Goal: Task Accomplishment & Management: Complete application form

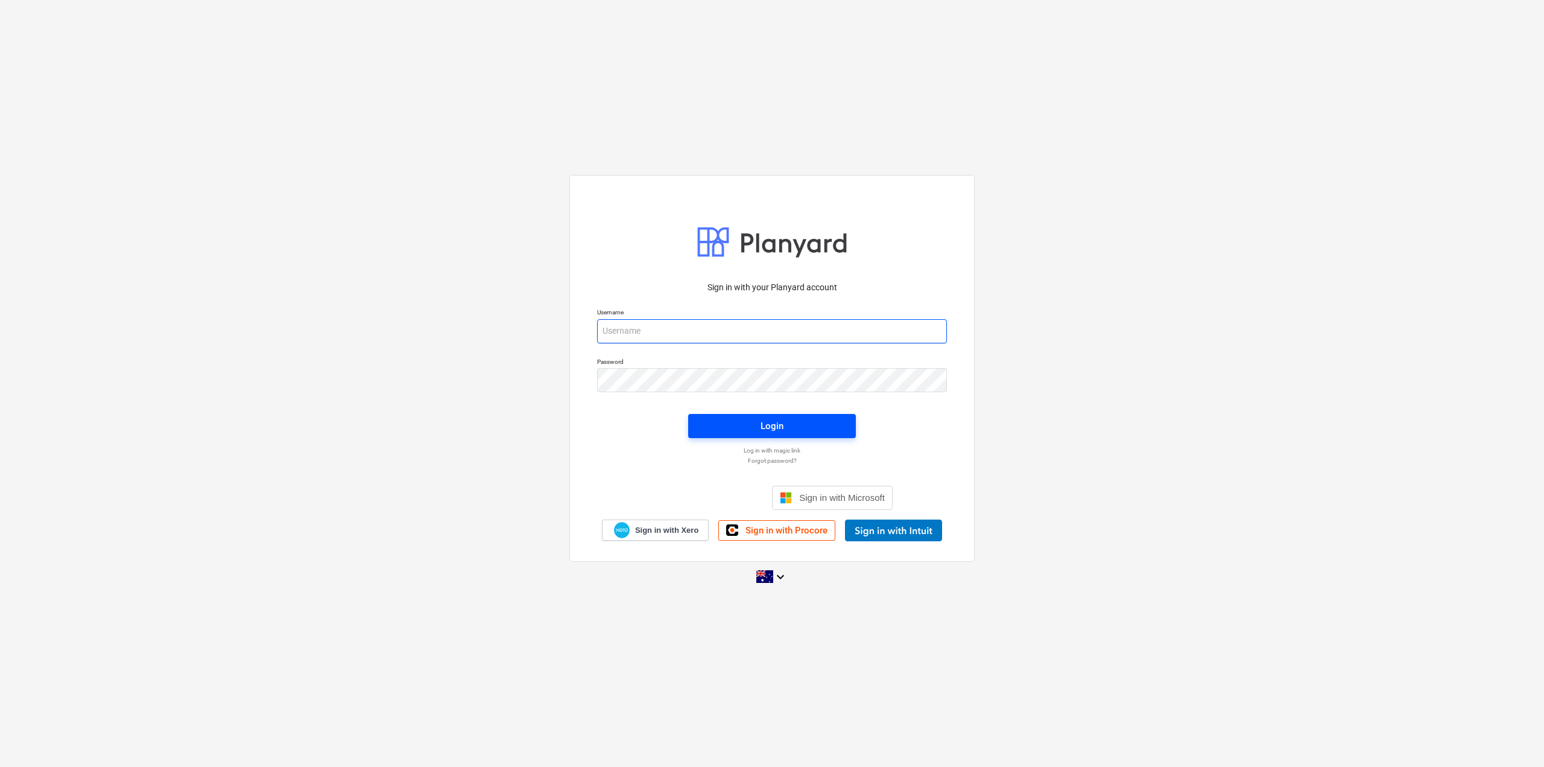
type input "[EMAIL_ADDRESS][DOMAIN_NAME]"
click at [766, 425] on div "Login" at bounding box center [772, 426] width 23 height 16
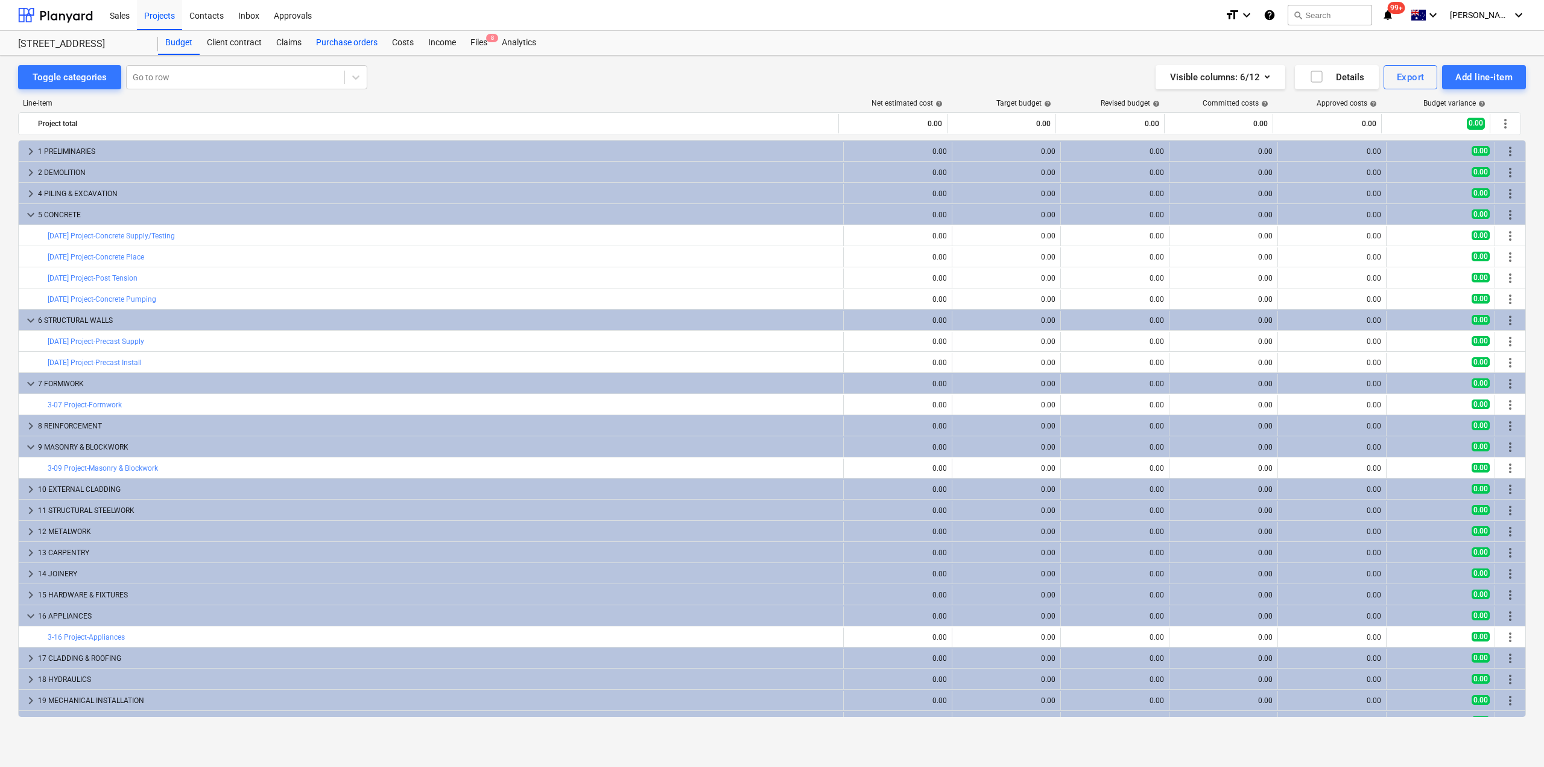
scroll to position [181, 0]
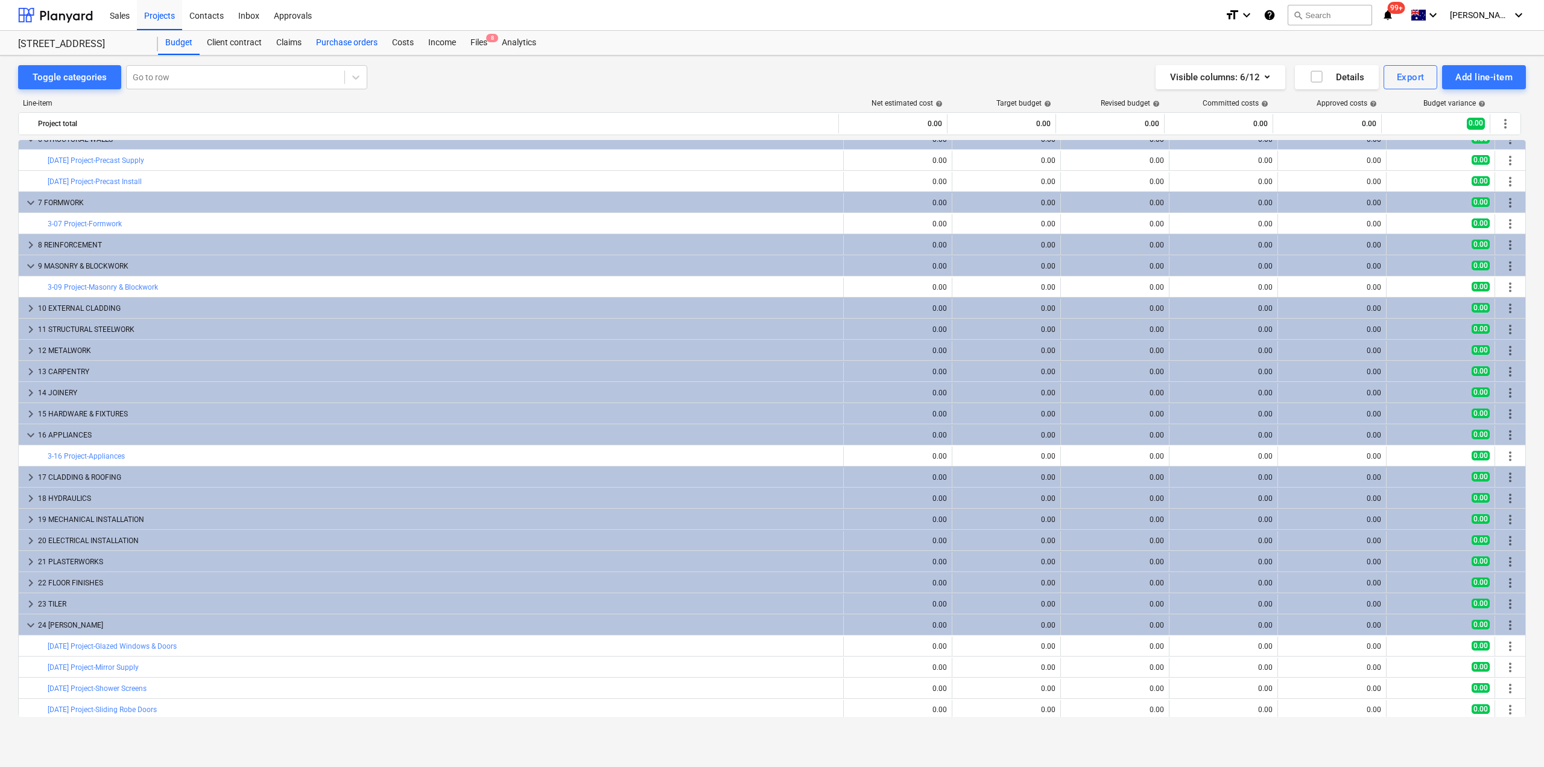
click at [353, 43] on div "Purchase orders" at bounding box center [347, 43] width 76 height 24
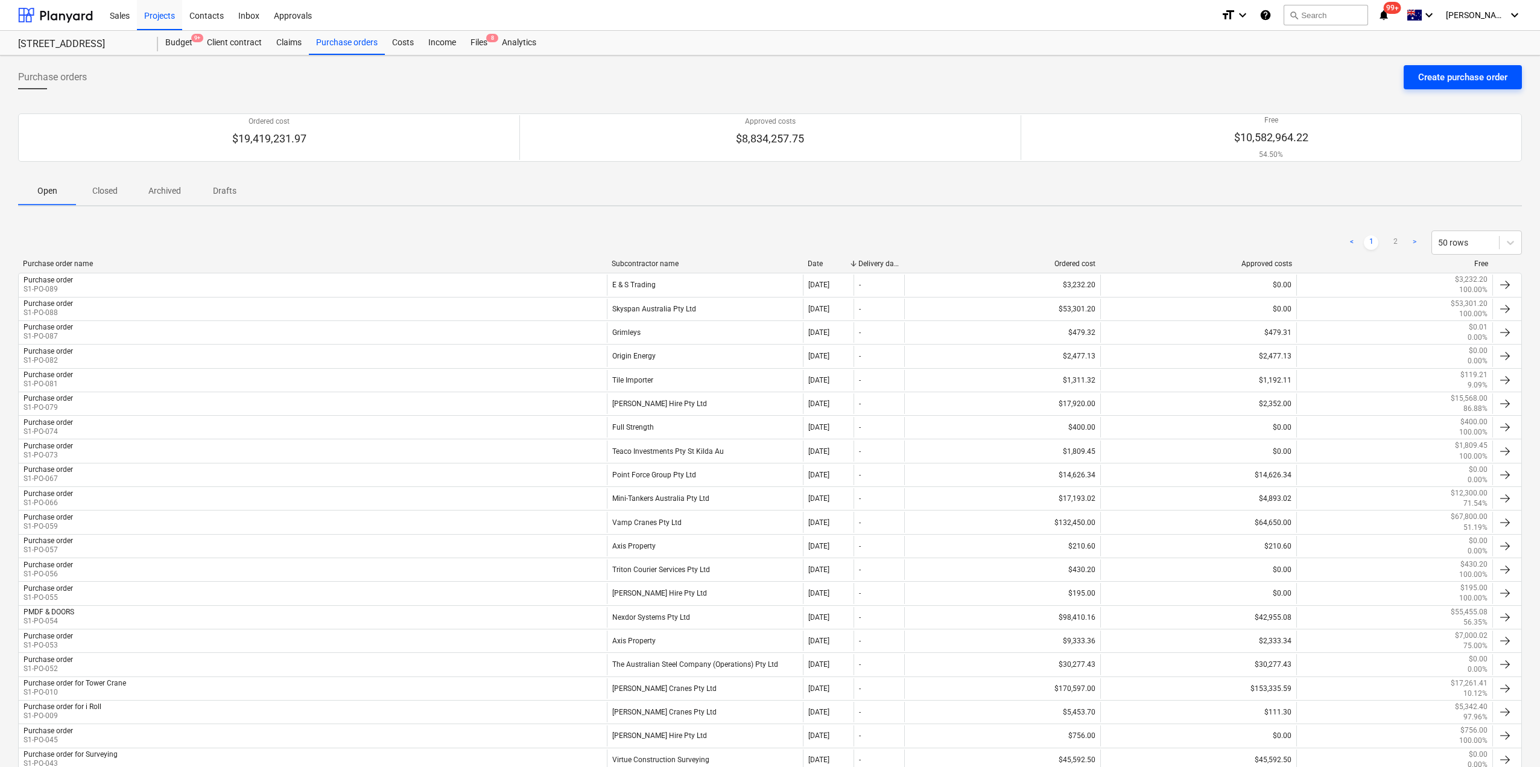
click at [1462, 74] on div "Create purchase order" at bounding box center [1462, 77] width 89 height 16
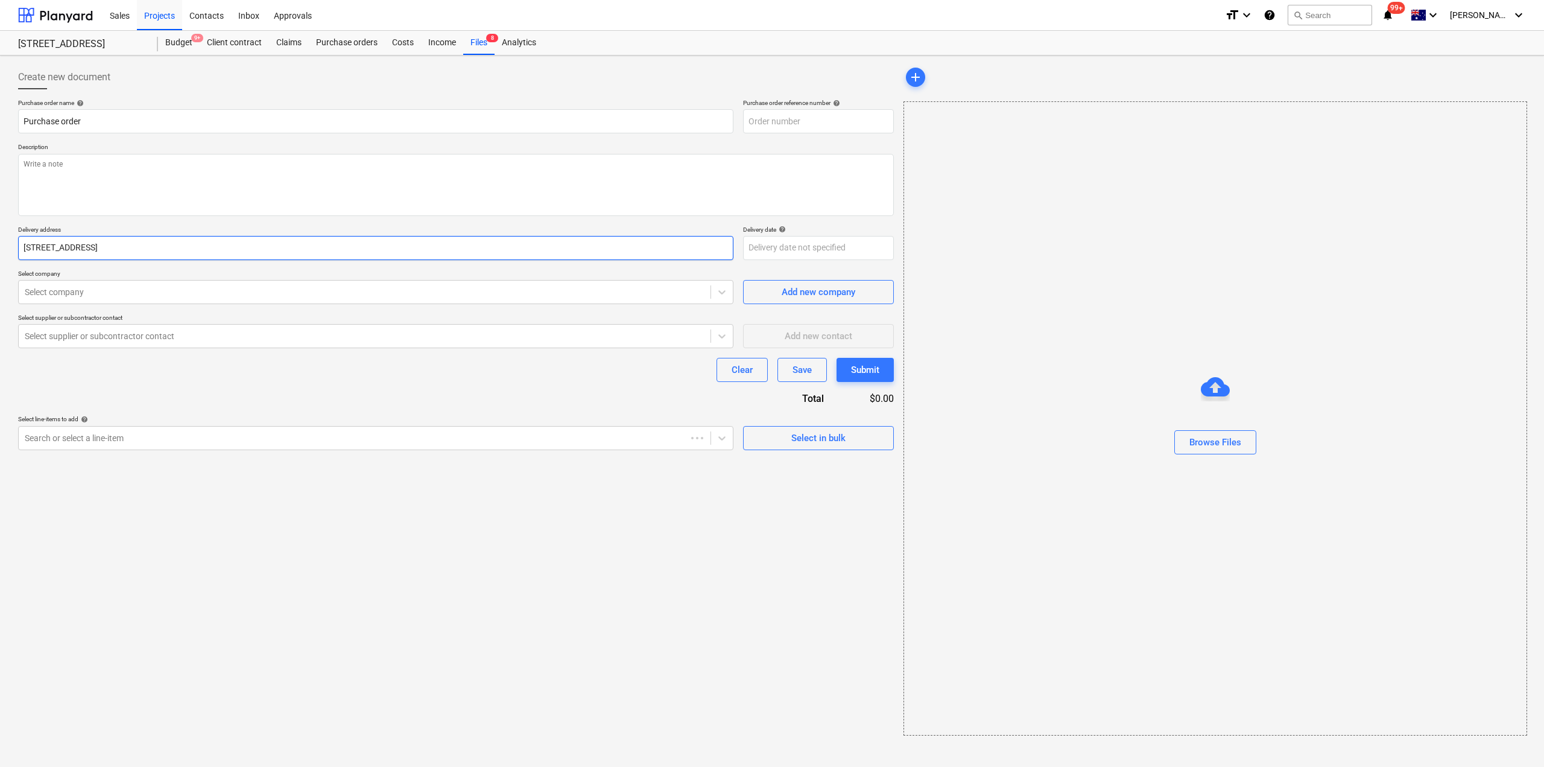
type textarea "x"
type input "S1-PO-090"
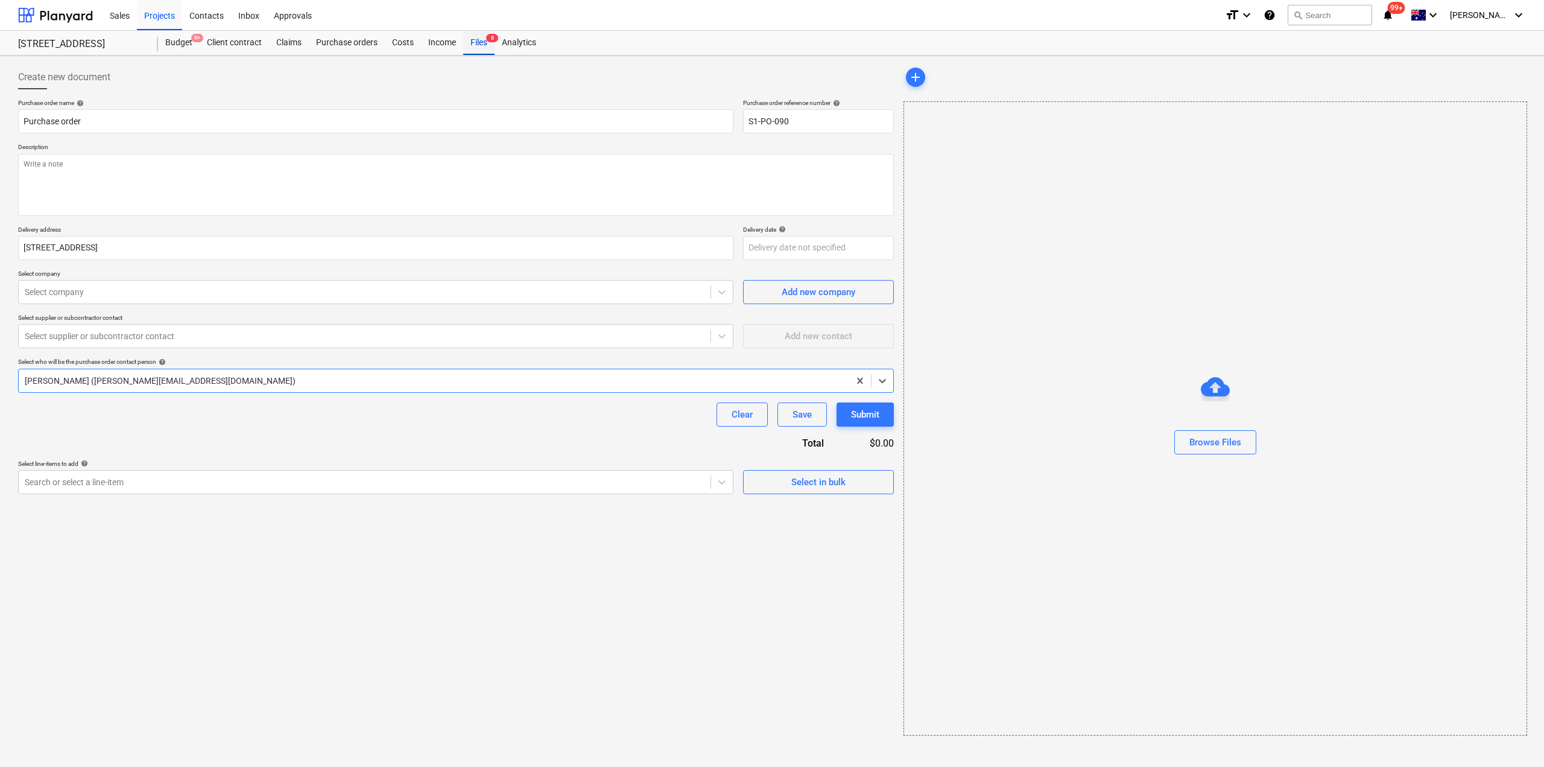
click at [483, 41] on div "Files 8" at bounding box center [478, 43] width 31 height 24
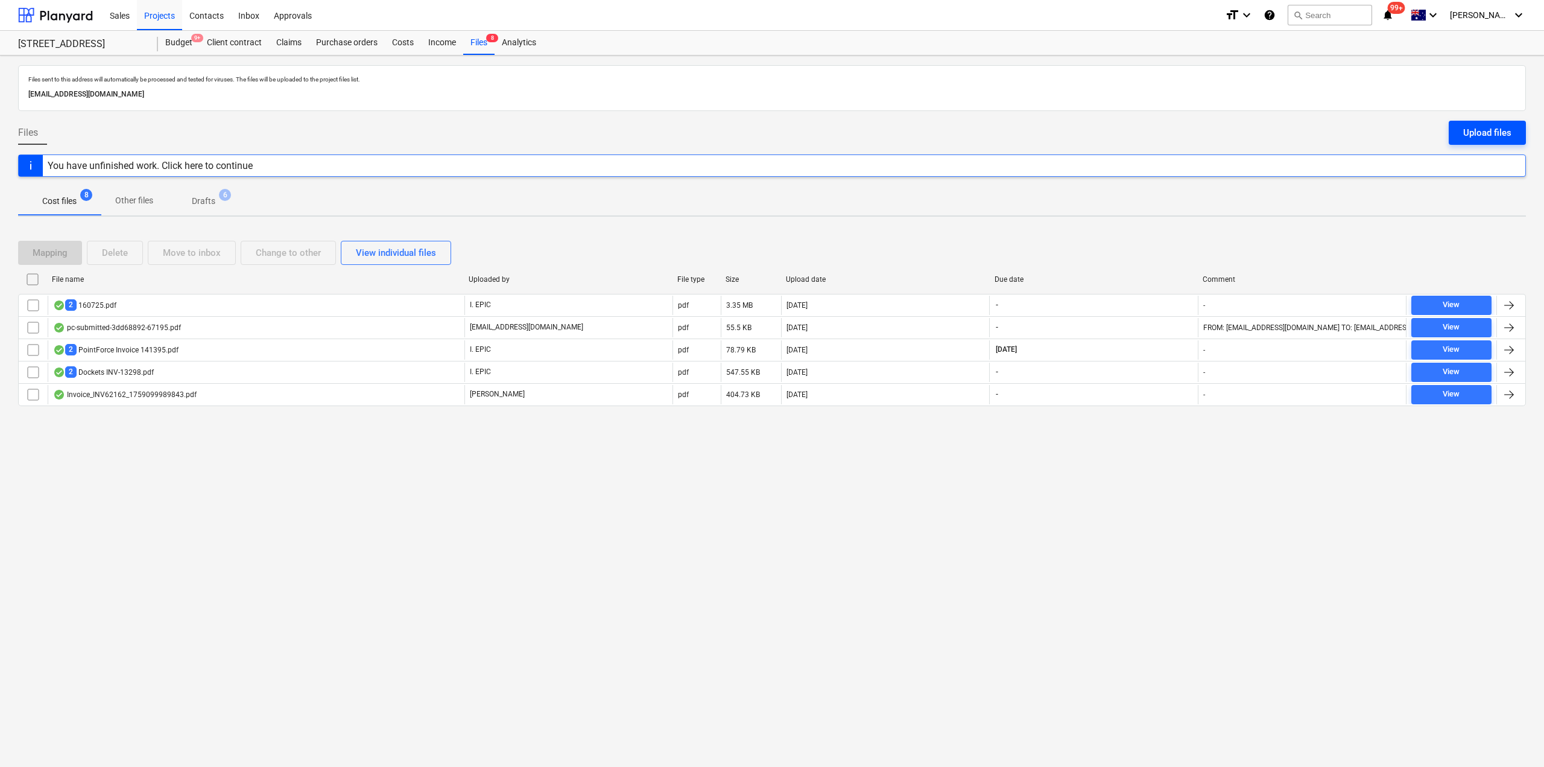
click at [1463, 132] on button "Upload files" at bounding box center [1487, 133] width 77 height 24
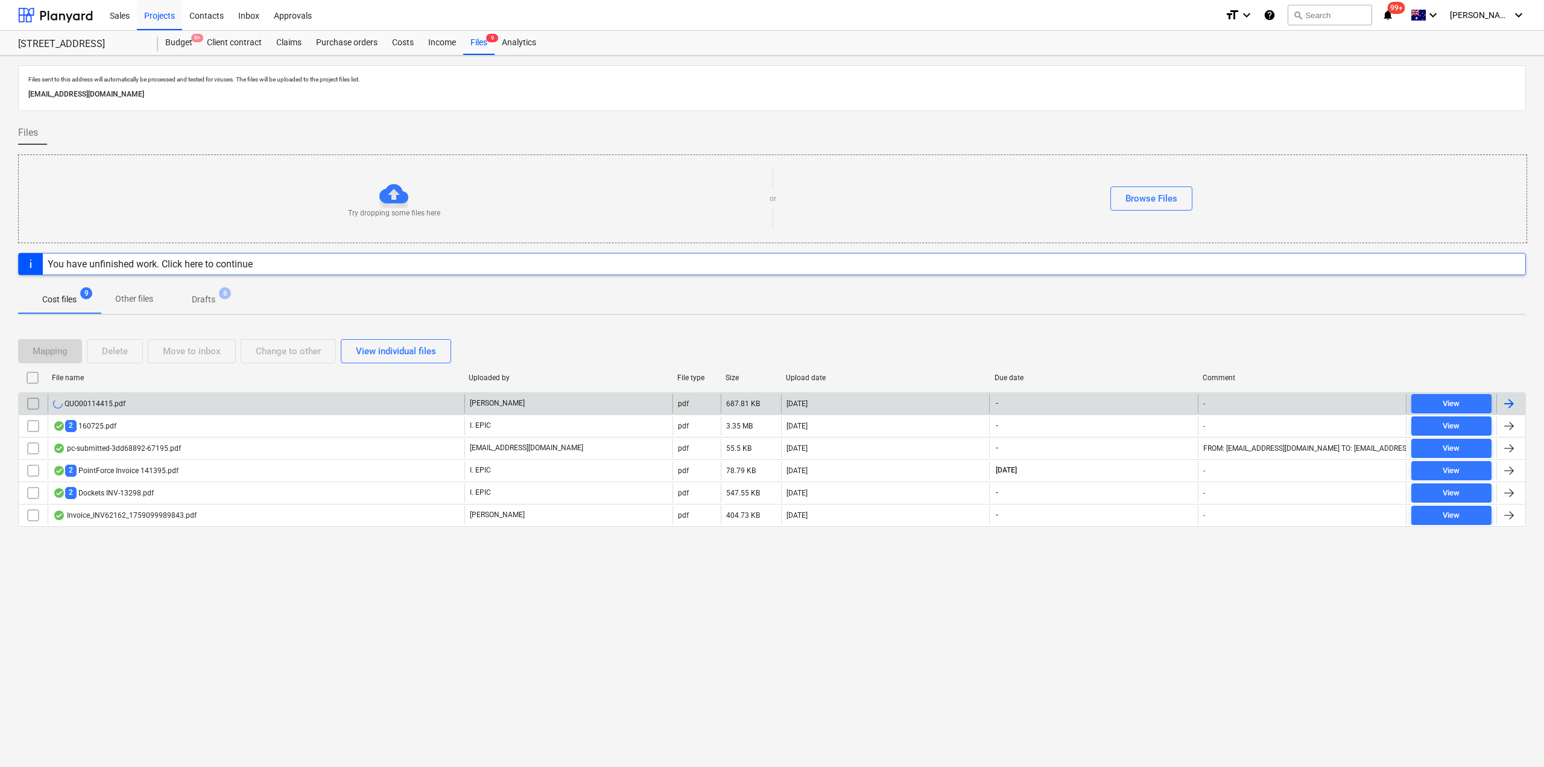
click at [209, 405] on div "QUO00114415.pdf" at bounding box center [256, 403] width 417 height 19
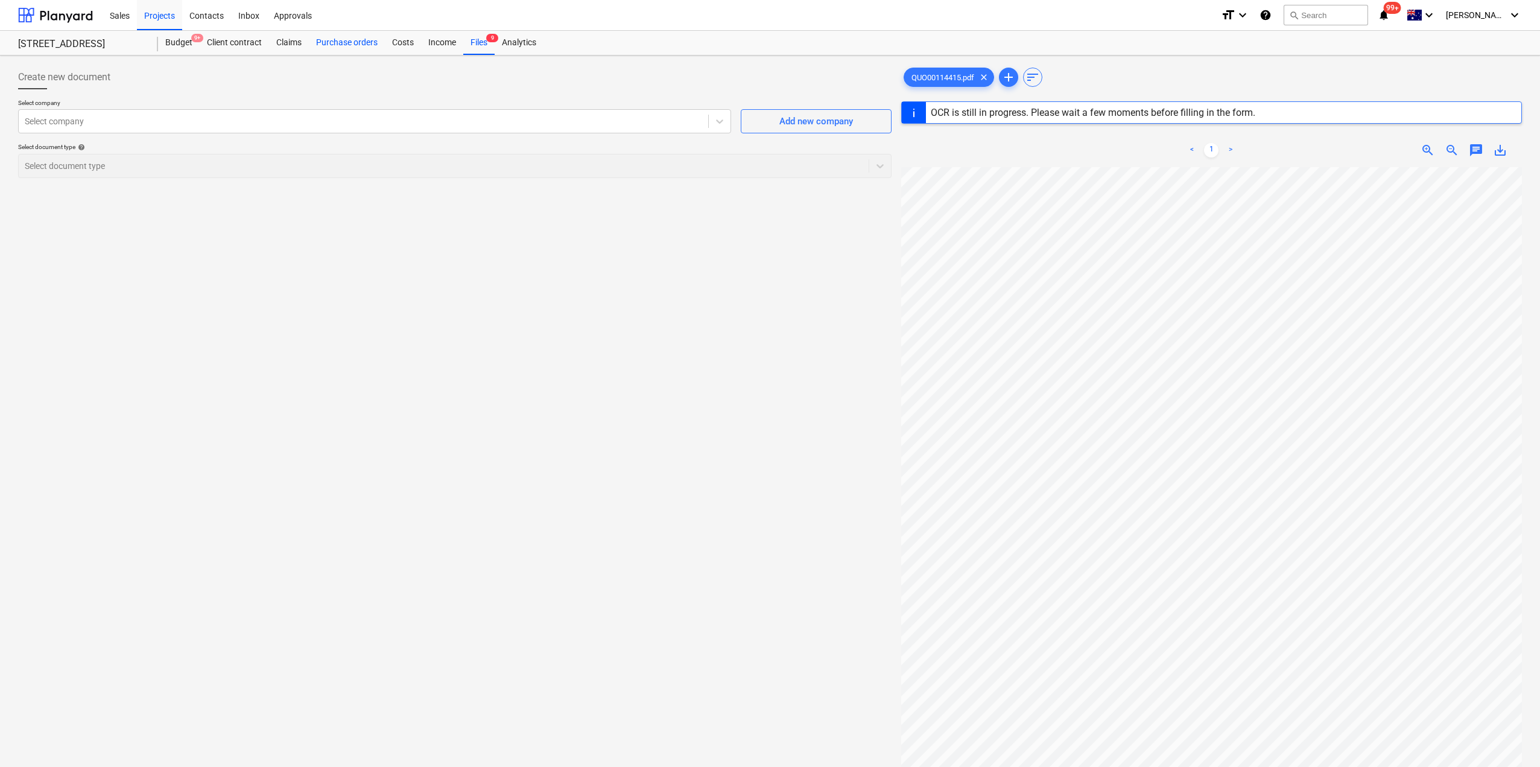
click at [347, 42] on div "Purchase orders" at bounding box center [347, 43] width 76 height 24
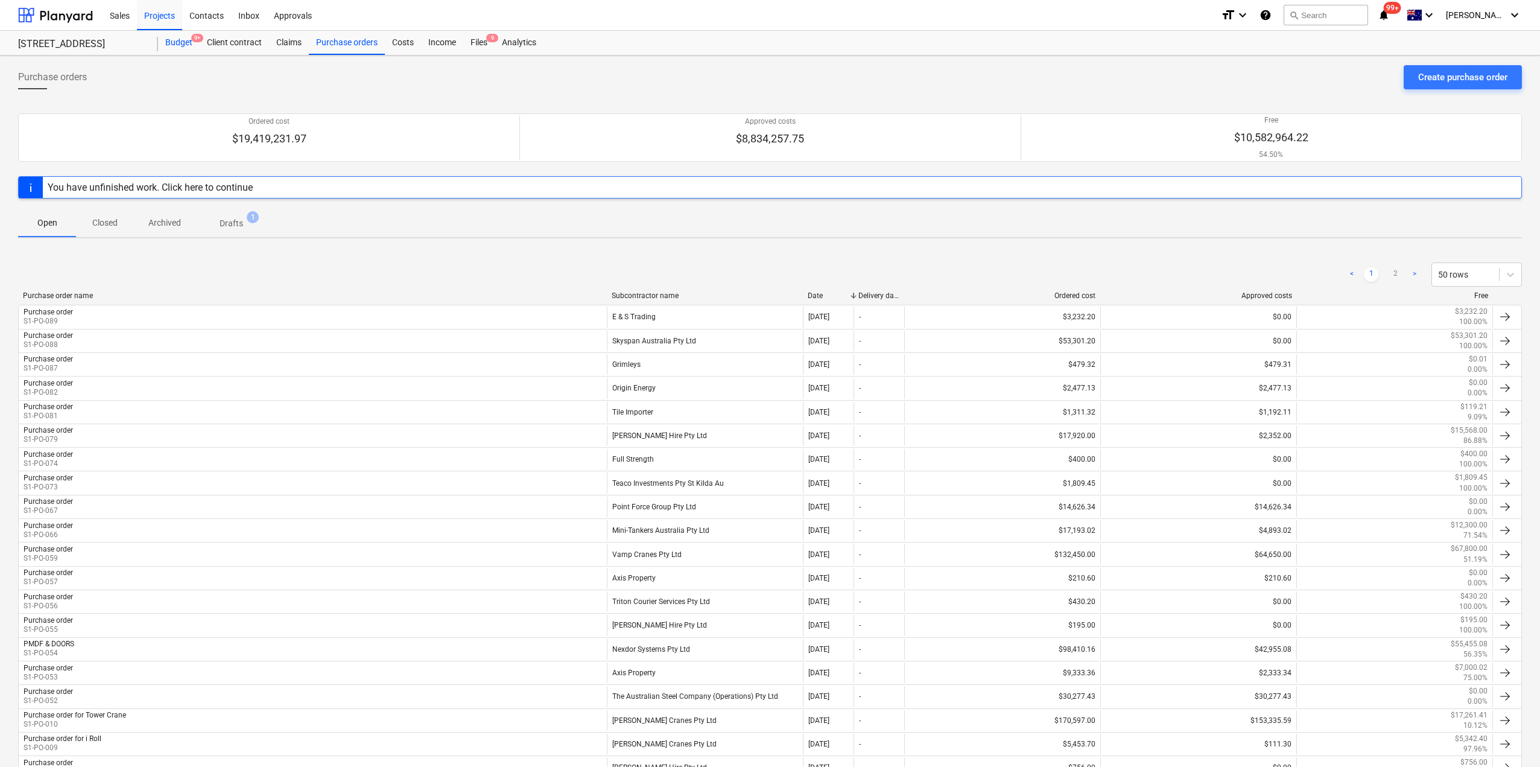
click at [186, 45] on div "Budget 9+" at bounding box center [179, 43] width 42 height 24
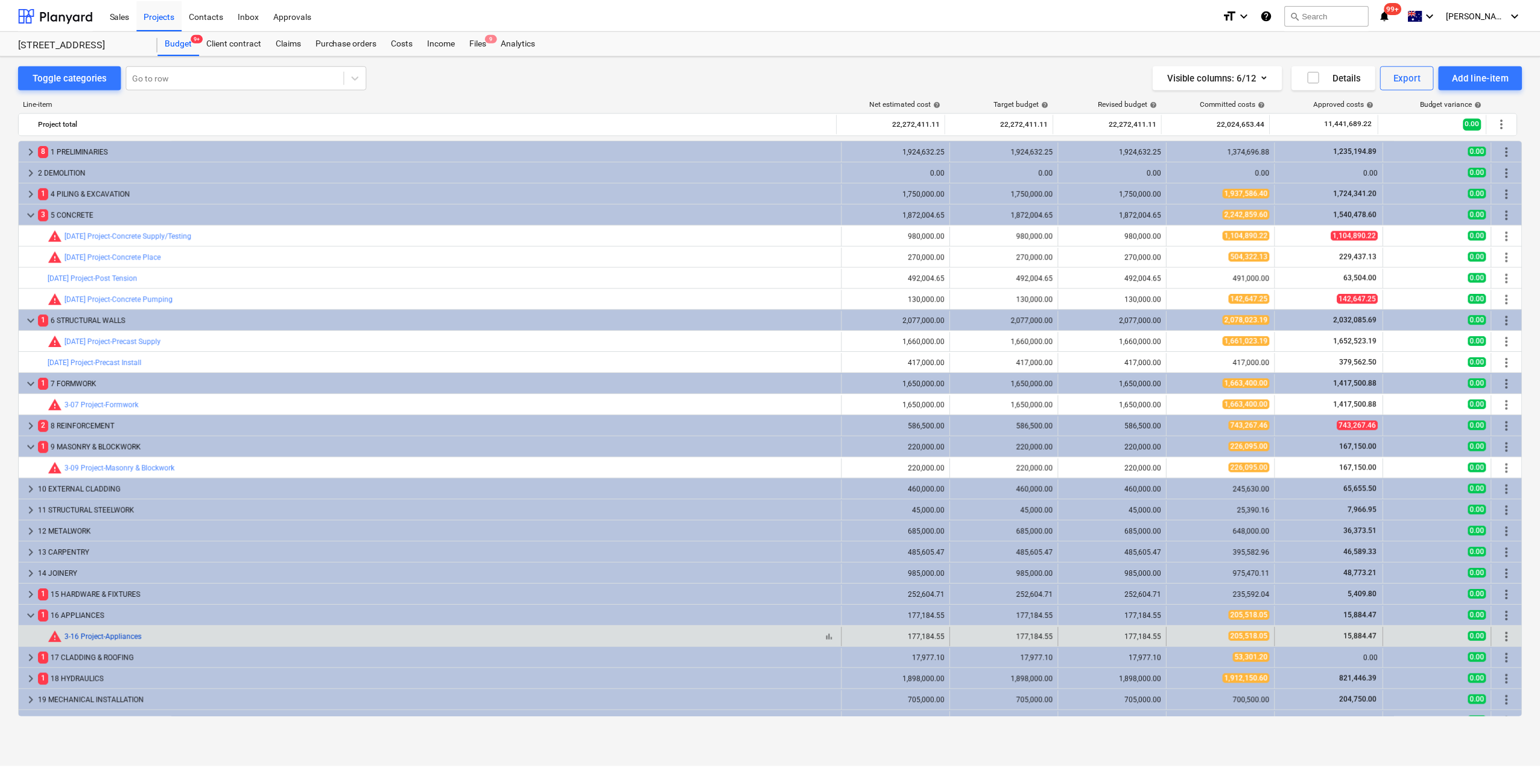
scroll to position [181, 0]
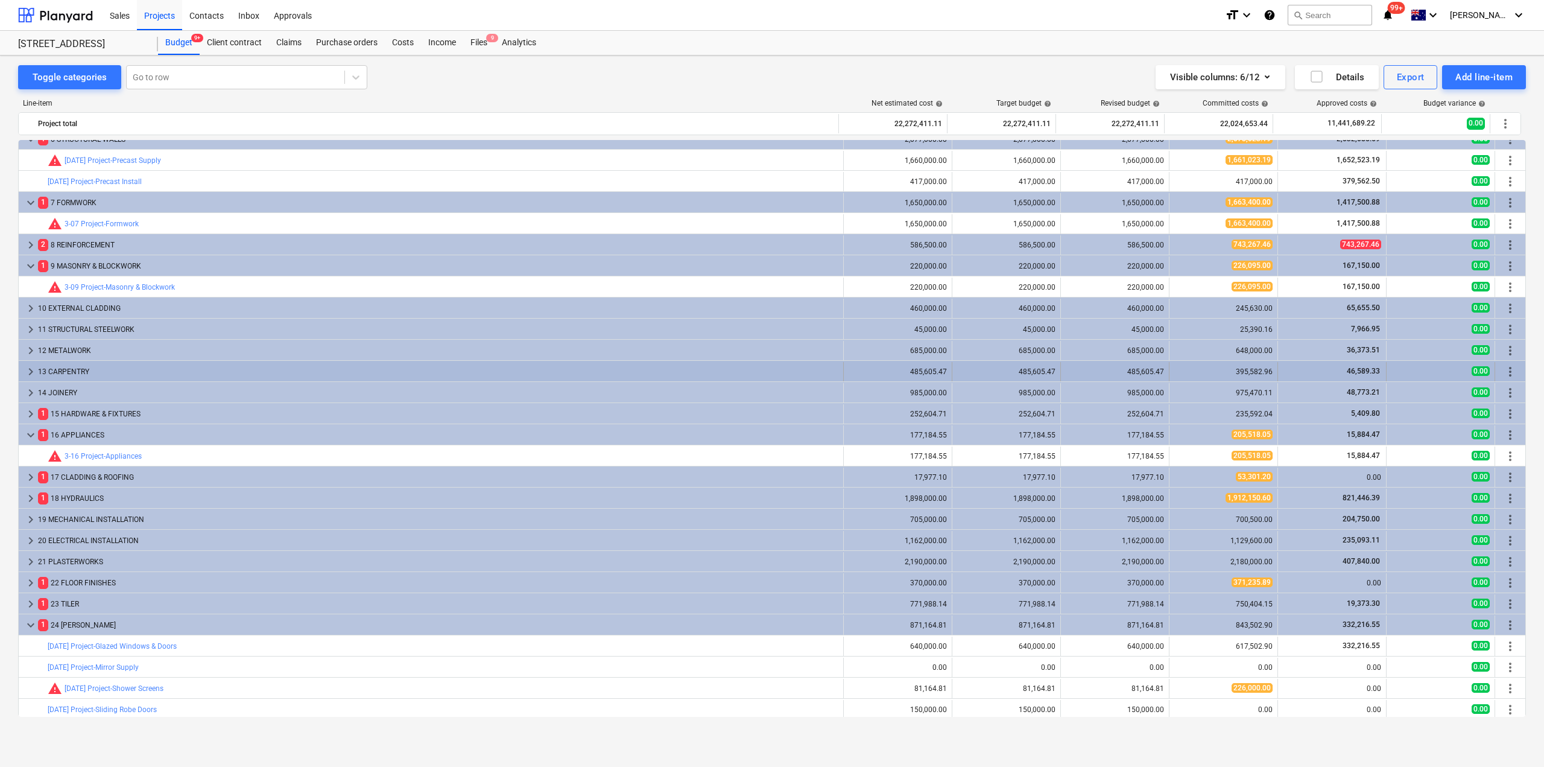
click at [29, 370] on span "keyboard_arrow_right" at bounding box center [31, 371] width 14 height 14
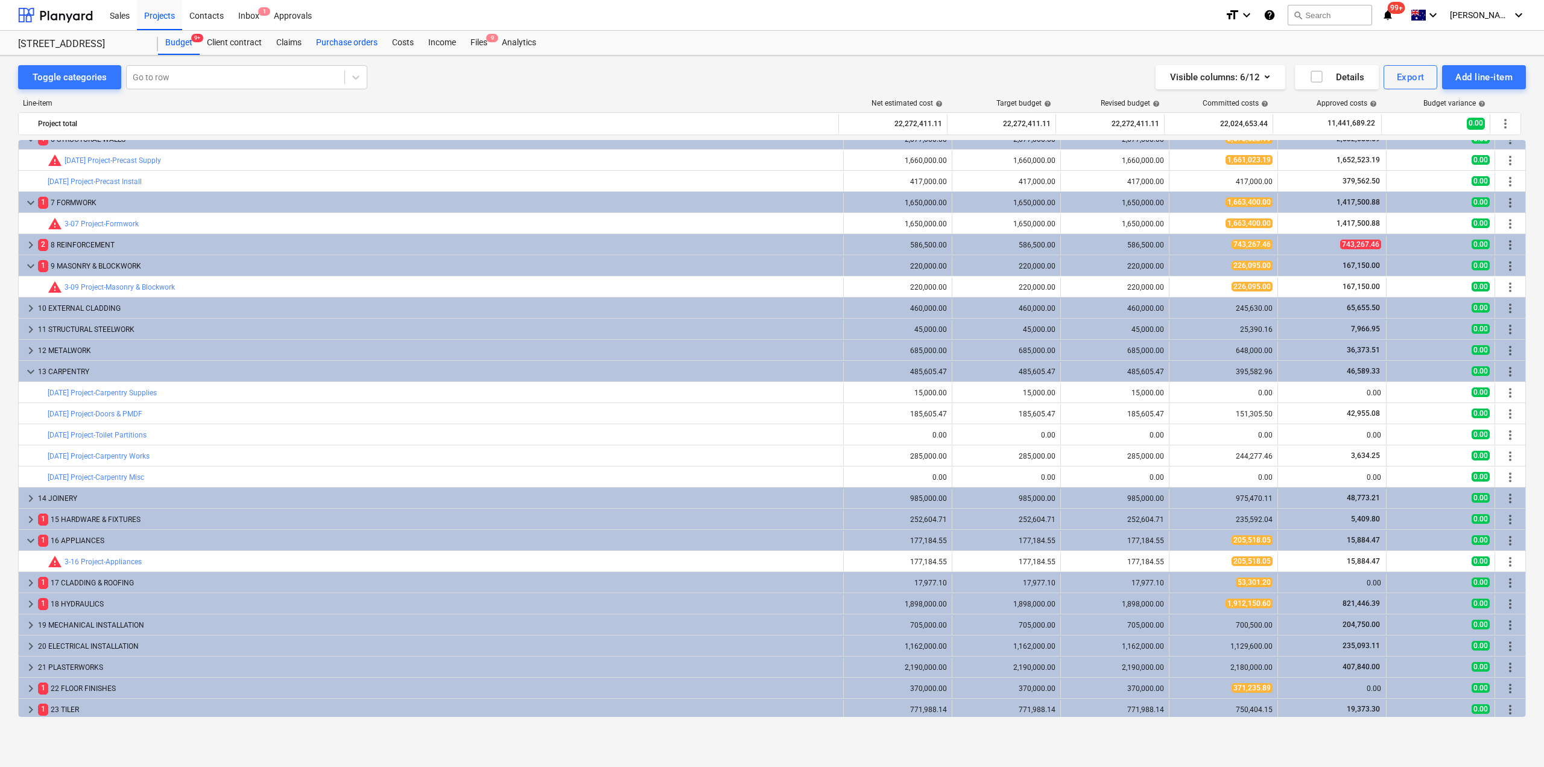
click at [331, 43] on div "Purchase orders" at bounding box center [347, 43] width 76 height 24
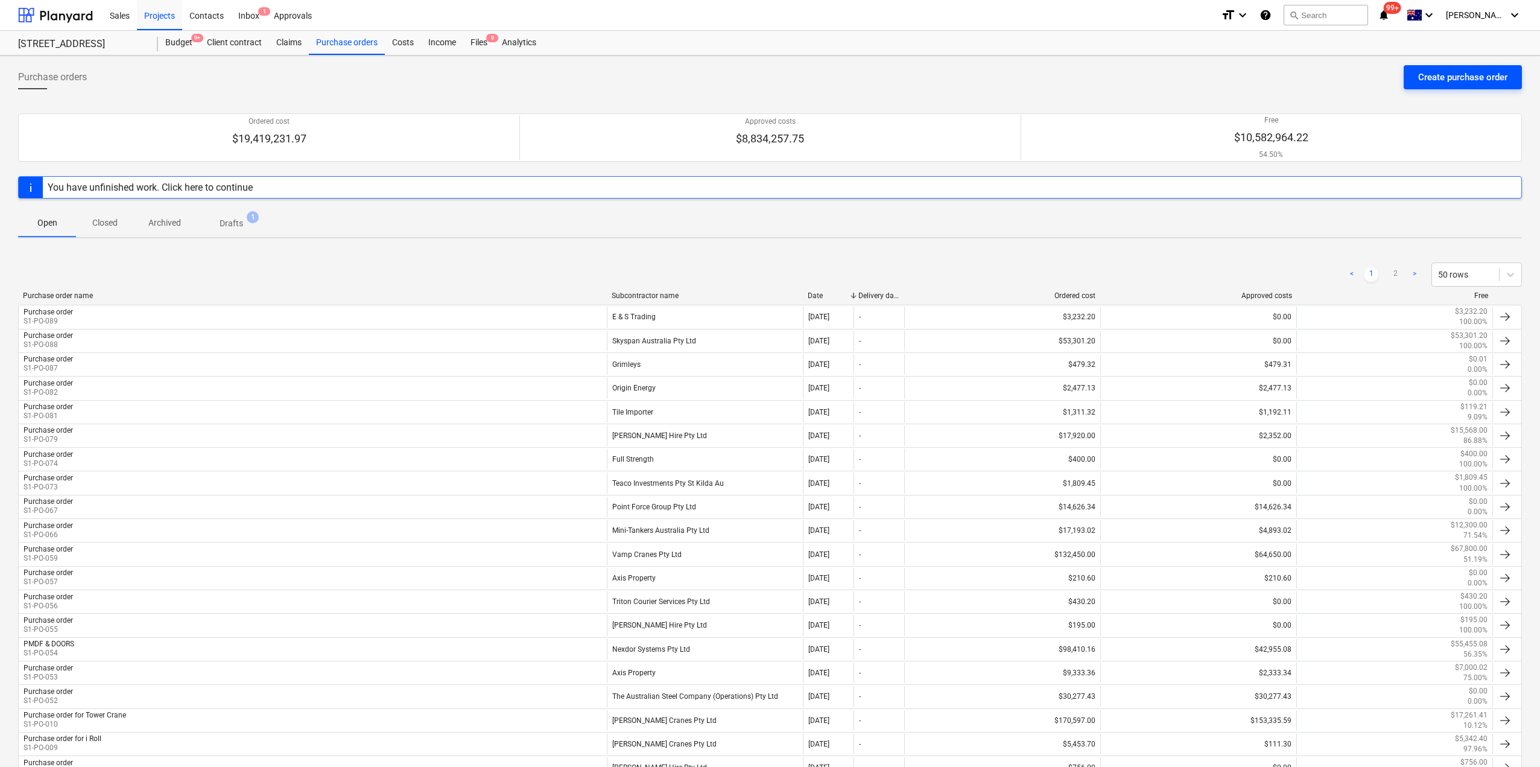
click at [1465, 72] on div "Create purchase order" at bounding box center [1462, 77] width 89 height 16
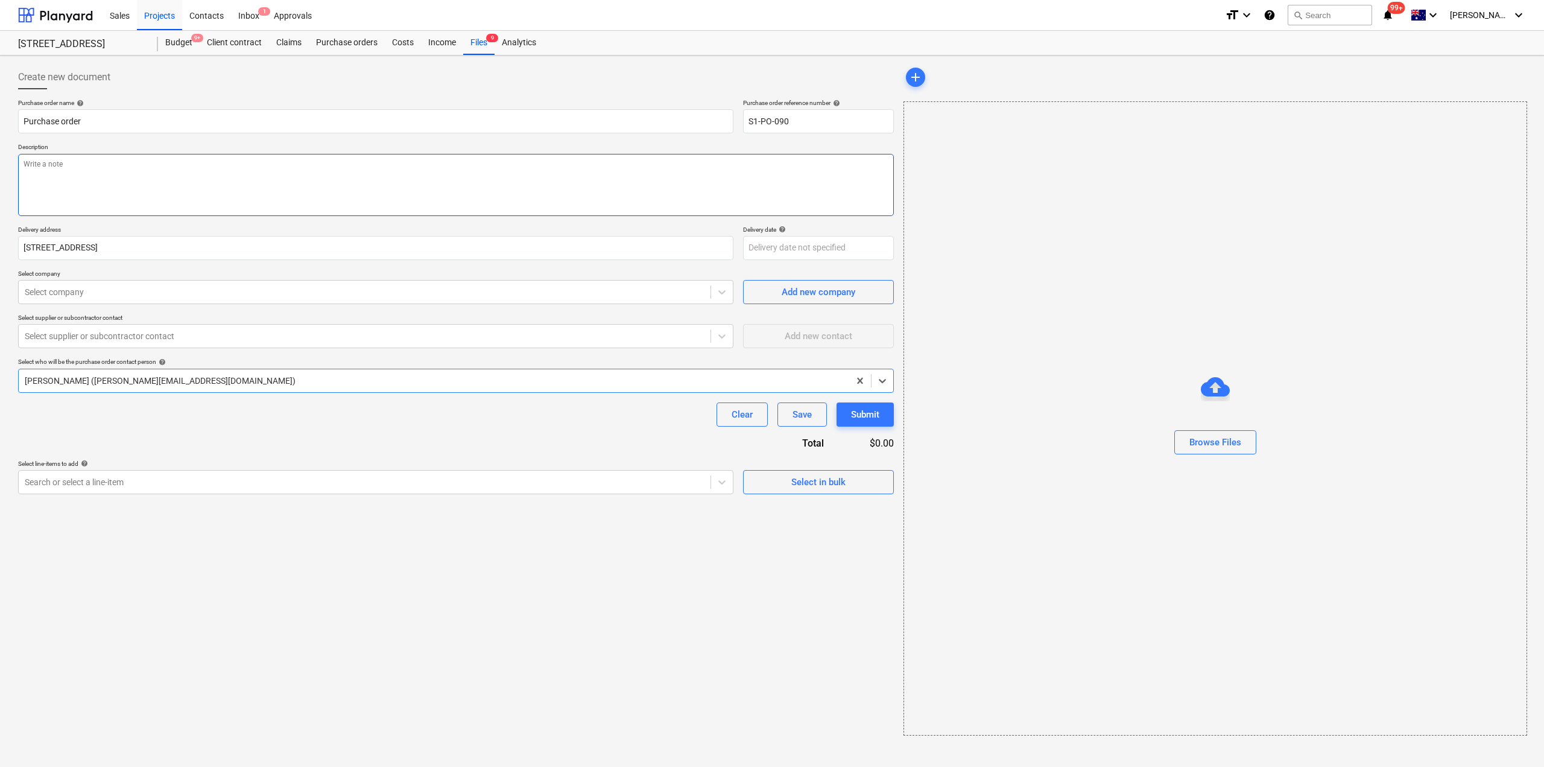
type textarea "x"
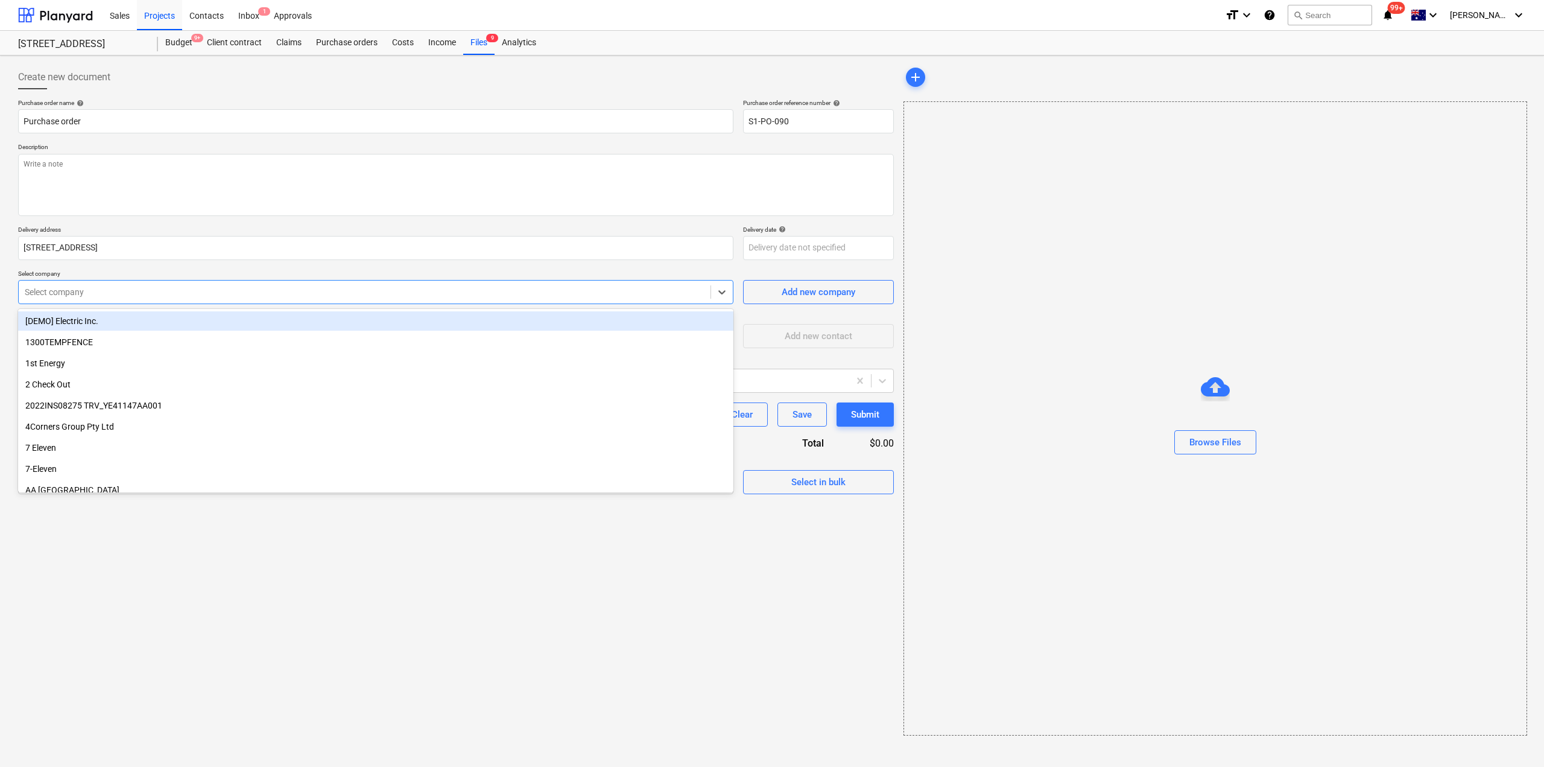
click at [93, 297] on div at bounding box center [365, 292] width 680 height 12
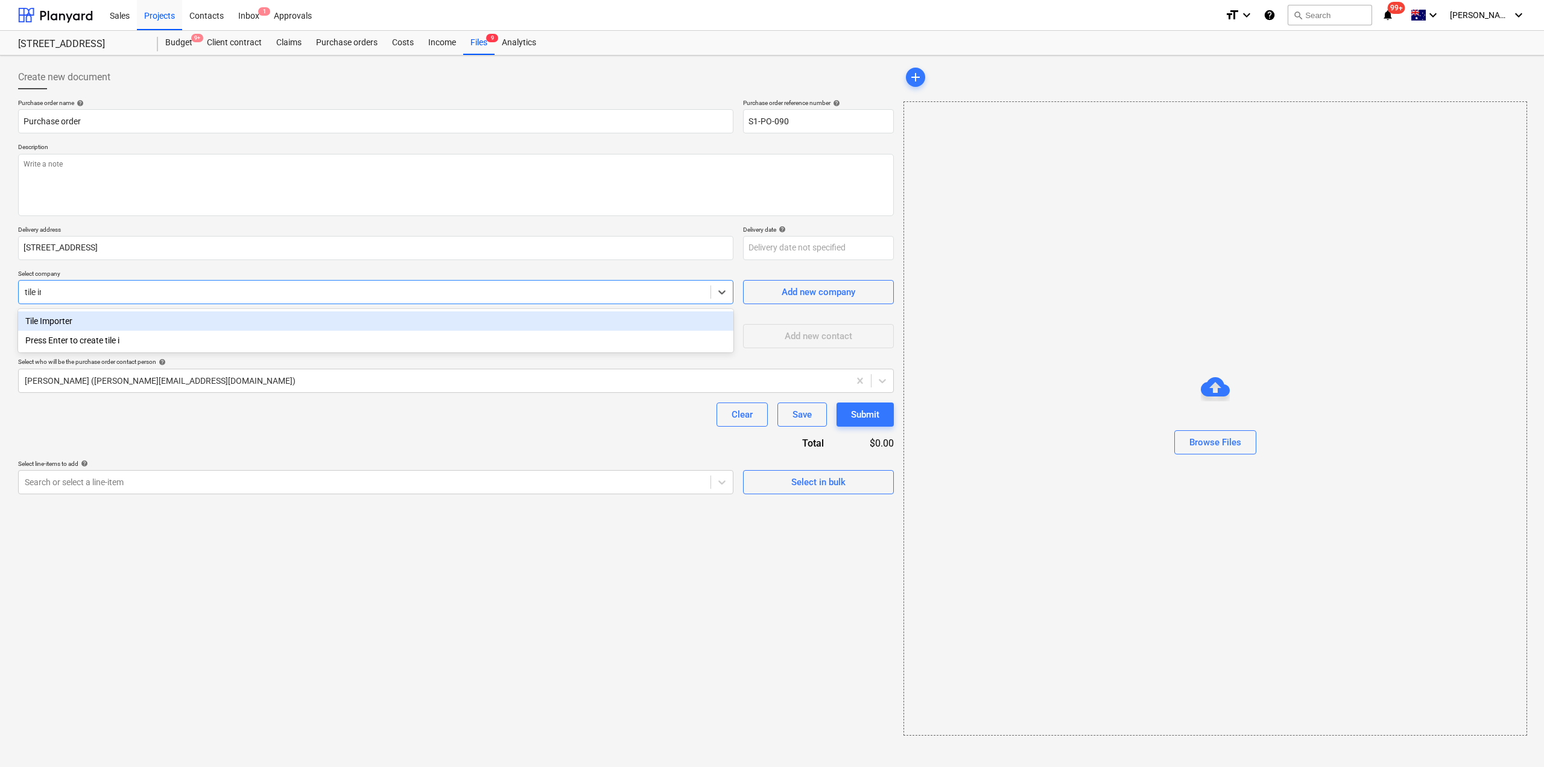
type input "tile imp"
click at [132, 322] on div "Tile Importer" at bounding box center [375, 320] width 715 height 19
type textarea "x"
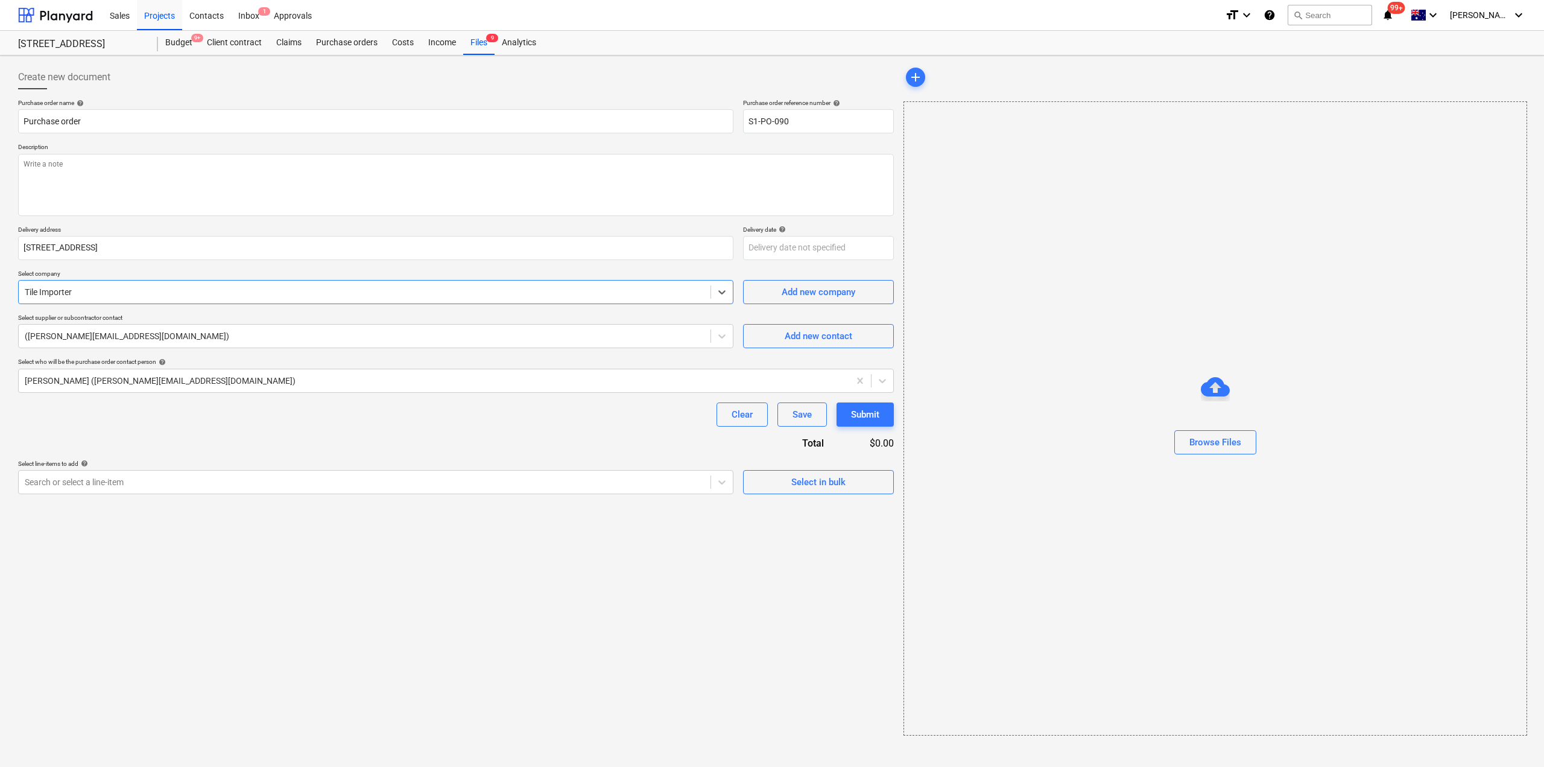
type textarea "x"
click at [177, 455] on div "Purchase order name help Purchase order Purchase order reference number help S1…" at bounding box center [456, 296] width 876 height 395
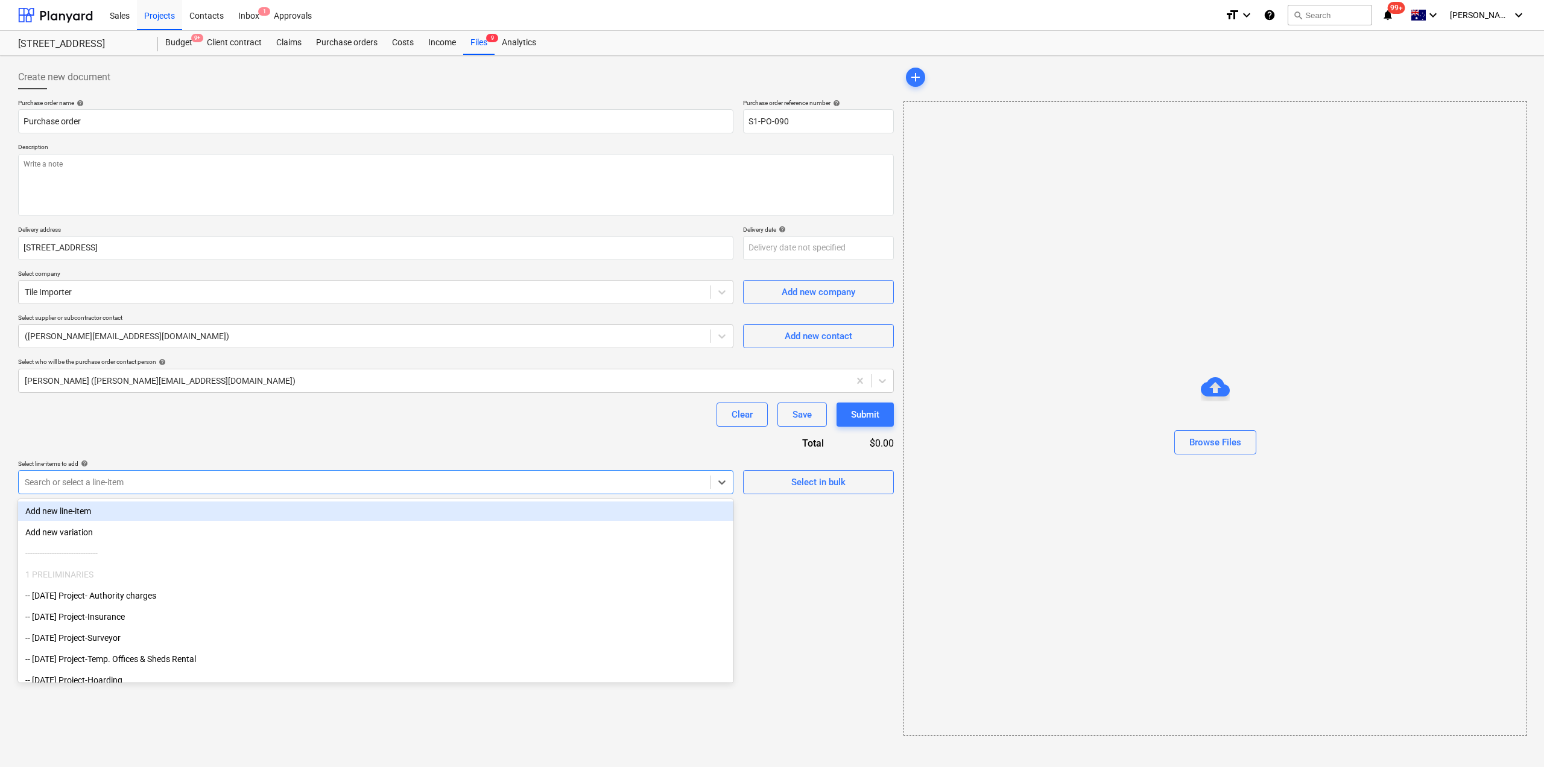
click at [688, 486] on div at bounding box center [365, 482] width 680 height 12
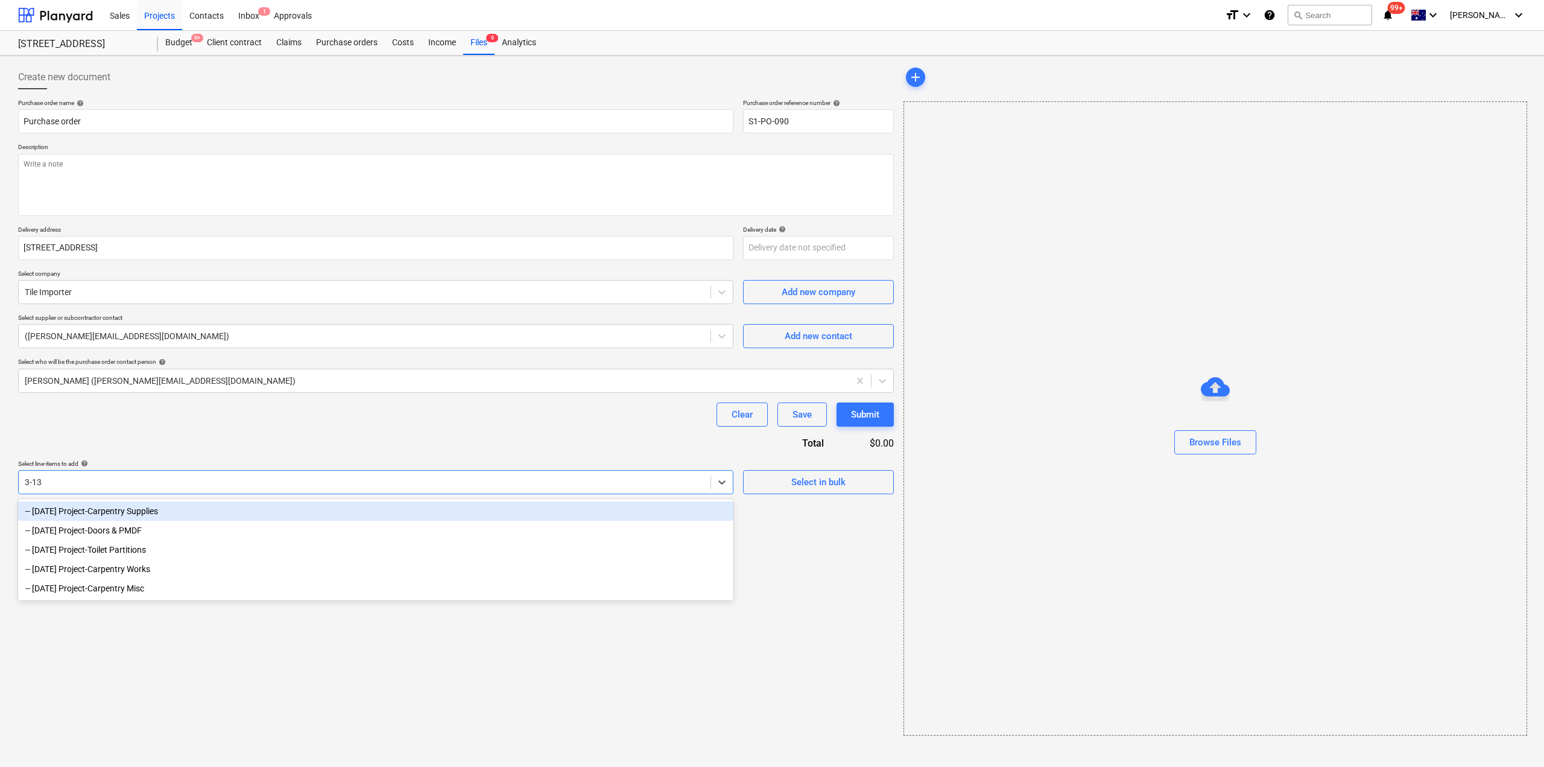
type input "3-13-"
click at [170, 513] on div "-- [DATE] Project-Carpentry Supplies" at bounding box center [375, 510] width 715 height 19
type textarea "x"
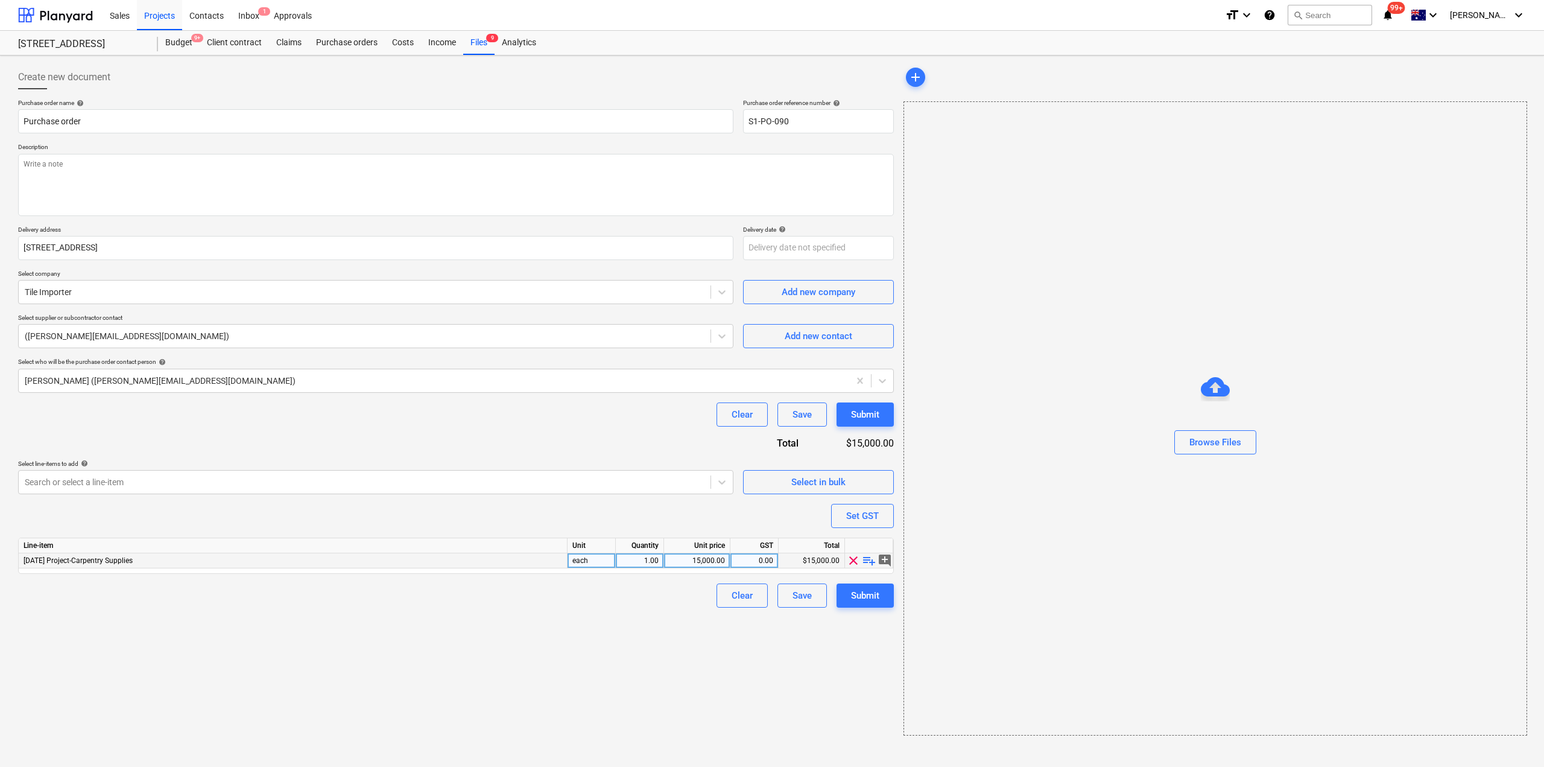
click at [865, 563] on span "playlist_add" at bounding box center [869, 560] width 14 height 14
type textarea "x"
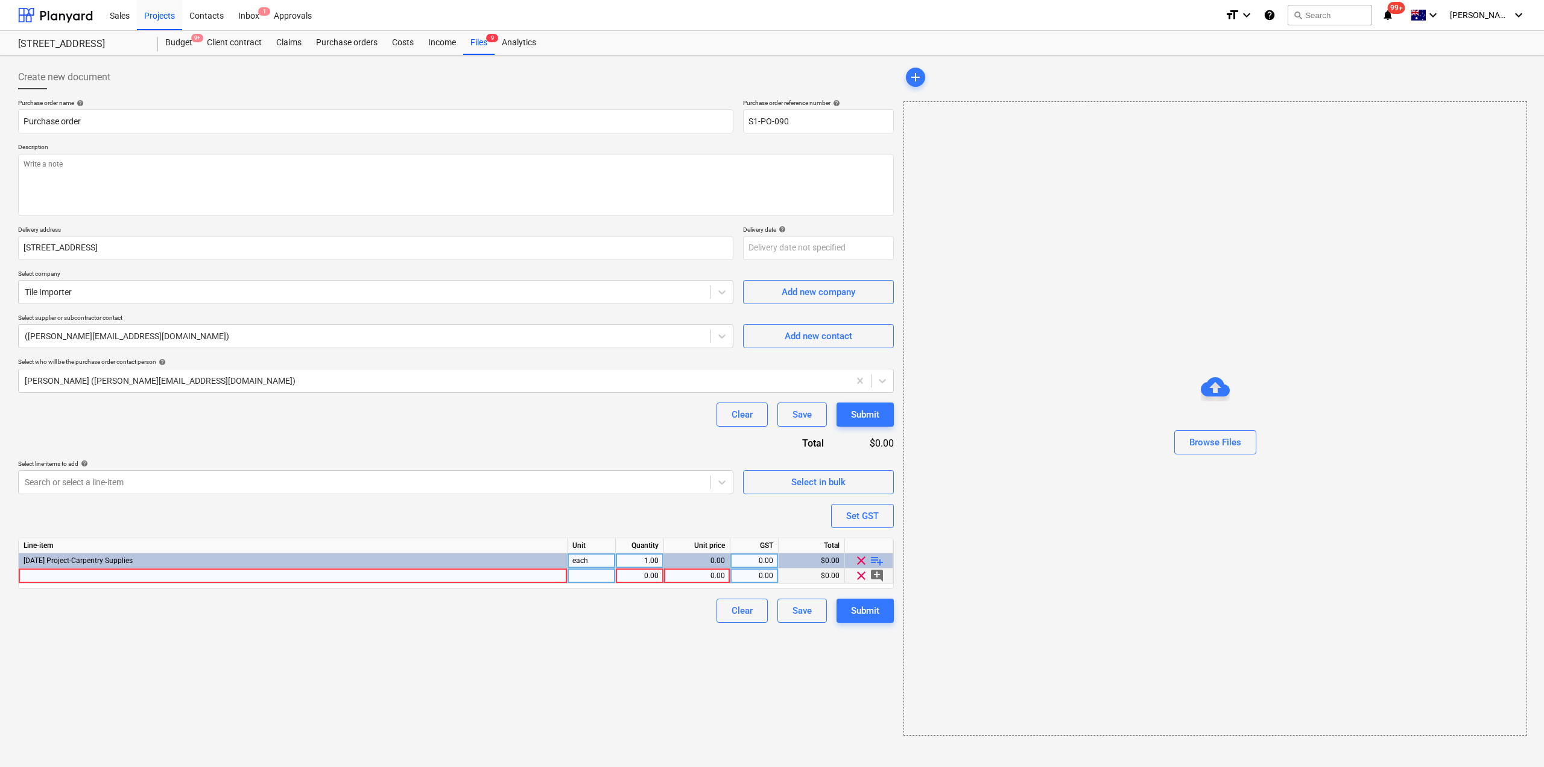
click at [228, 569] on div at bounding box center [293, 575] width 549 height 15
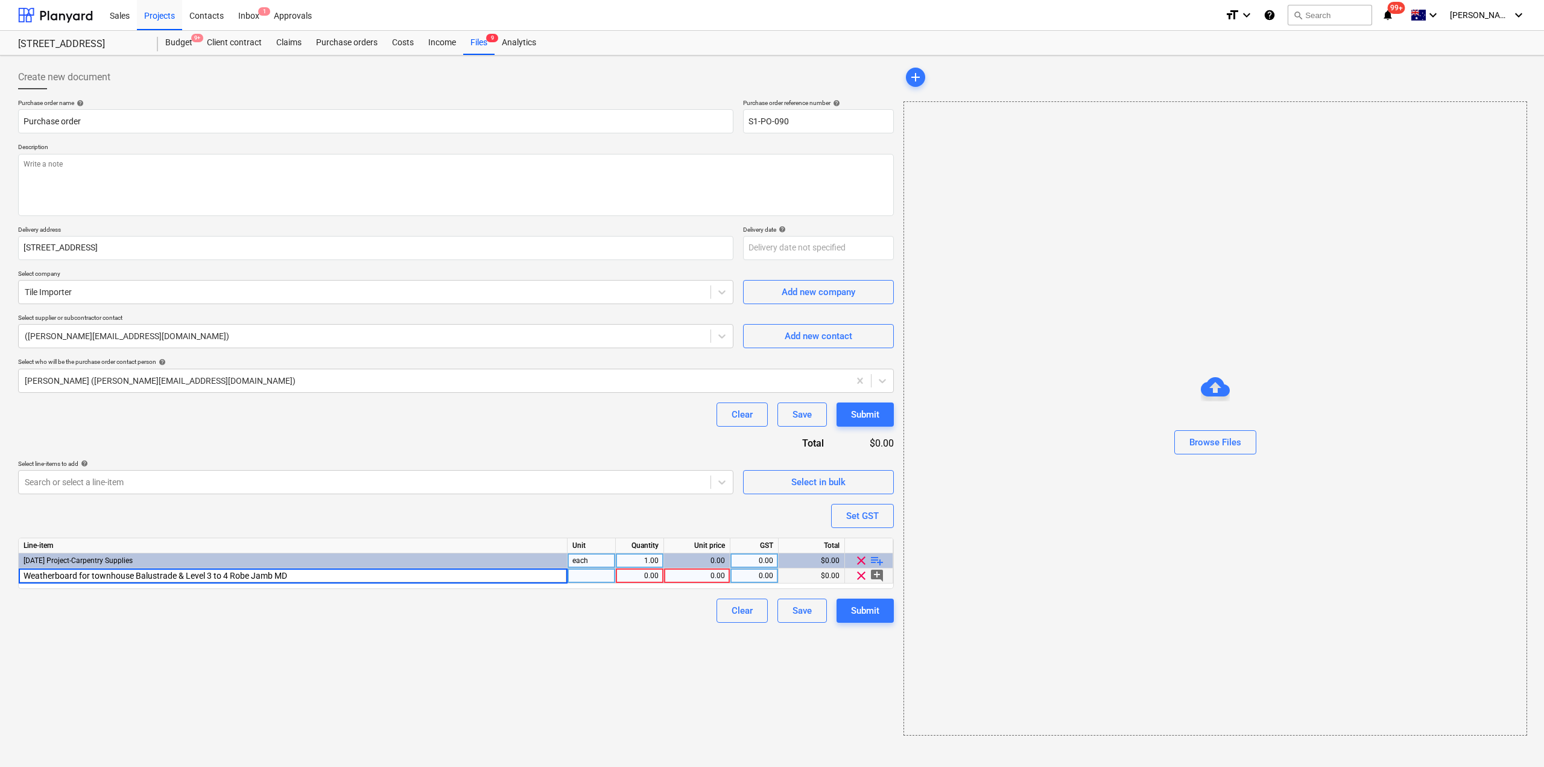
type input "Weatherboard for townhouse Balustrade & Level 3 to 4 [PERSON_NAME] MDF"
type textarea "x"
click at [696, 575] on div "0.00" at bounding box center [697, 575] width 56 height 15
type input "1650."
type textarea "x"
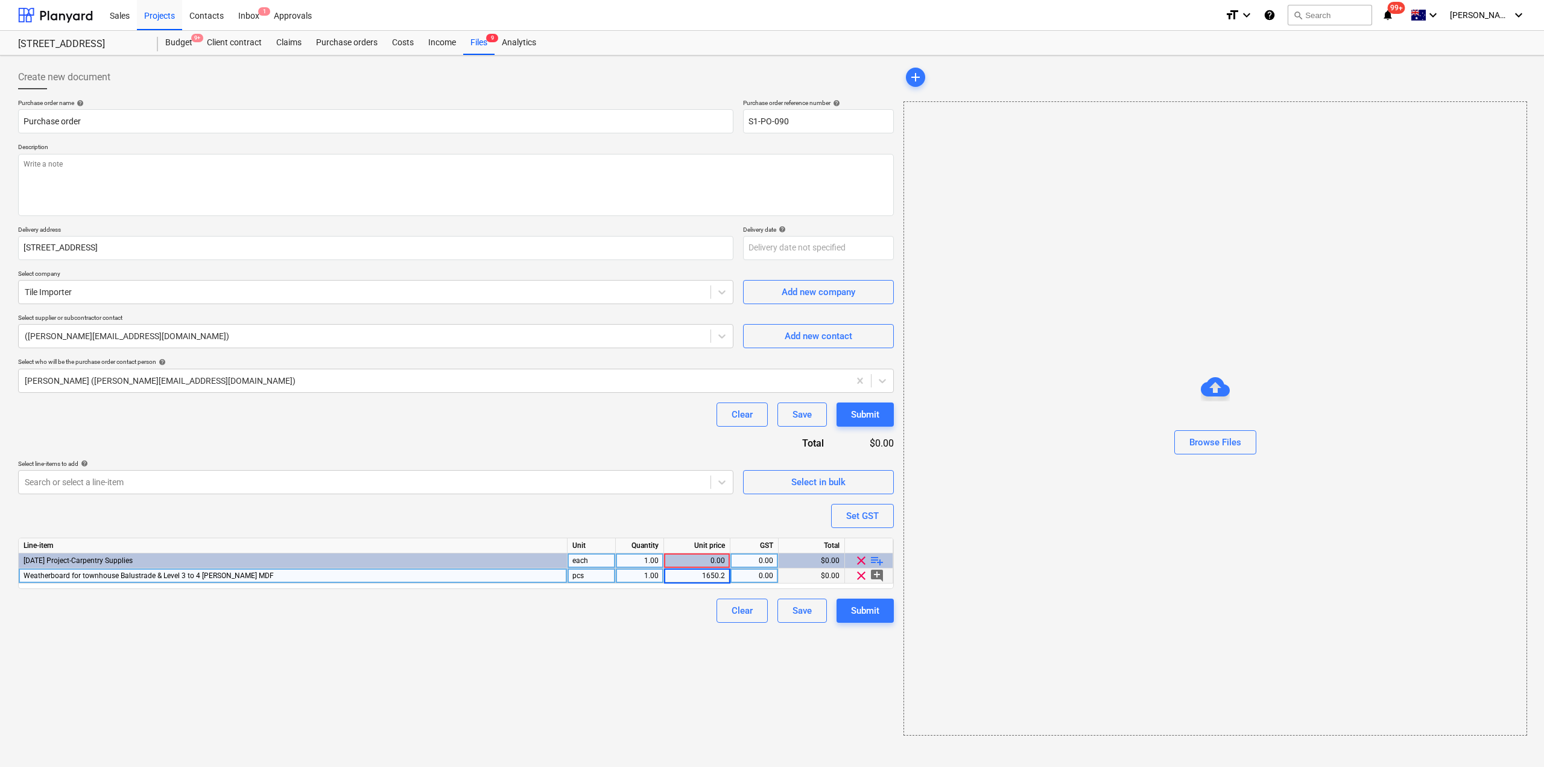
type input "1650.29"
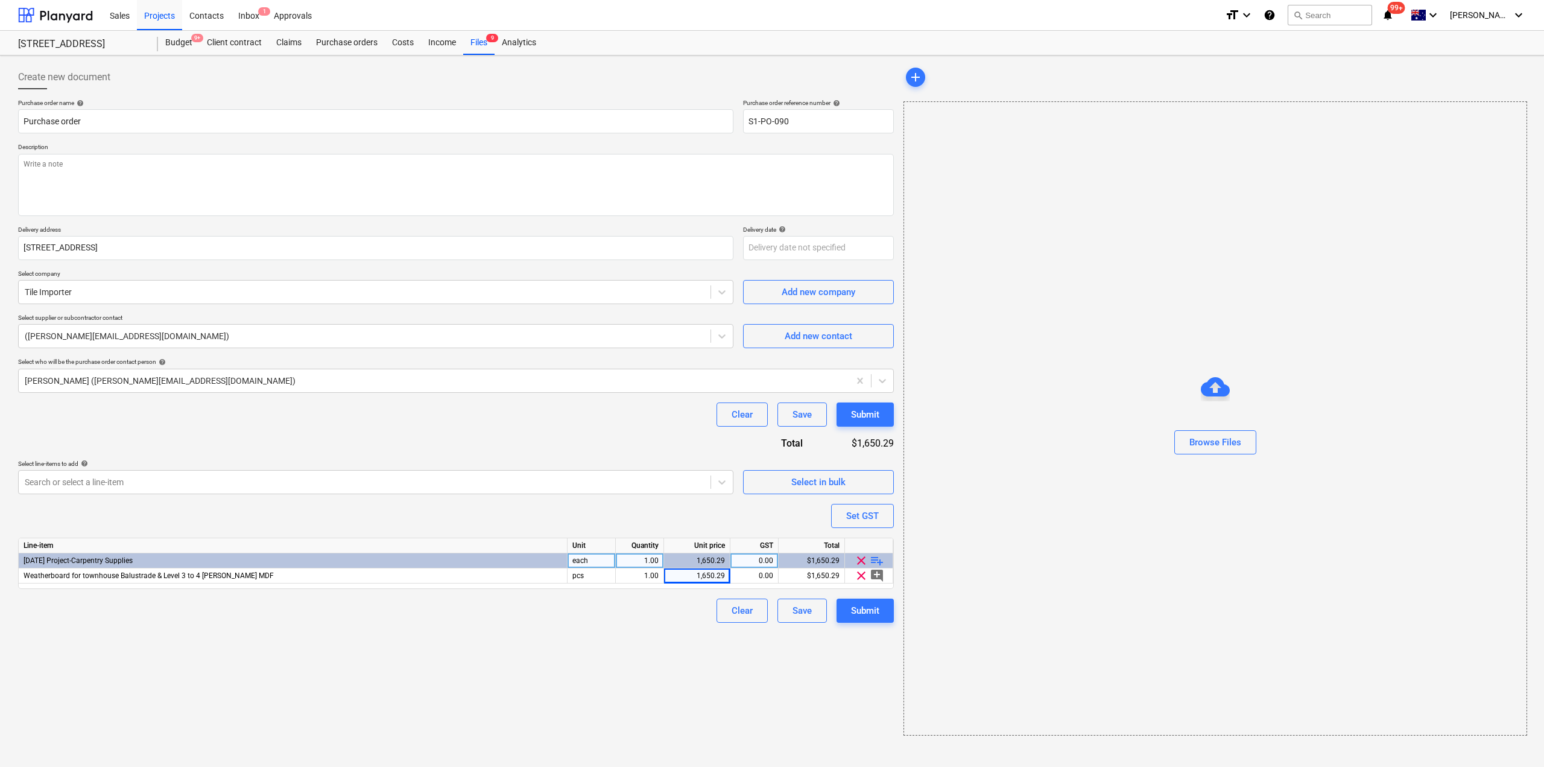
click at [688, 674] on div "Create new document Purchase order name help Purchase order Purchase order refe…" at bounding box center [456, 400] width 886 height 680
drag, startPoint x: 875, startPoint y: 611, endPoint x: 891, endPoint y: 654, distance: 45.6
click at [875, 611] on div "Submit" at bounding box center [865, 611] width 28 height 16
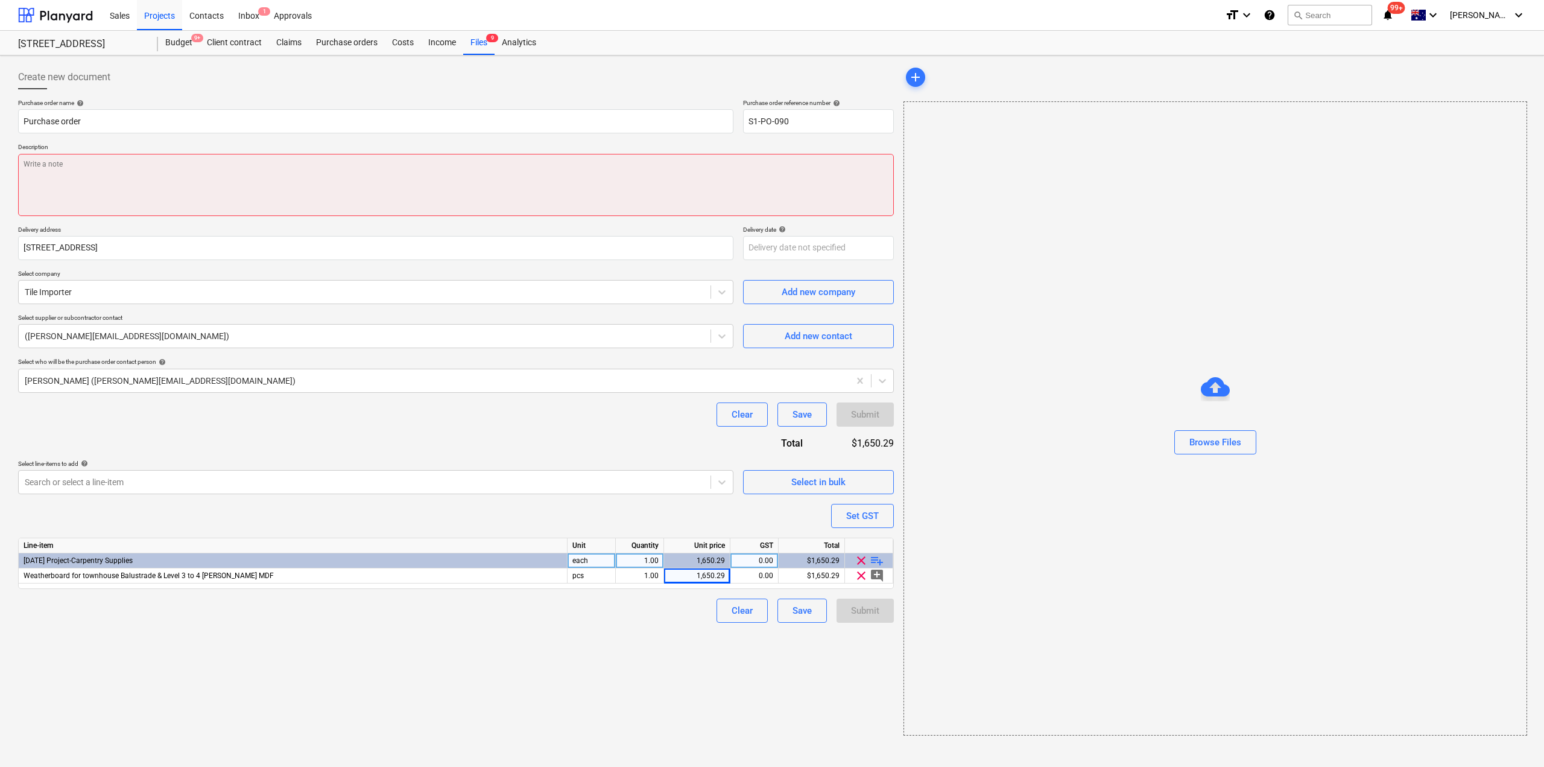
click at [190, 159] on textarea at bounding box center [456, 185] width 876 height 62
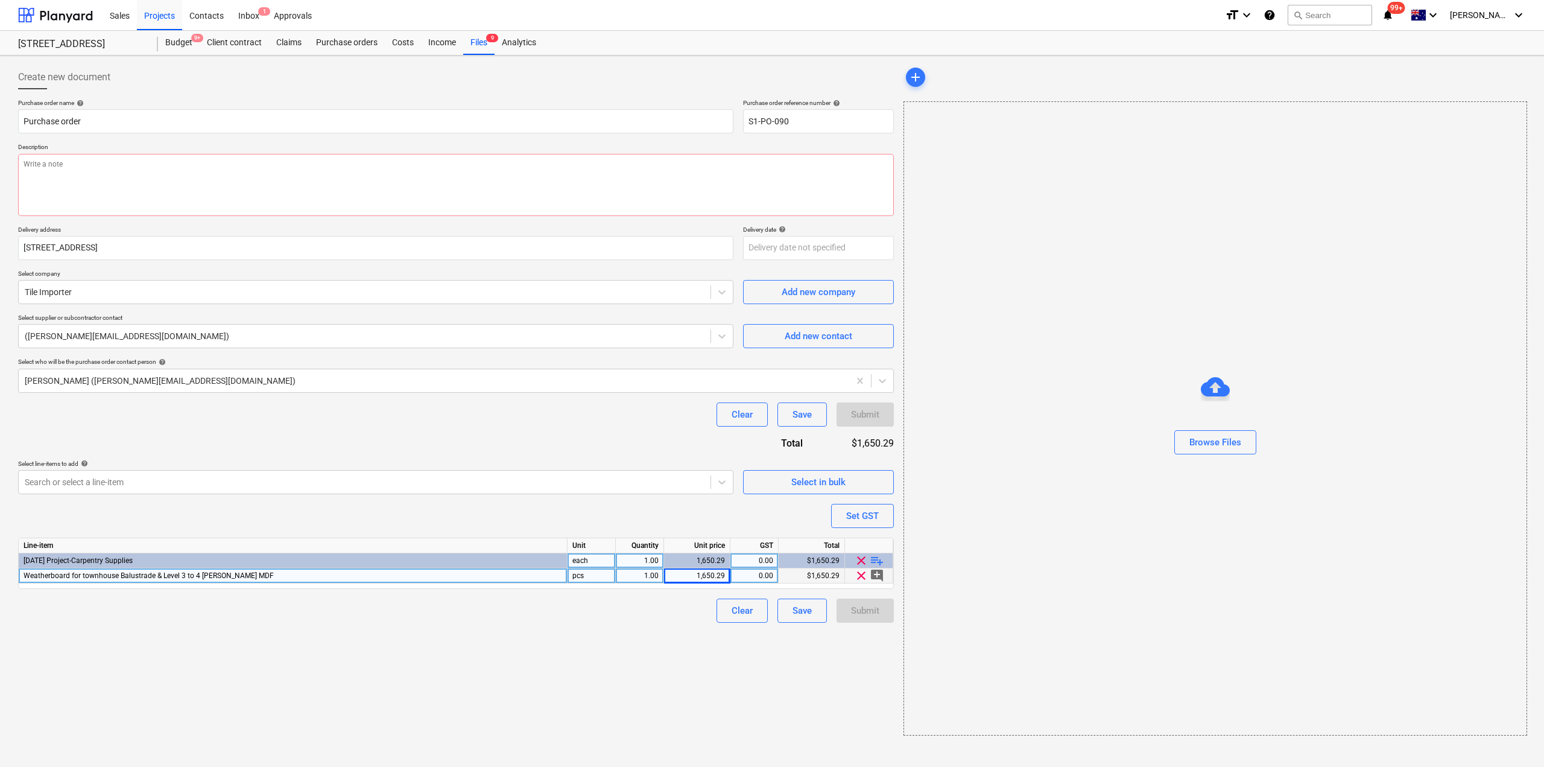
click at [259, 579] on div "Weatherboard for townhouse Balustrade & Level 3 to 4 [PERSON_NAME] MDF" at bounding box center [293, 575] width 549 height 15
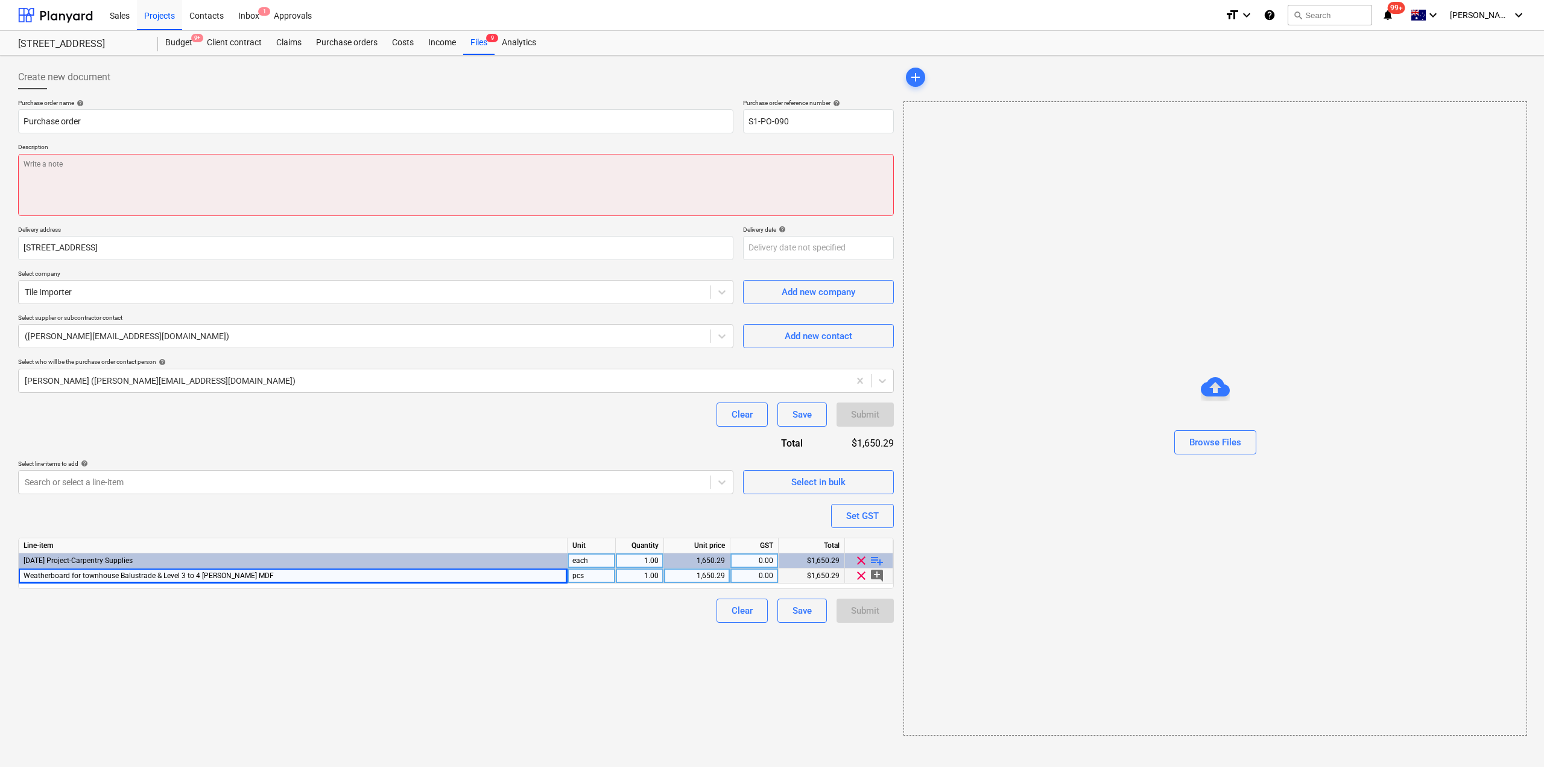
click at [54, 196] on textarea at bounding box center [456, 185] width 876 height 62
click at [70, 179] on textarea at bounding box center [456, 185] width 876 height 62
paste textarea "Weatherboard for townhouse Balustrade & Level 3 to 4 [PERSON_NAME] MDF"
type textarea "x"
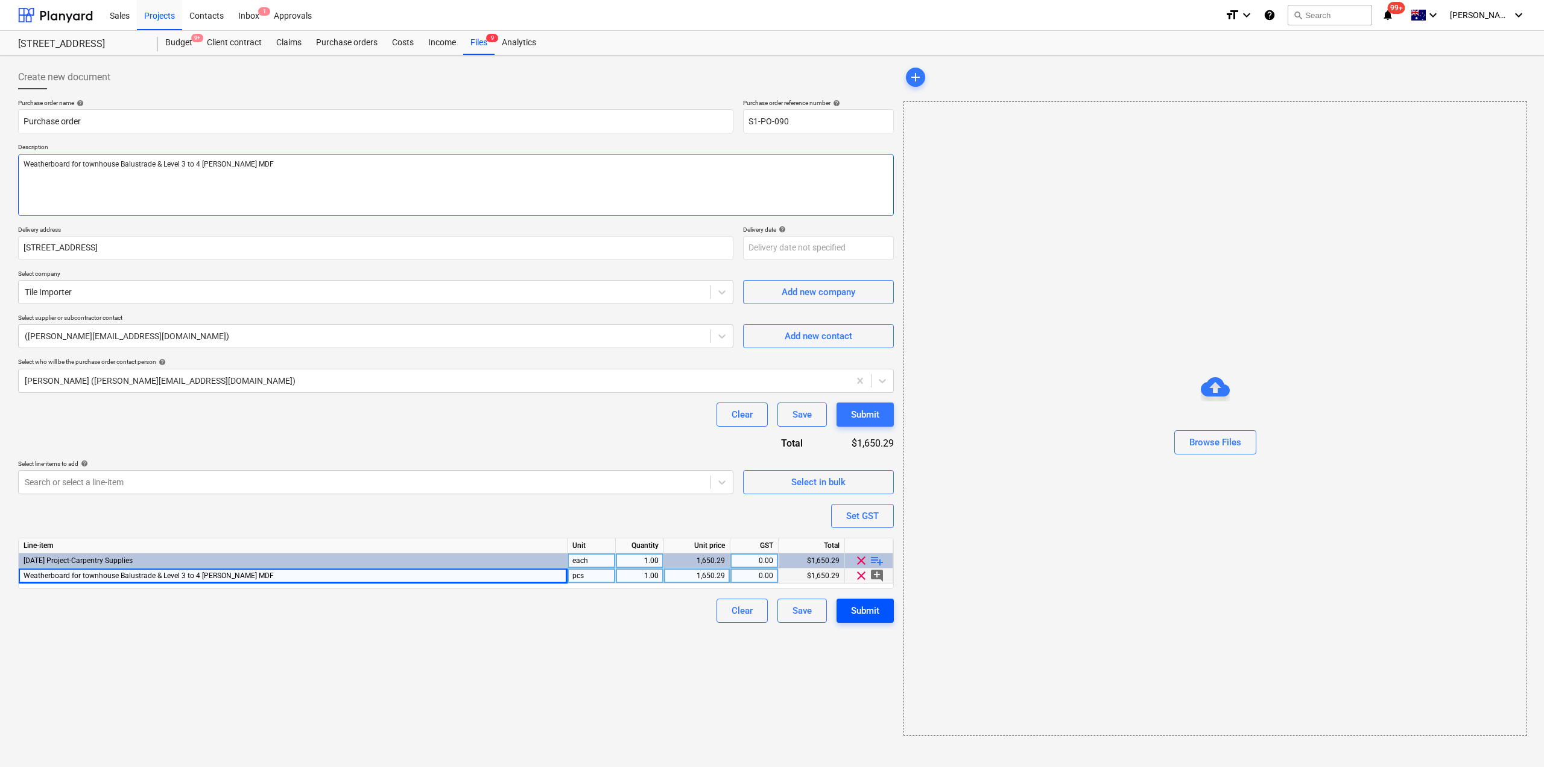
type textarea "Weatherboard for townhouse Balustrade & Level 3 to 4 [PERSON_NAME] MDF"
click at [873, 604] on div "Submit" at bounding box center [865, 611] width 28 height 16
type textarea "x"
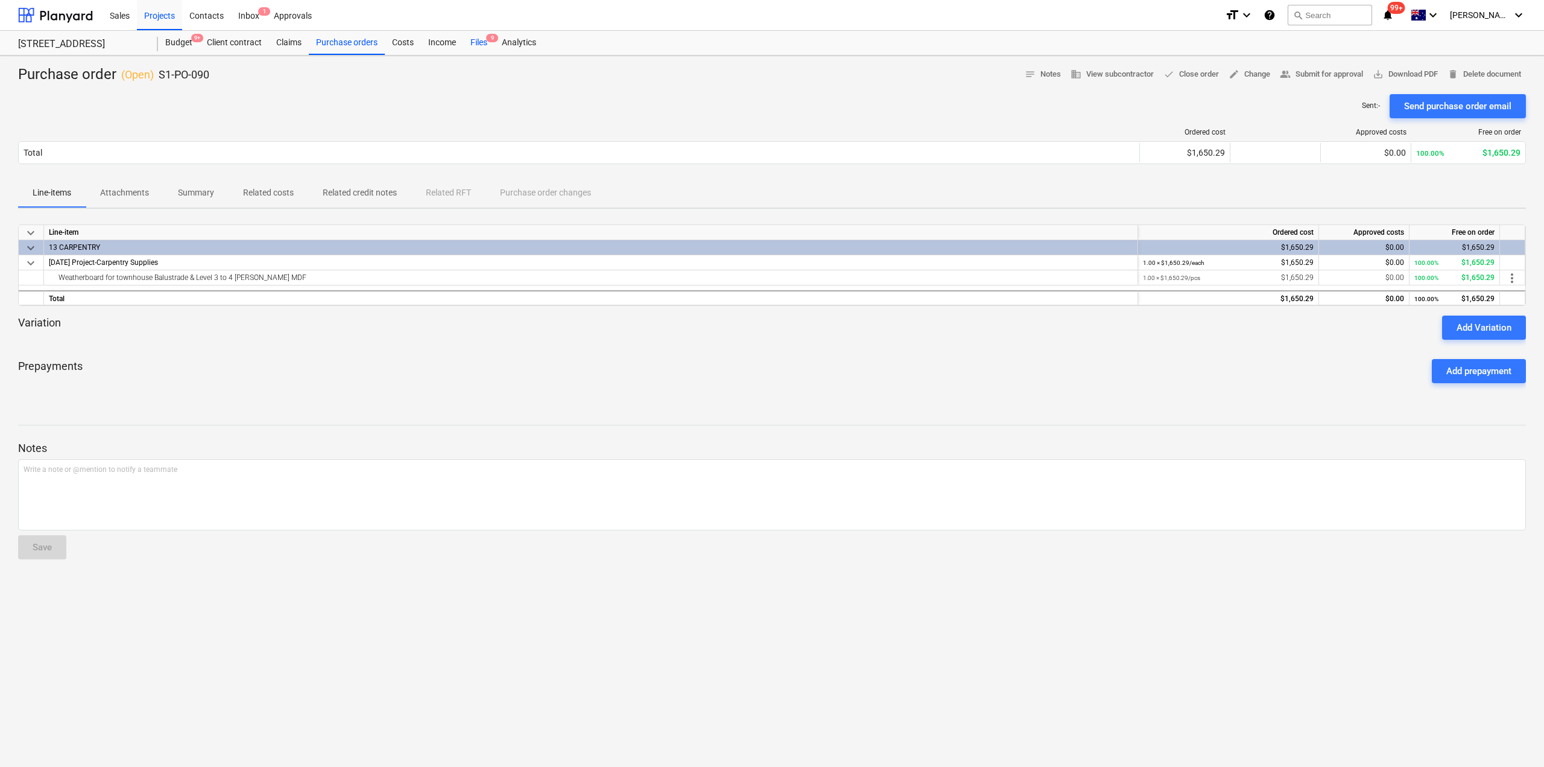
click at [476, 44] on div "Files 9" at bounding box center [478, 43] width 31 height 24
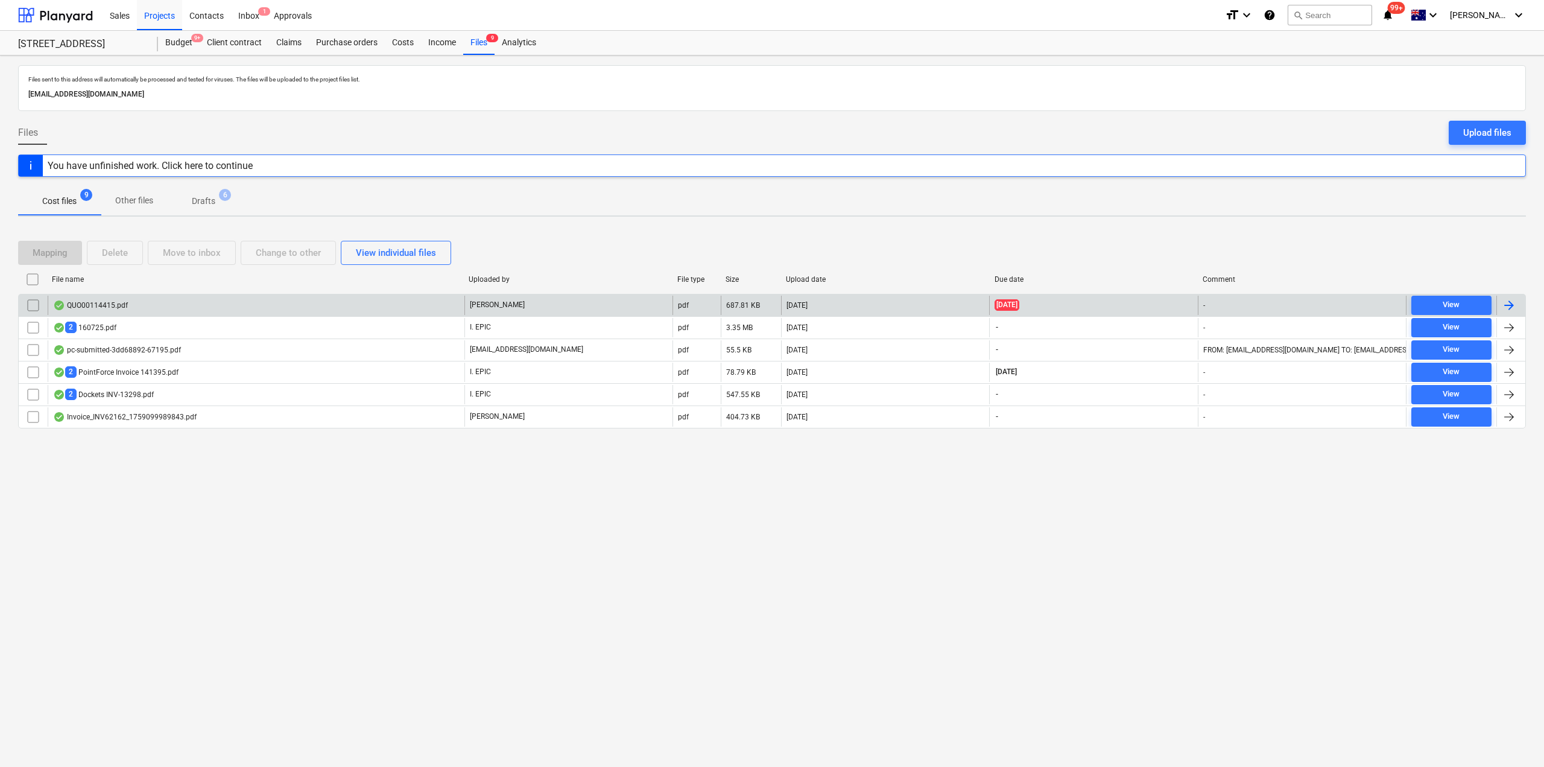
click at [135, 309] on div "QUO00114415.pdf" at bounding box center [256, 305] width 417 height 19
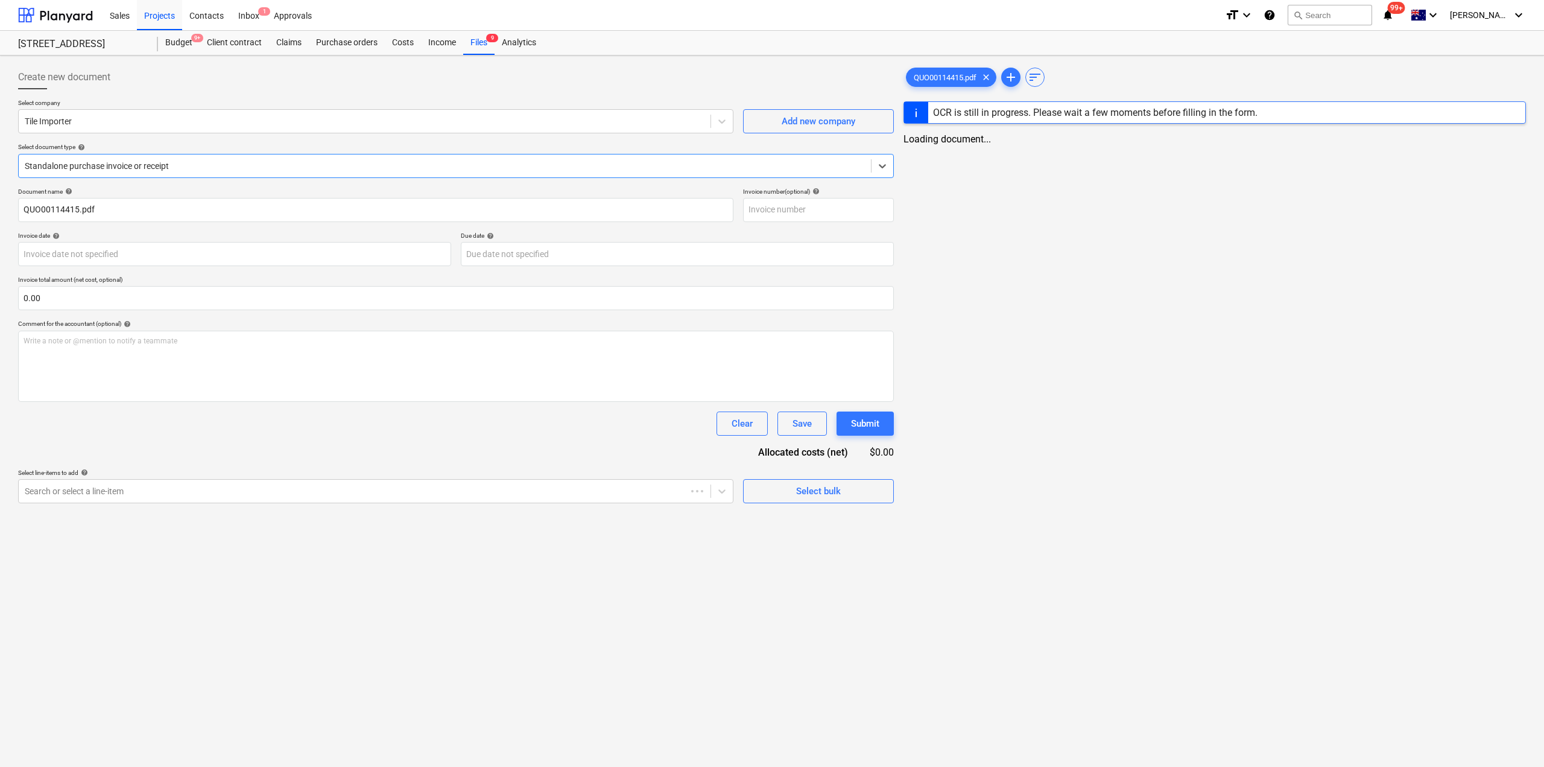
type input "00114415"
type input "[DATE]"
click at [220, 164] on div at bounding box center [445, 166] width 840 height 12
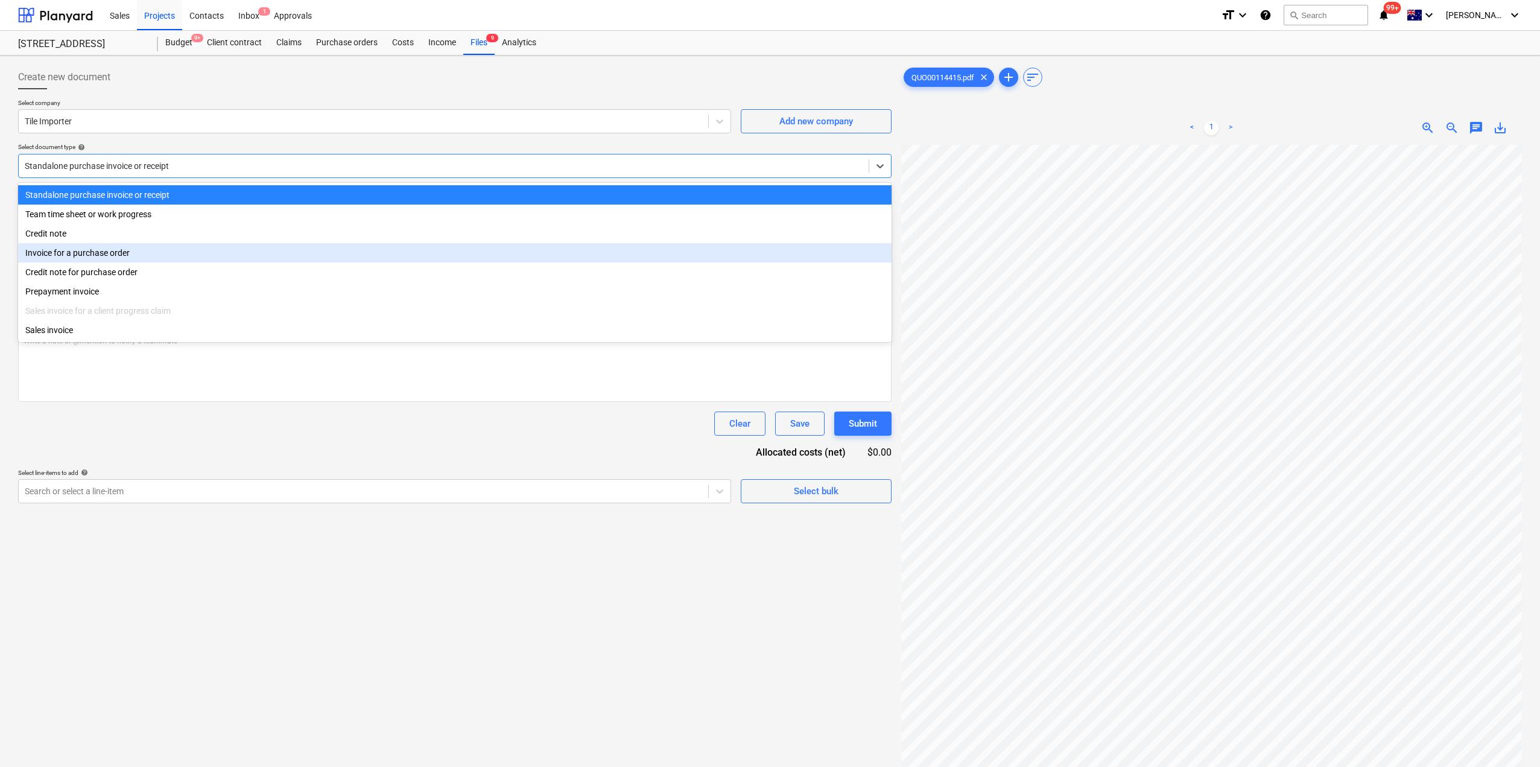
click at [131, 259] on div "Invoice for a purchase order" at bounding box center [455, 252] width 874 height 19
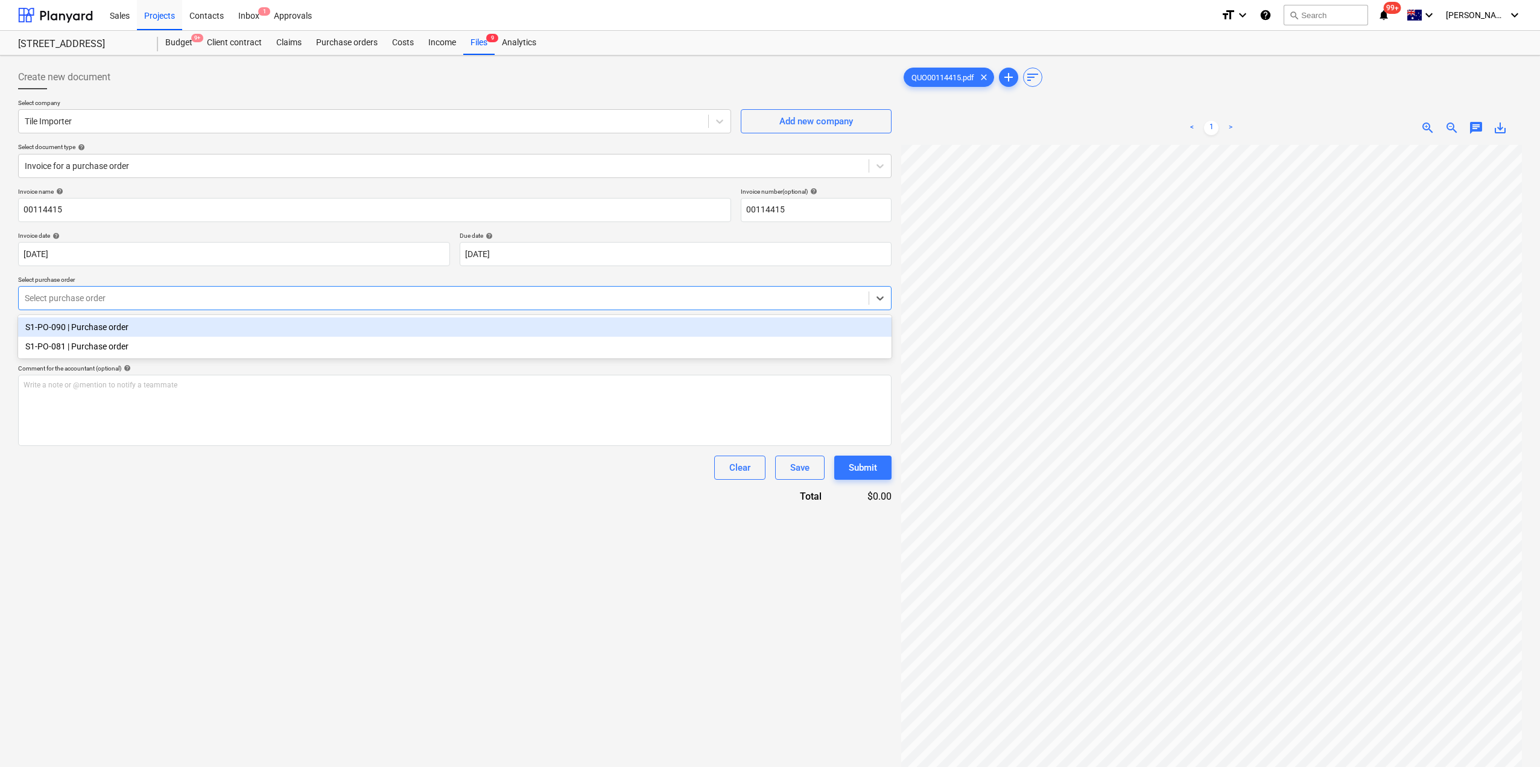
click at [115, 297] on div at bounding box center [444, 298] width 838 height 12
click at [100, 329] on div "S1-PO-090 | Purchase order" at bounding box center [455, 326] width 874 height 19
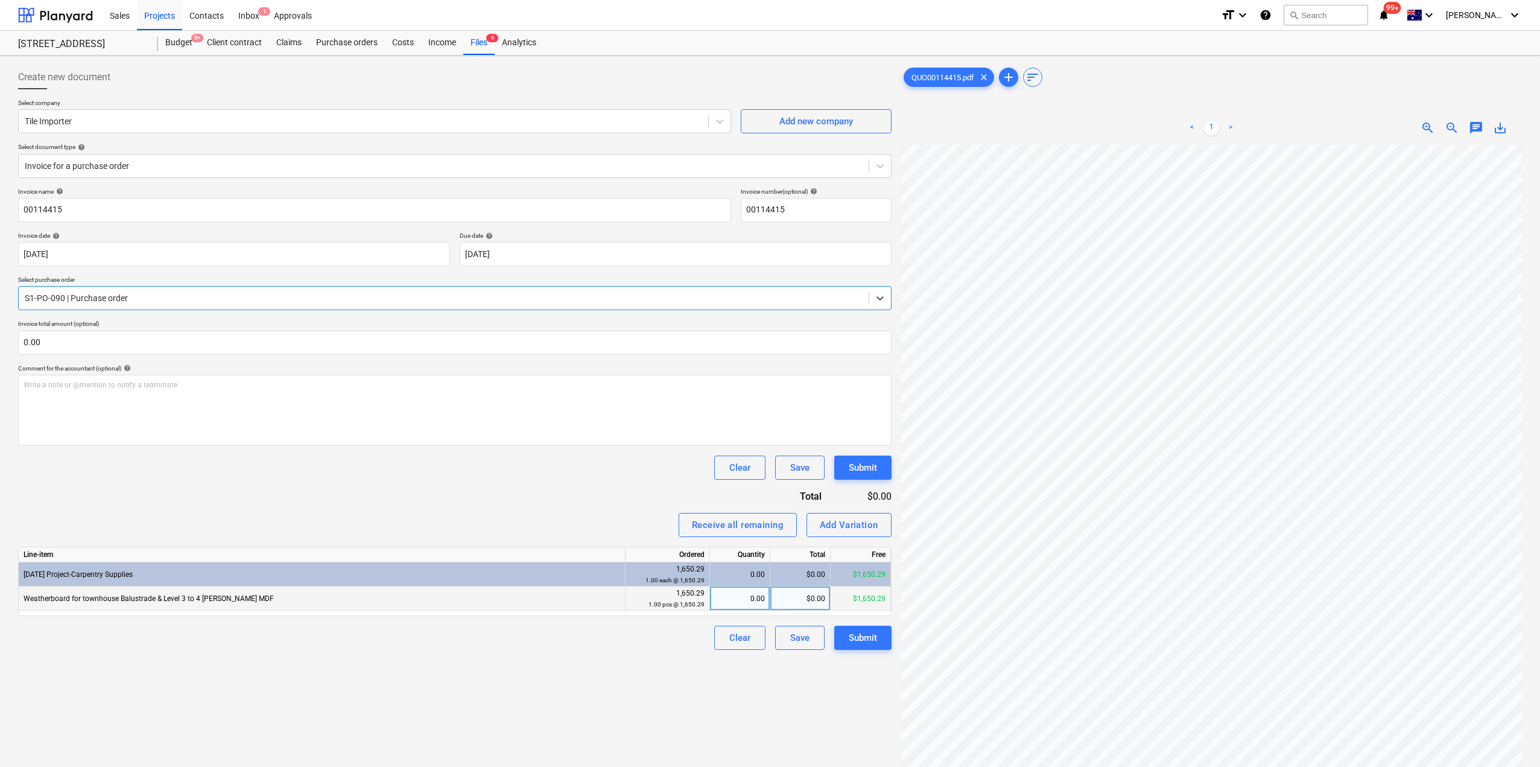
click at [750, 600] on div "0.00" at bounding box center [740, 598] width 50 height 24
type input "1"
drag, startPoint x: 555, startPoint y: 706, endPoint x: 577, endPoint y: 731, distance: 33.4
click at [559, 708] on div "Create new document Select company Tile Importer Add new company Select documen…" at bounding box center [454, 471] width 883 height 822
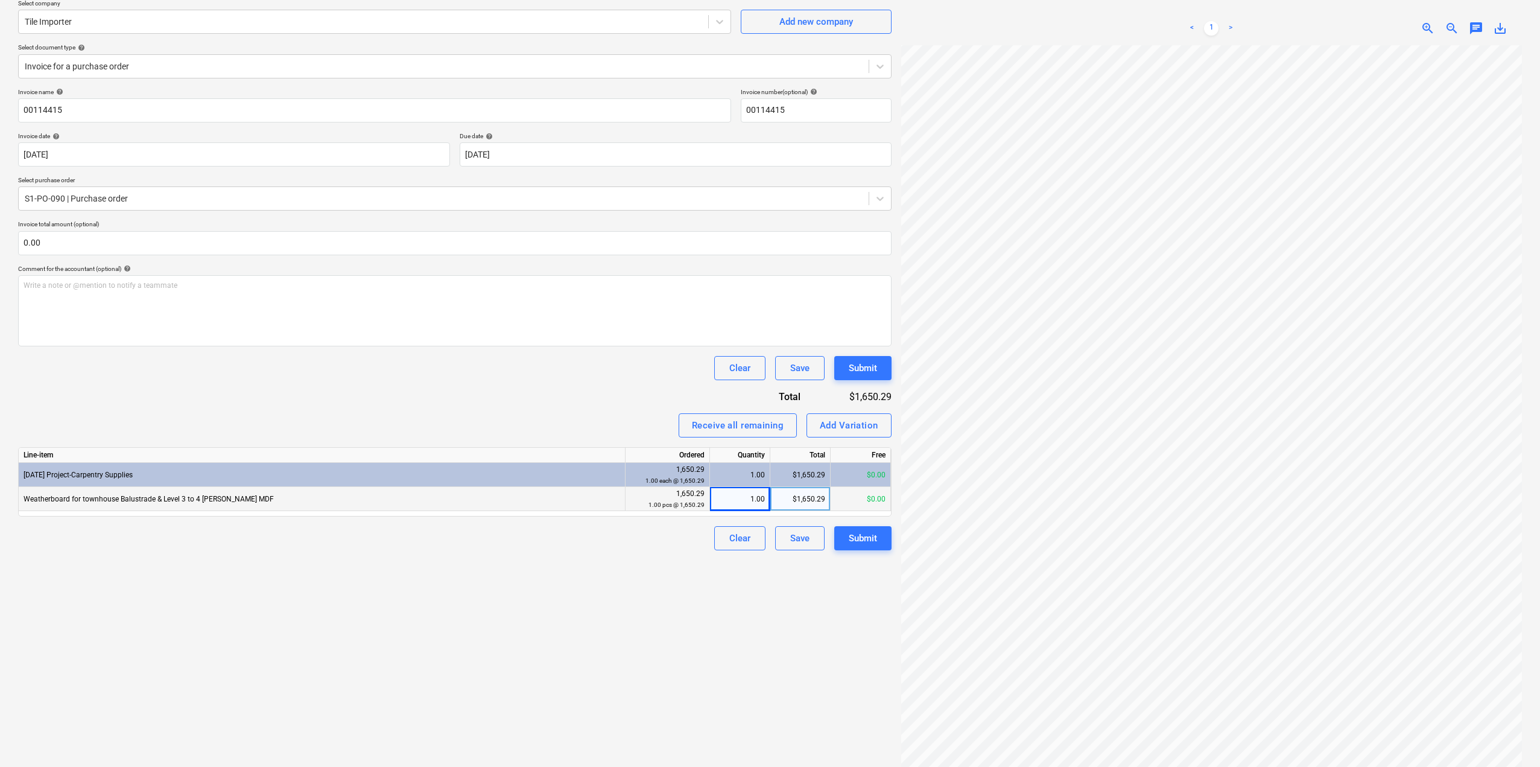
scroll to position [121, 0]
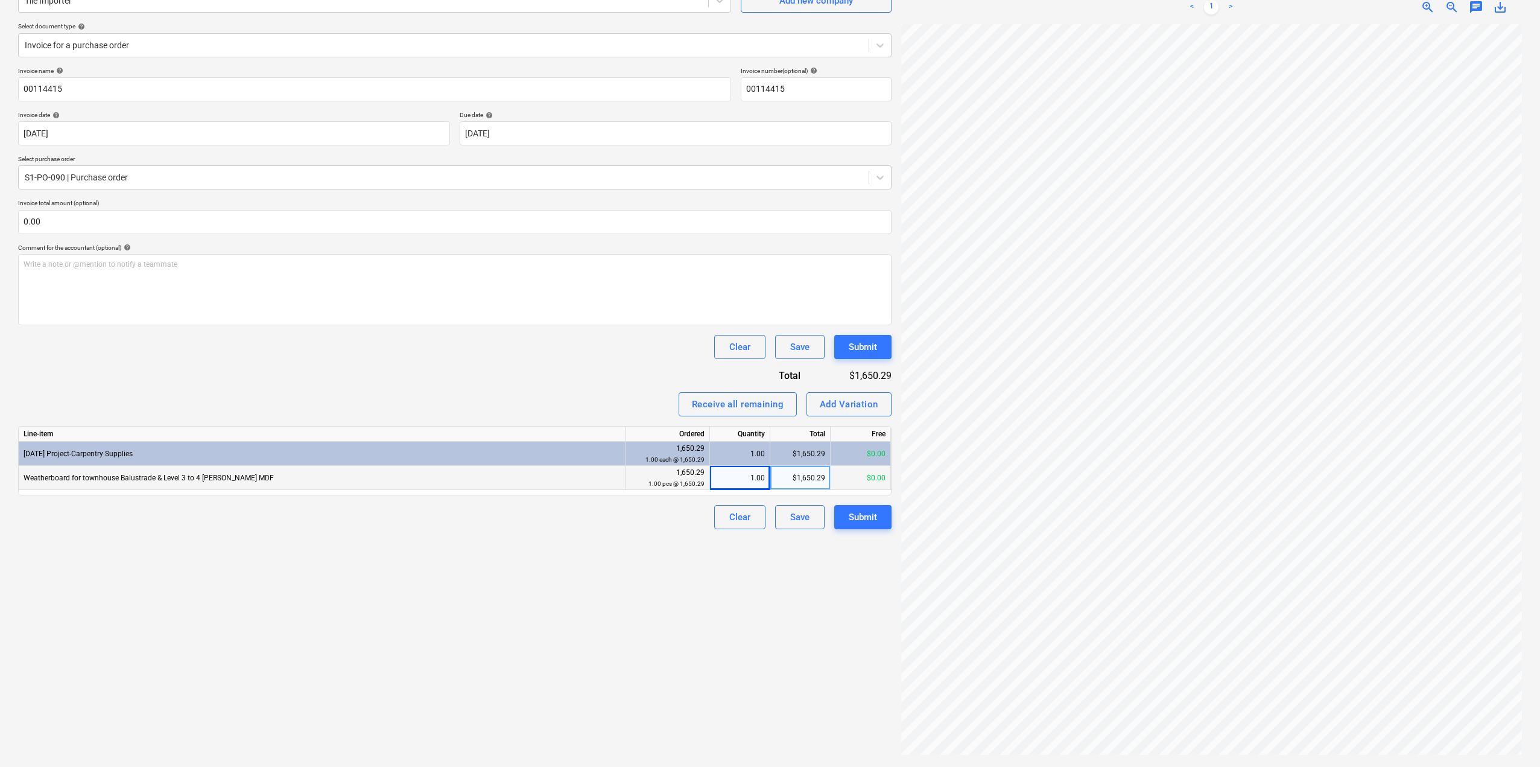
click at [679, 679] on div "Create new document Select company Tile Importer Add new company Select documen…" at bounding box center [454, 351] width 883 height 822
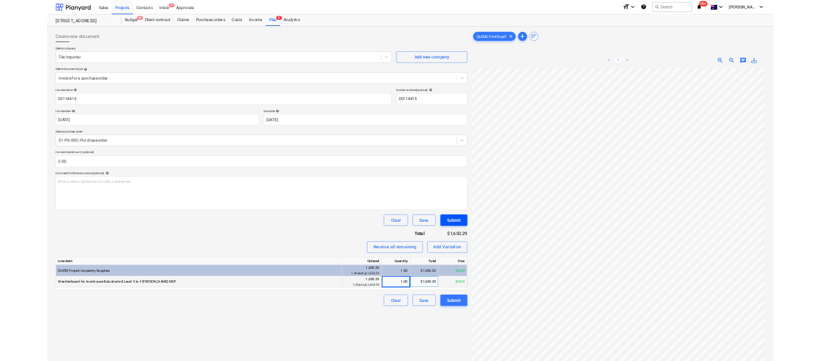
scroll to position [0, 0]
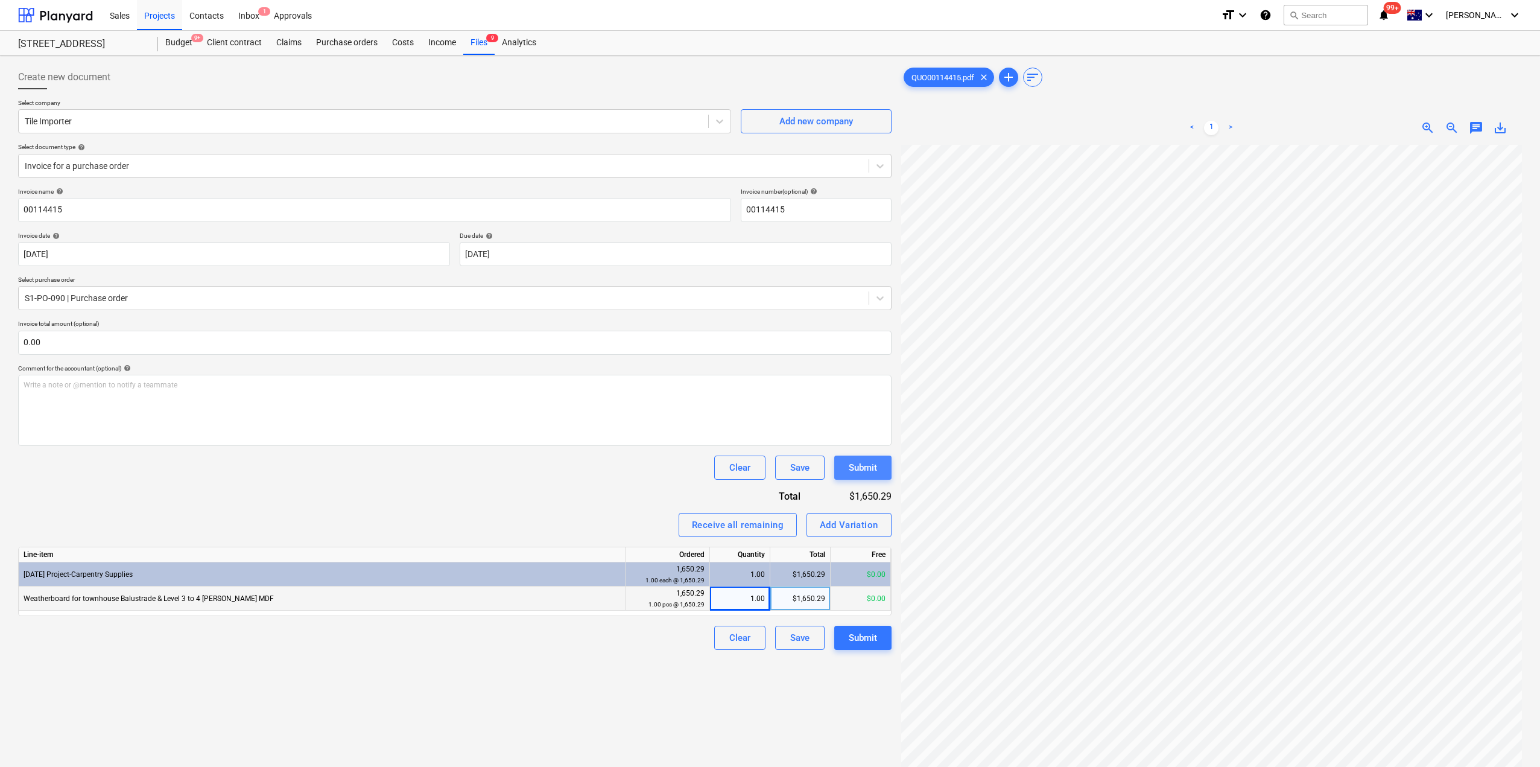
click at [875, 457] on button "Submit" at bounding box center [862, 467] width 57 height 24
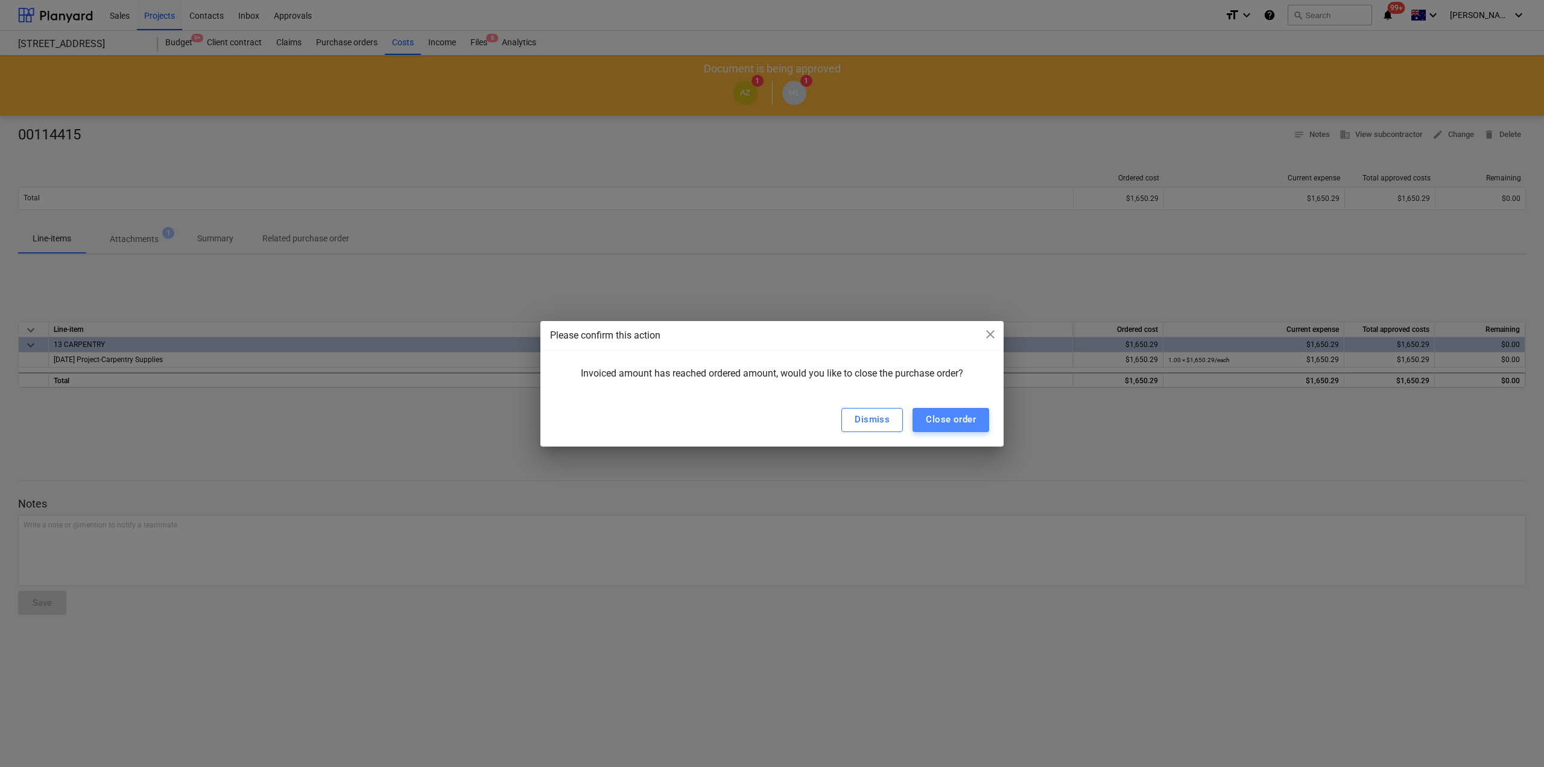
click at [942, 425] on div "Close order" at bounding box center [951, 419] width 50 height 16
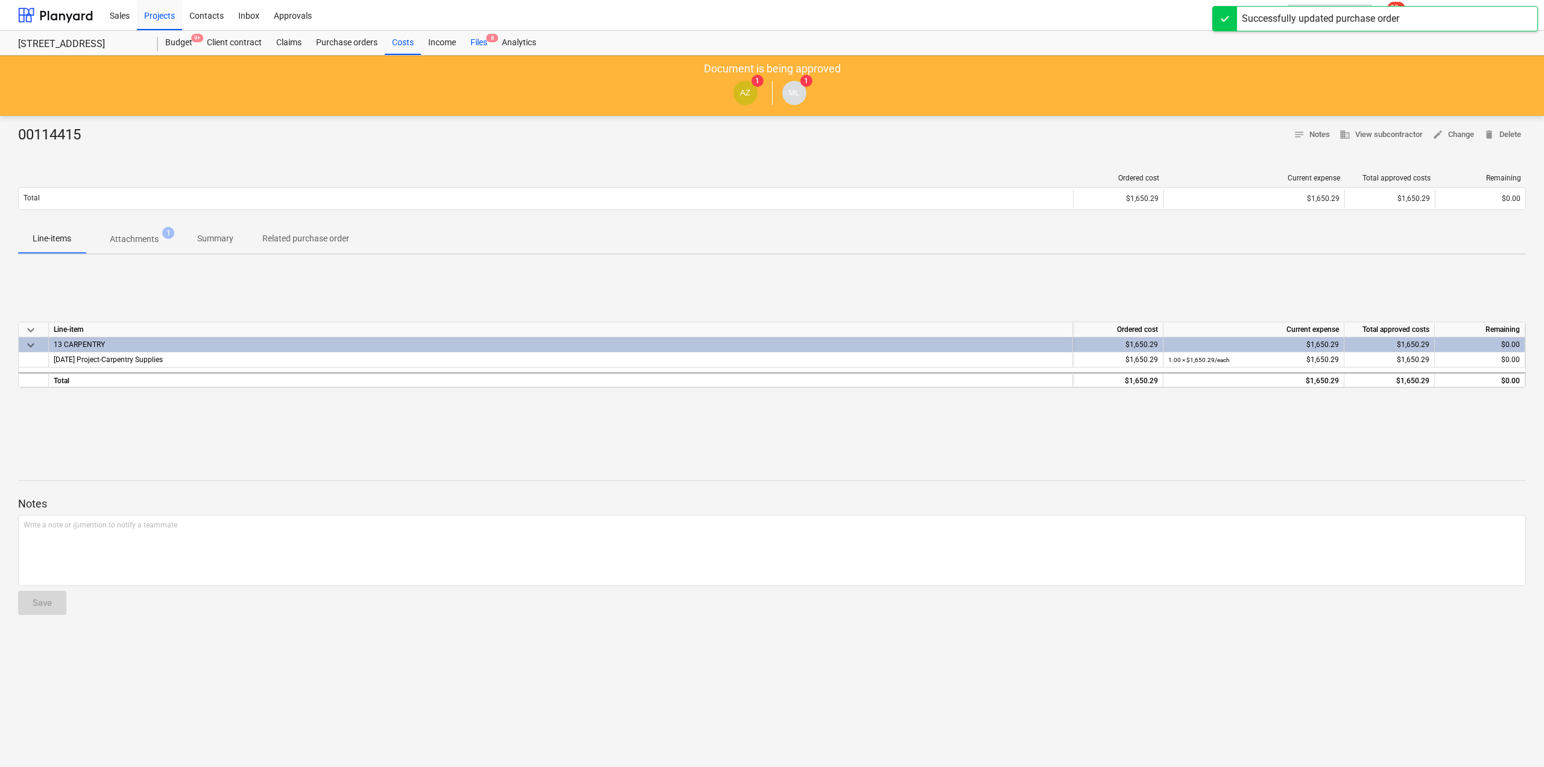
click at [480, 34] on div "Files 8" at bounding box center [478, 43] width 31 height 24
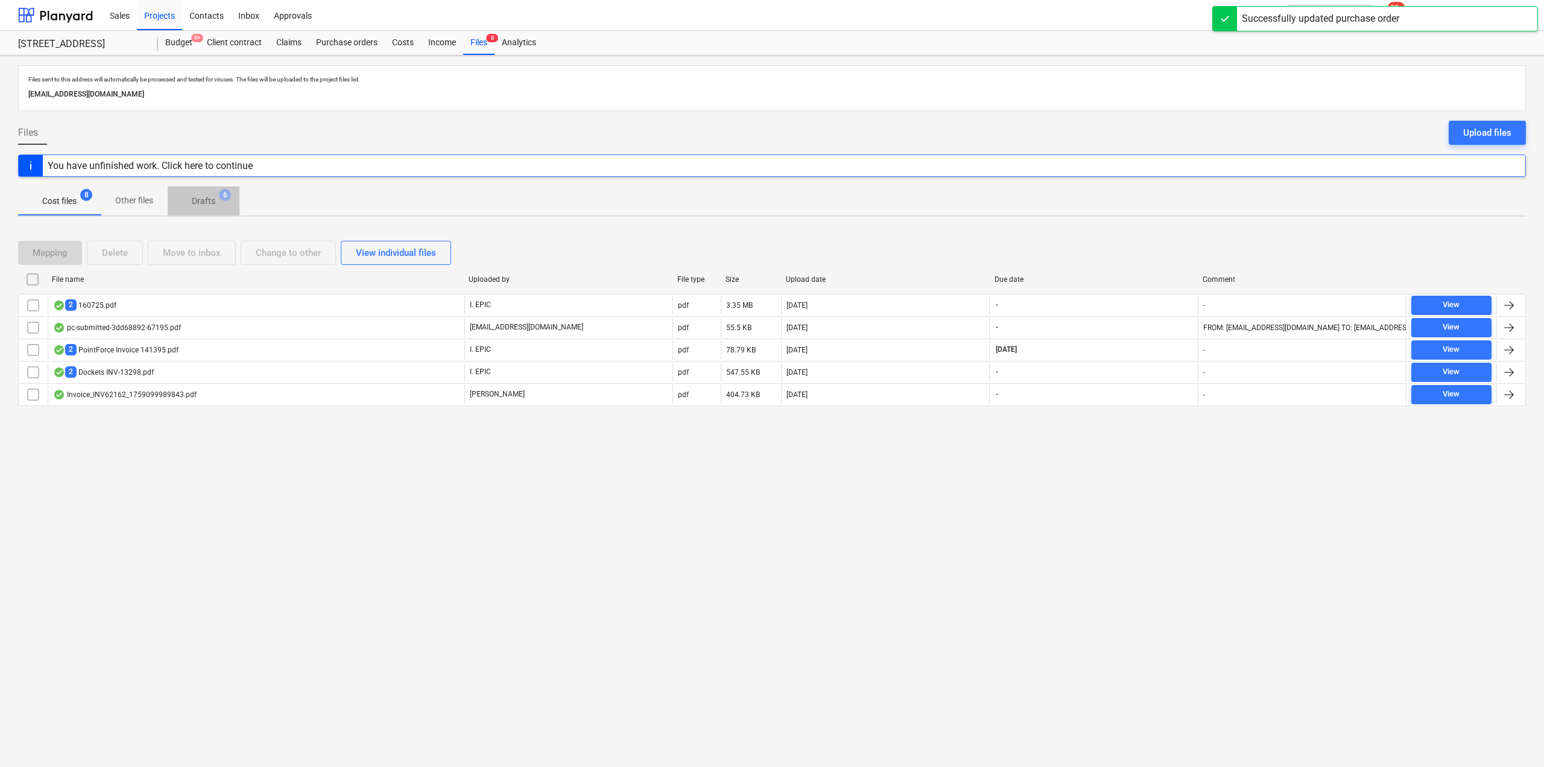
click at [205, 203] on p "Drafts" at bounding box center [204, 201] width 24 height 13
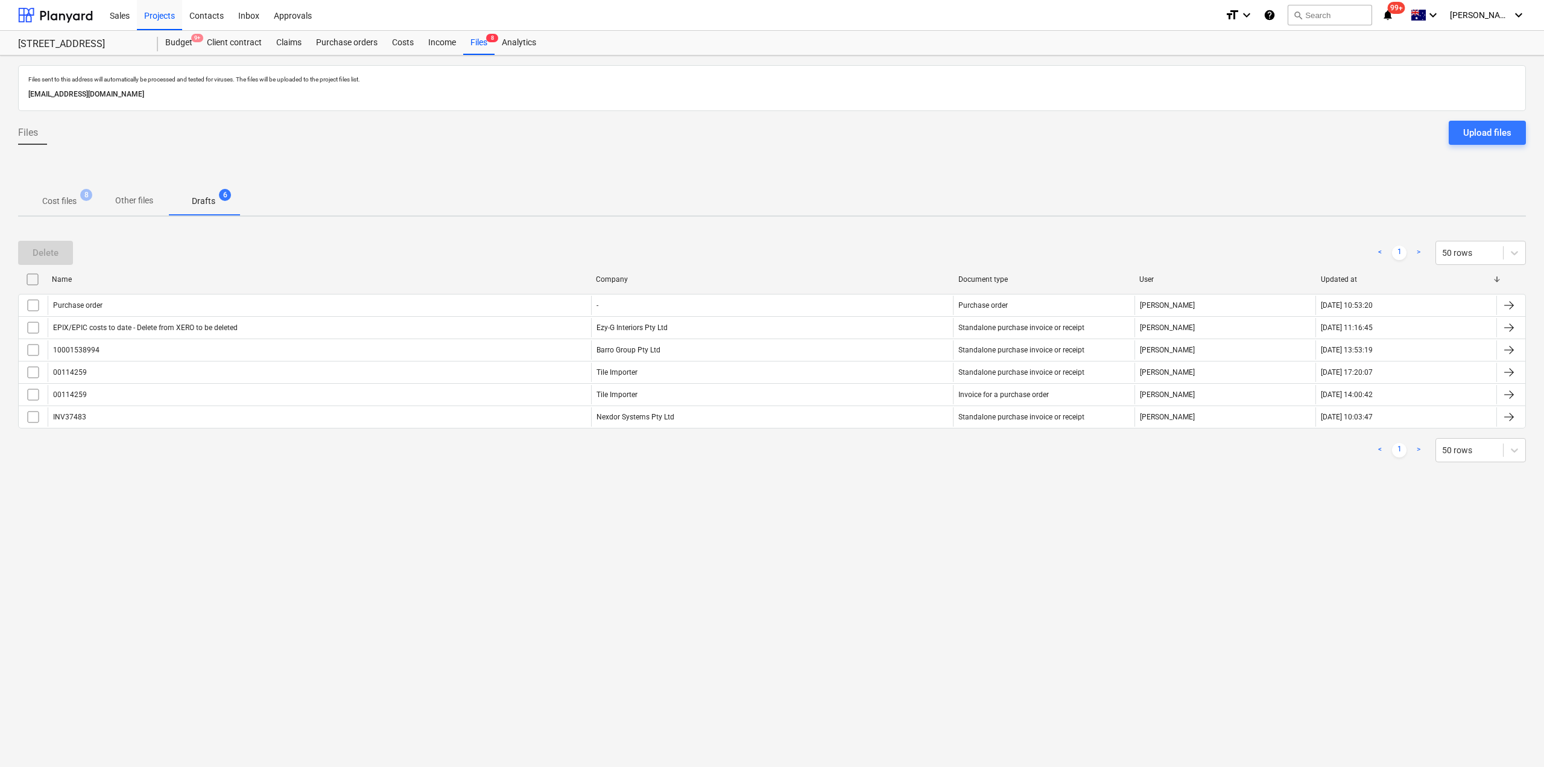
click at [38, 198] on span "Cost files 8" at bounding box center [60, 201] width 54 height 13
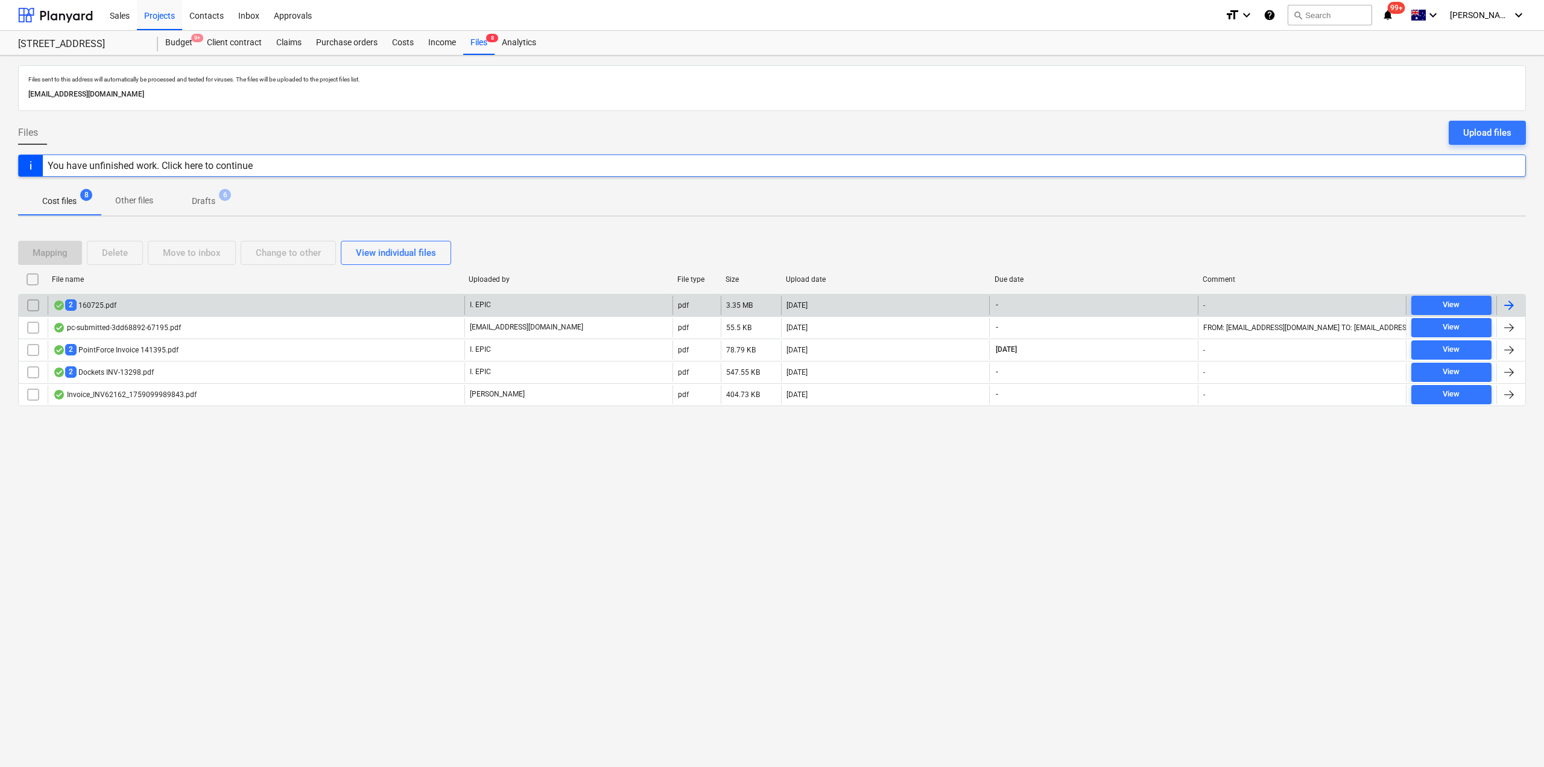
click at [218, 313] on div "2 160725.pdf" at bounding box center [256, 305] width 417 height 19
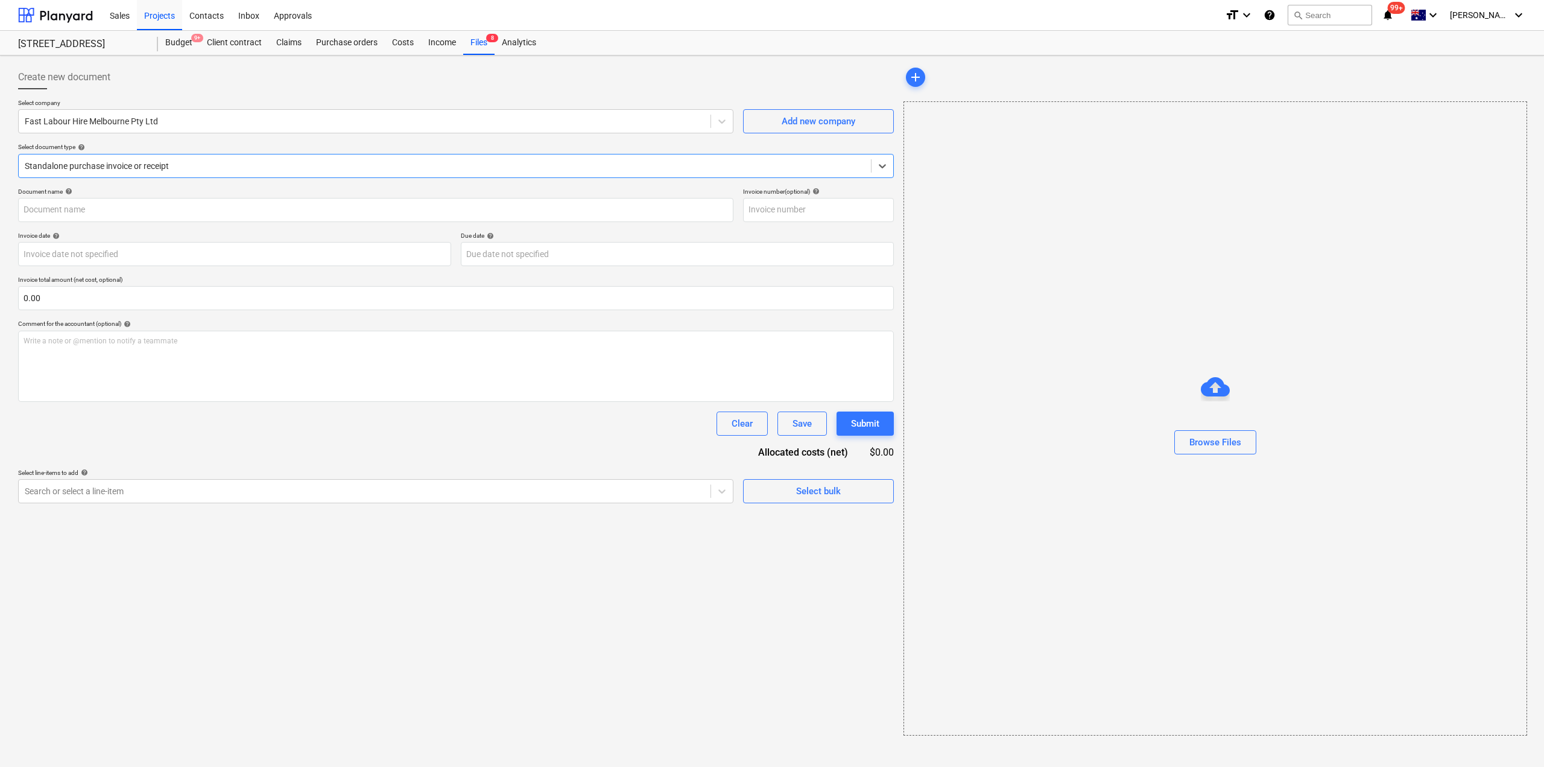
type input "160725"
type input "[DATE]"
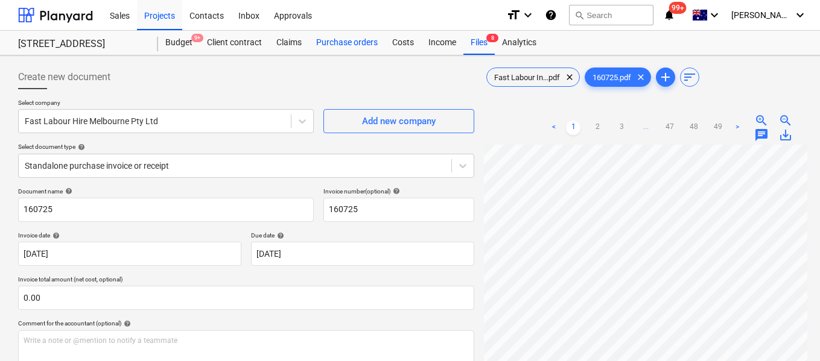
click at [372, 43] on div "Purchase orders" at bounding box center [347, 43] width 76 height 24
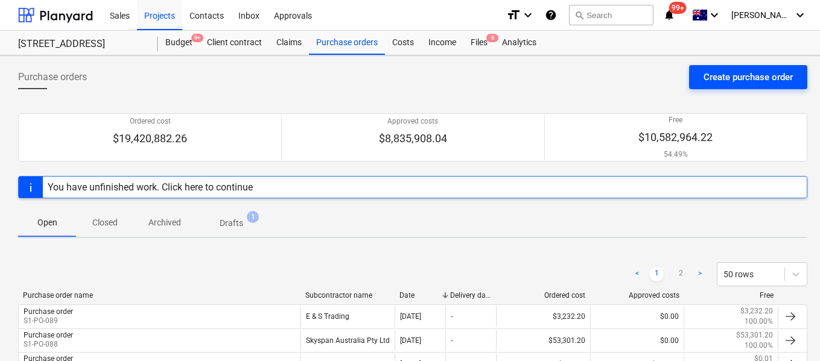
click at [752, 80] on div "Create purchase order" at bounding box center [747, 77] width 89 height 16
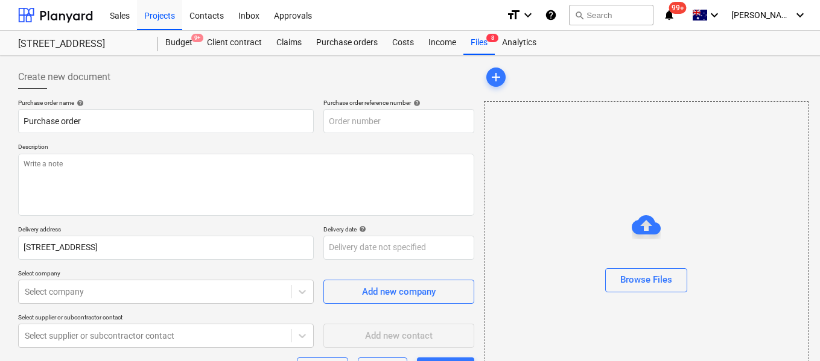
scroll to position [142, 0]
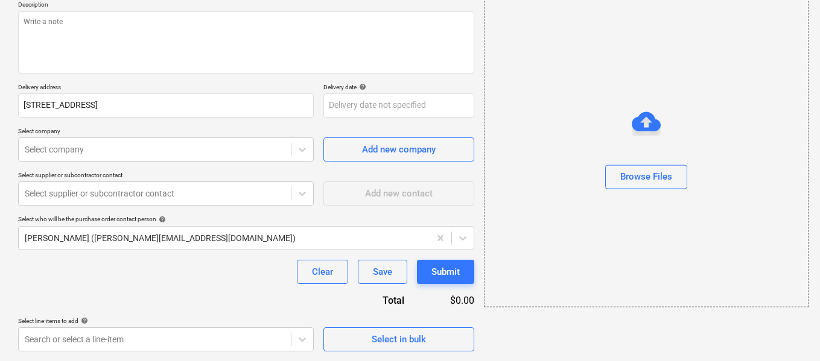
type textarea "x"
type input "S1-PO-092"
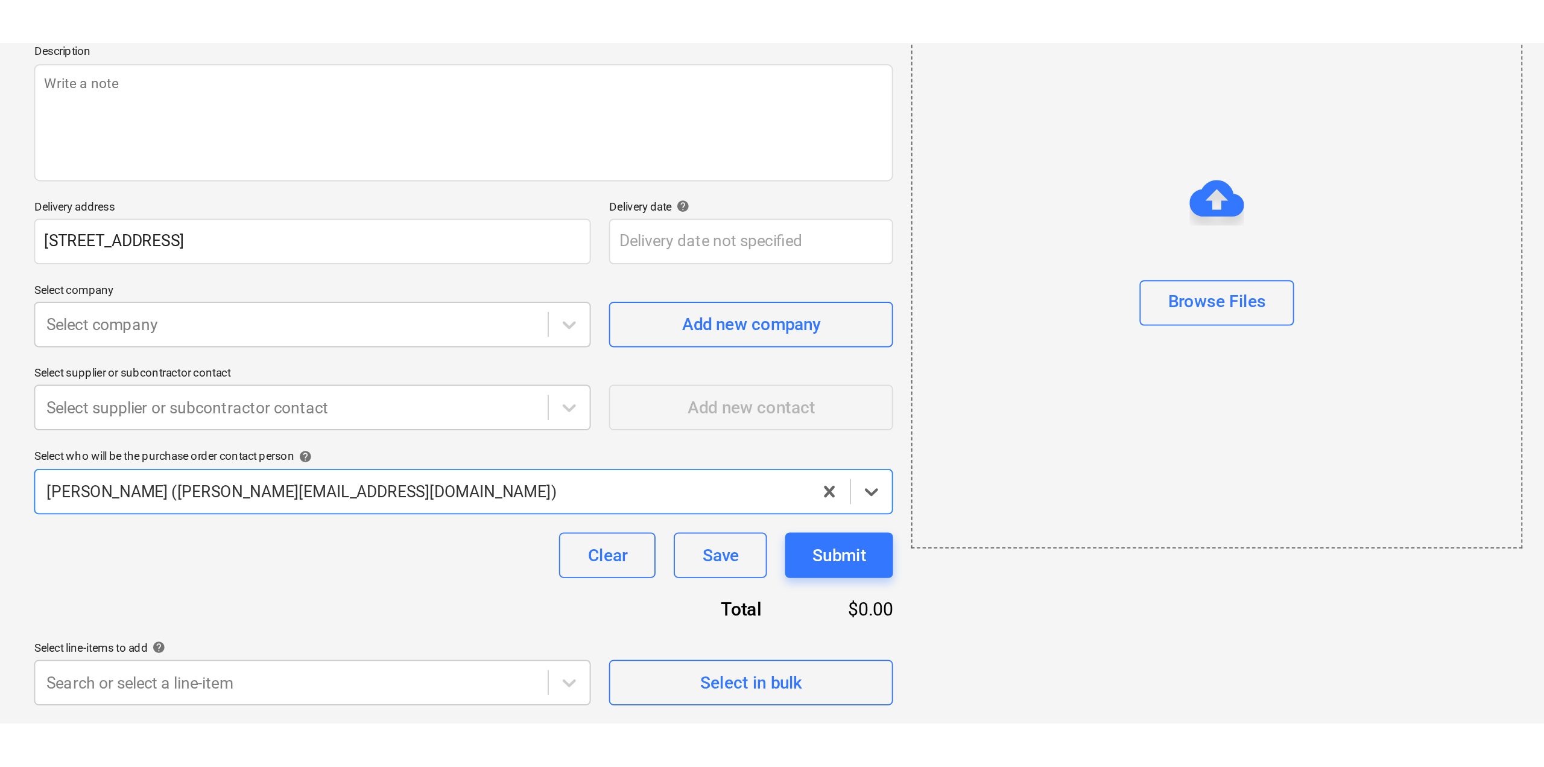
scroll to position [0, 0]
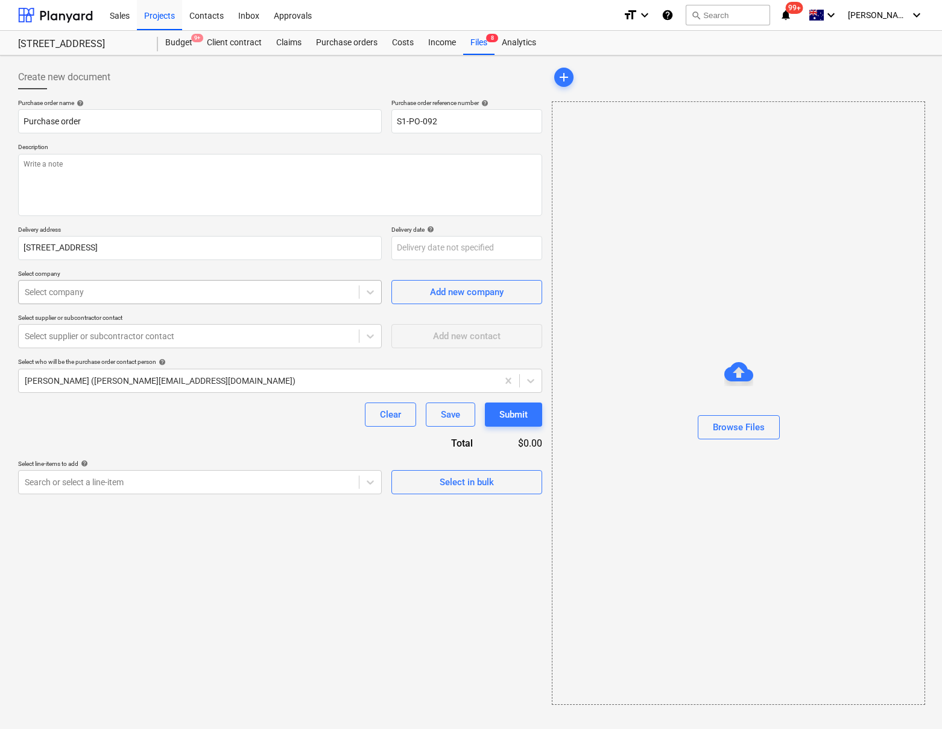
click at [153, 291] on div at bounding box center [189, 292] width 328 height 12
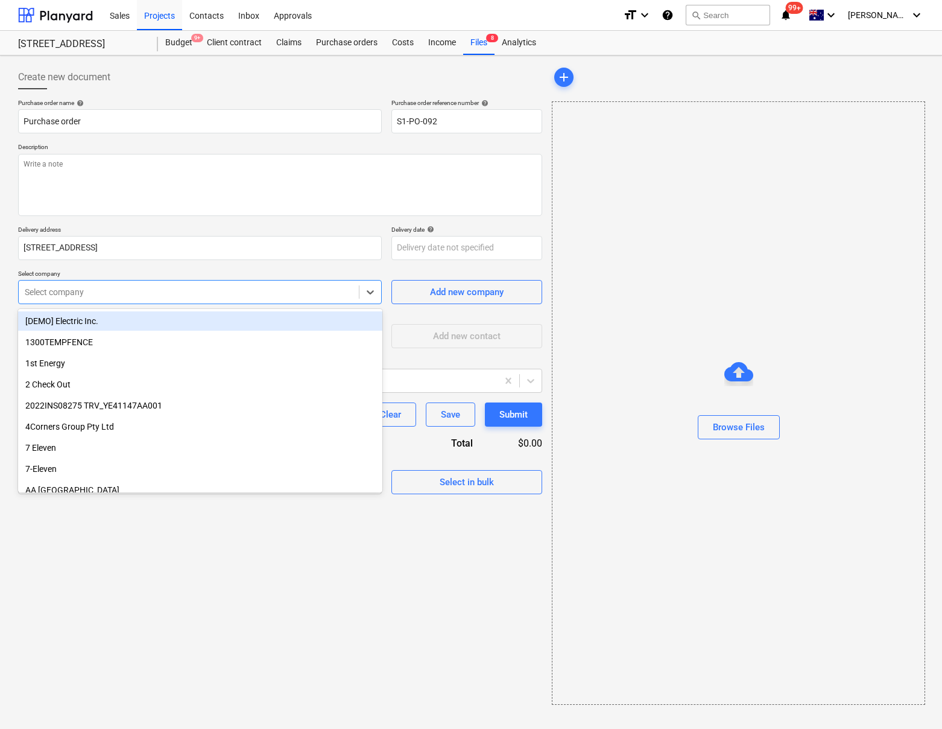
type textarea "x"
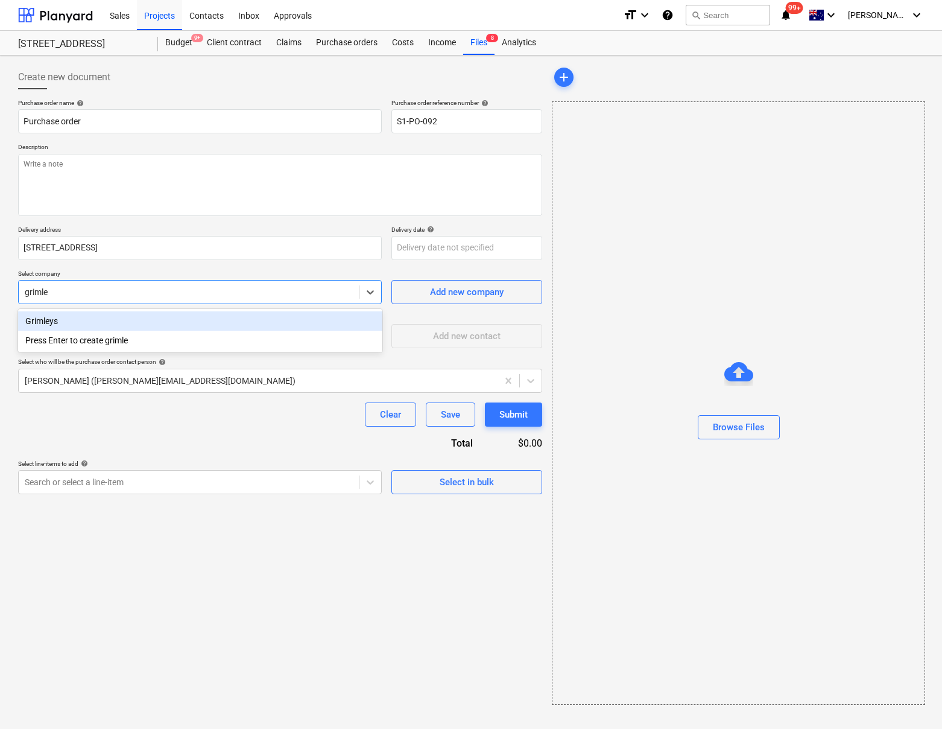
type input "[PERSON_NAME]"
click at [39, 325] on div "Grimleys" at bounding box center [200, 320] width 364 height 19
type textarea "x"
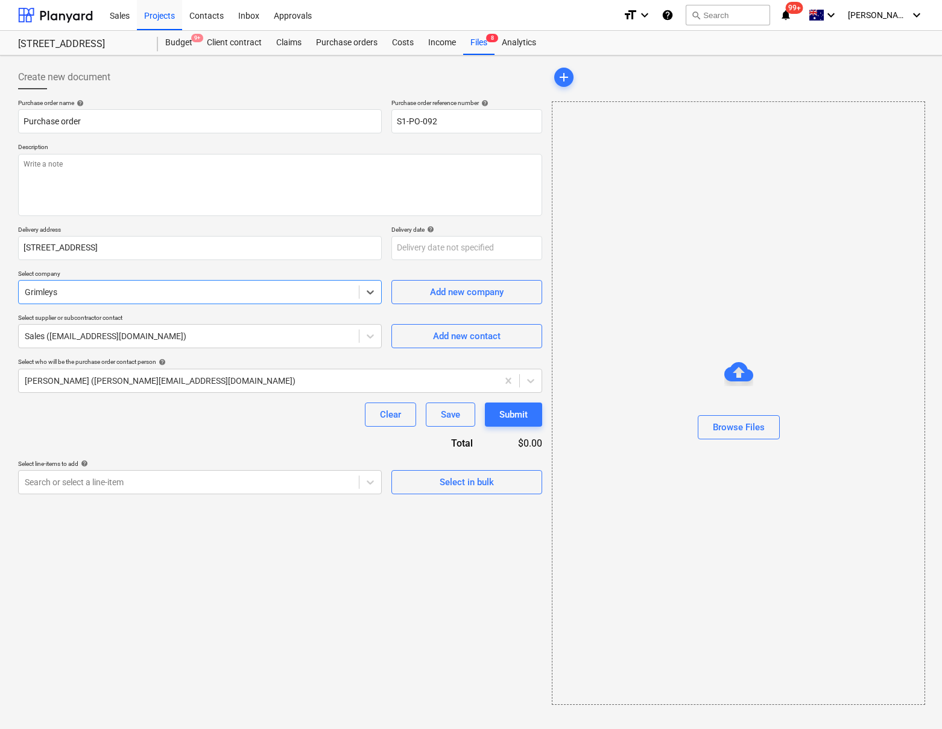
type textarea "x"
click at [137, 401] on div "Purchase order name help Purchase order Purchase order reference number help S1…" at bounding box center [280, 296] width 524 height 395
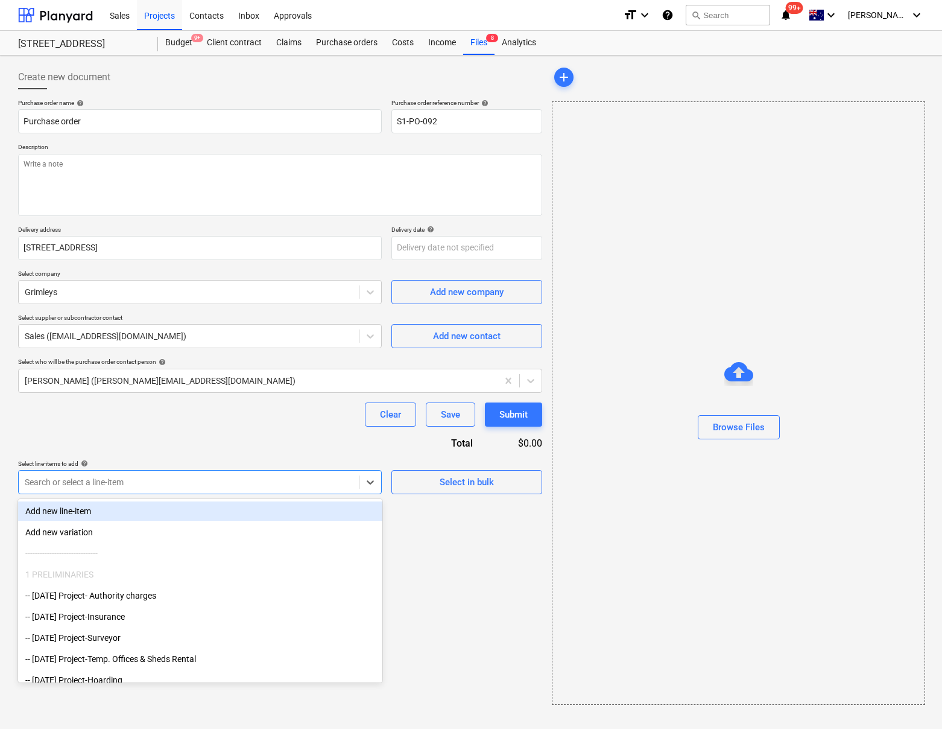
click at [317, 477] on div at bounding box center [189, 482] width 328 height 12
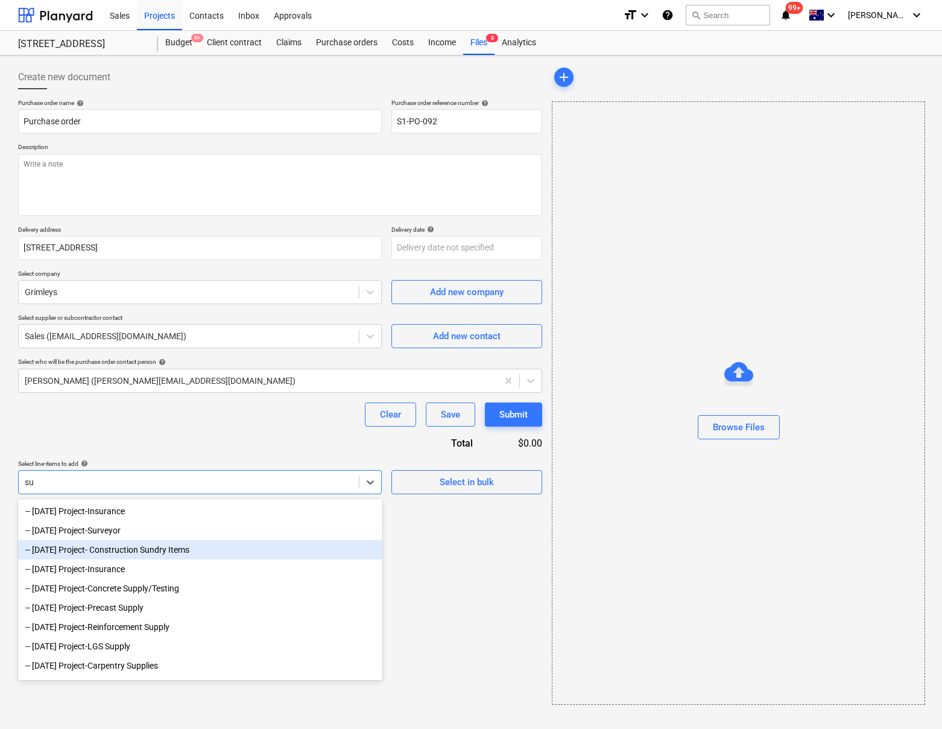
type input "s"
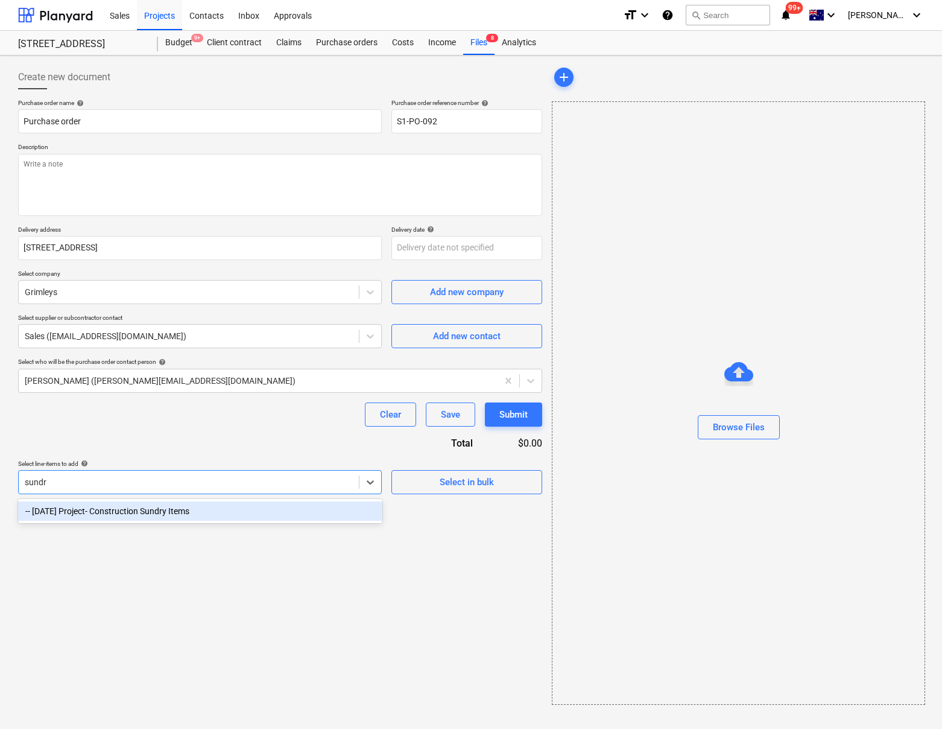
type input "sundry"
click at [177, 516] on div "-- [DATE] Project- Construction Sundry Items" at bounding box center [200, 510] width 364 height 19
type textarea "x"
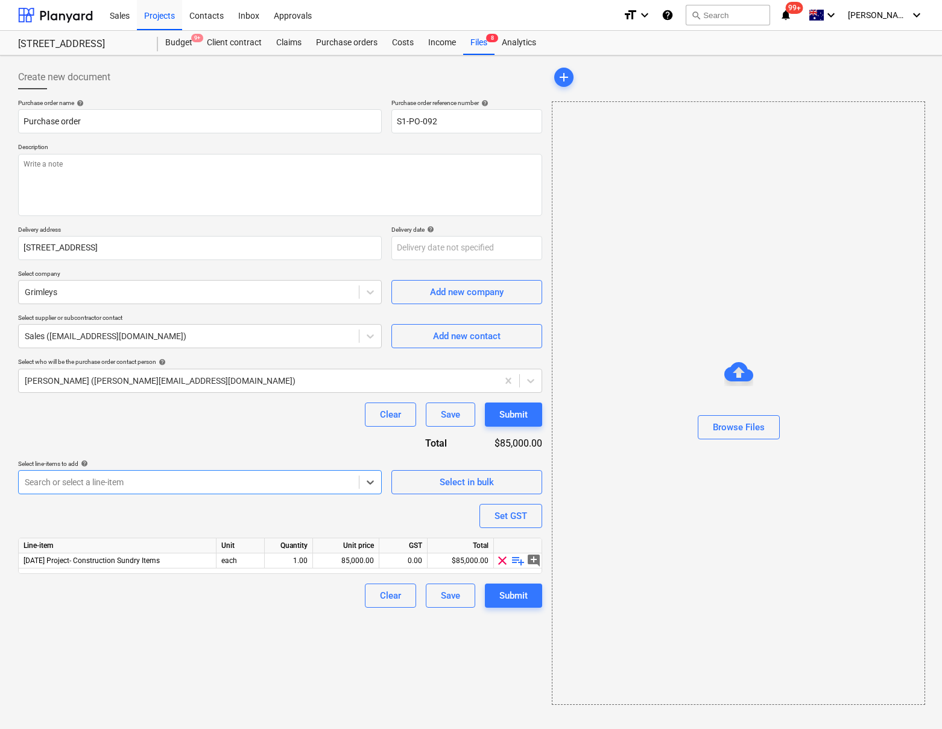
click at [216, 617] on div "Create new document Purchase order name help Purchase order Purchase order refe…" at bounding box center [280, 384] width 534 height 649
click at [519, 562] on span "playlist_add" at bounding box center [518, 560] width 14 height 14
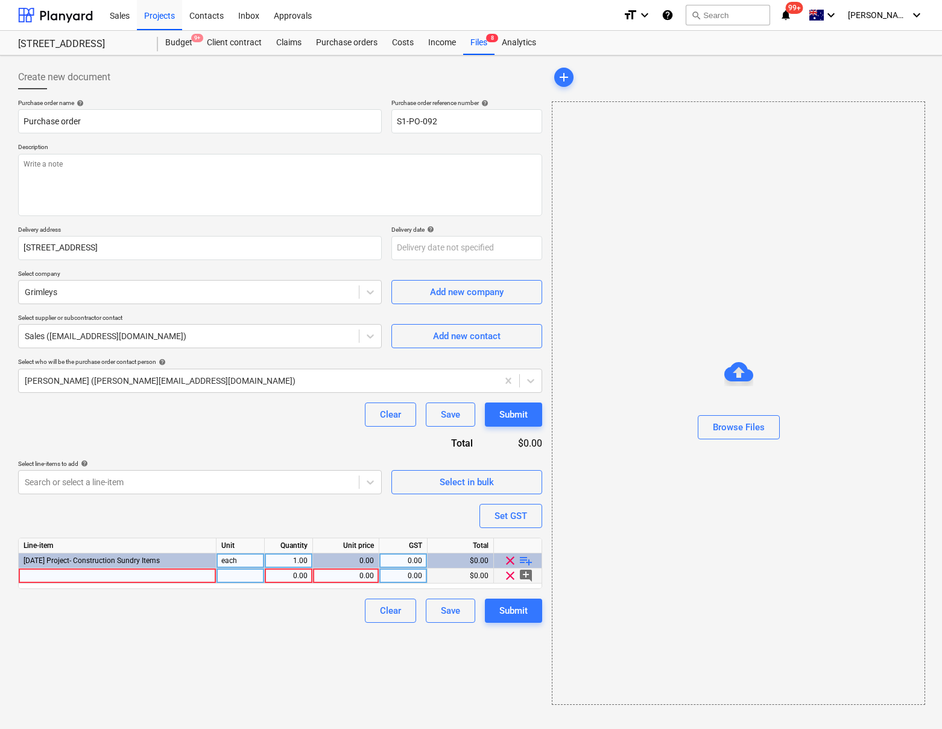
click at [52, 576] on div at bounding box center [118, 575] width 198 height 15
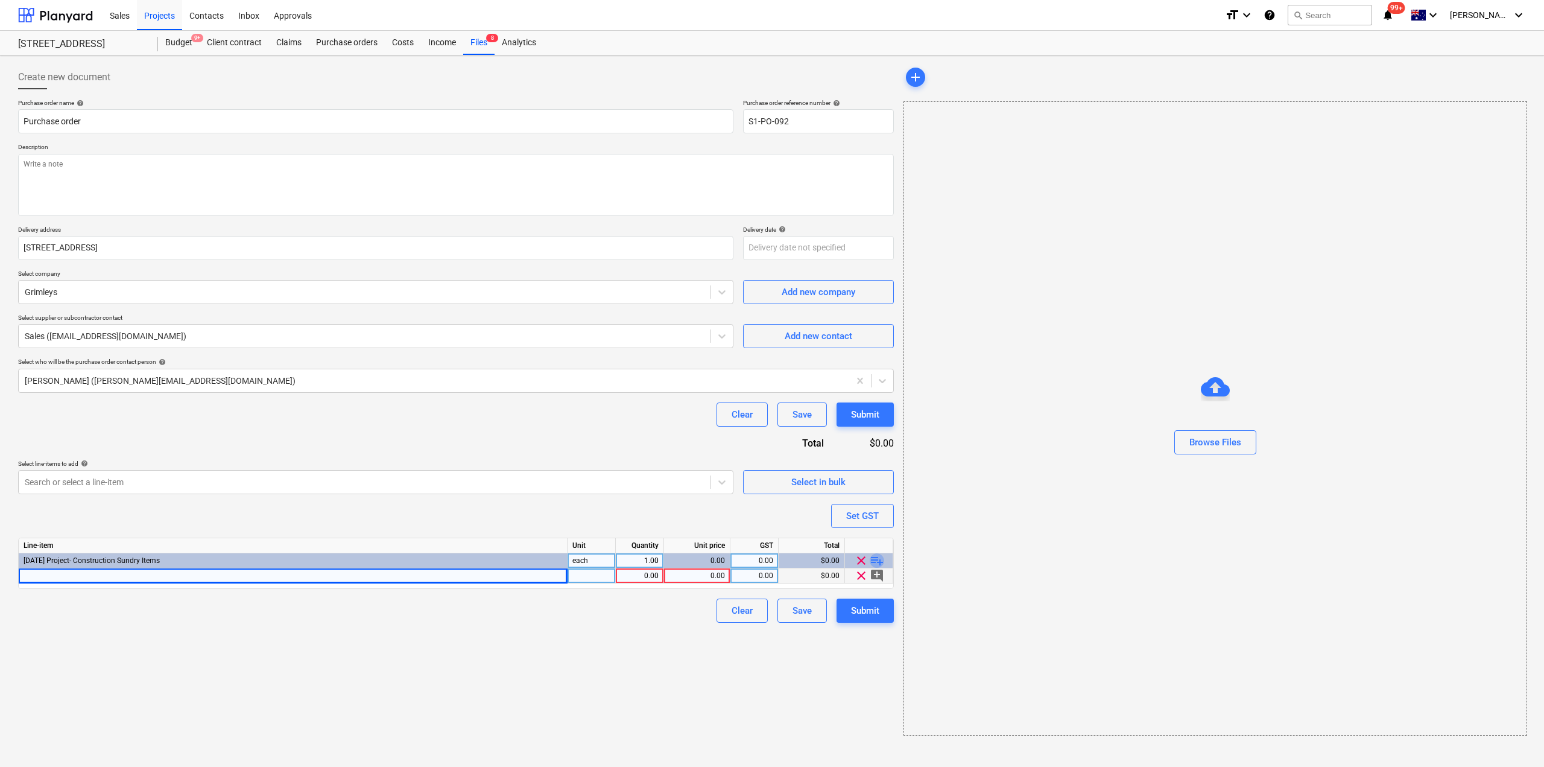
click at [877, 560] on span "playlist_add" at bounding box center [877, 560] width 14 height 14
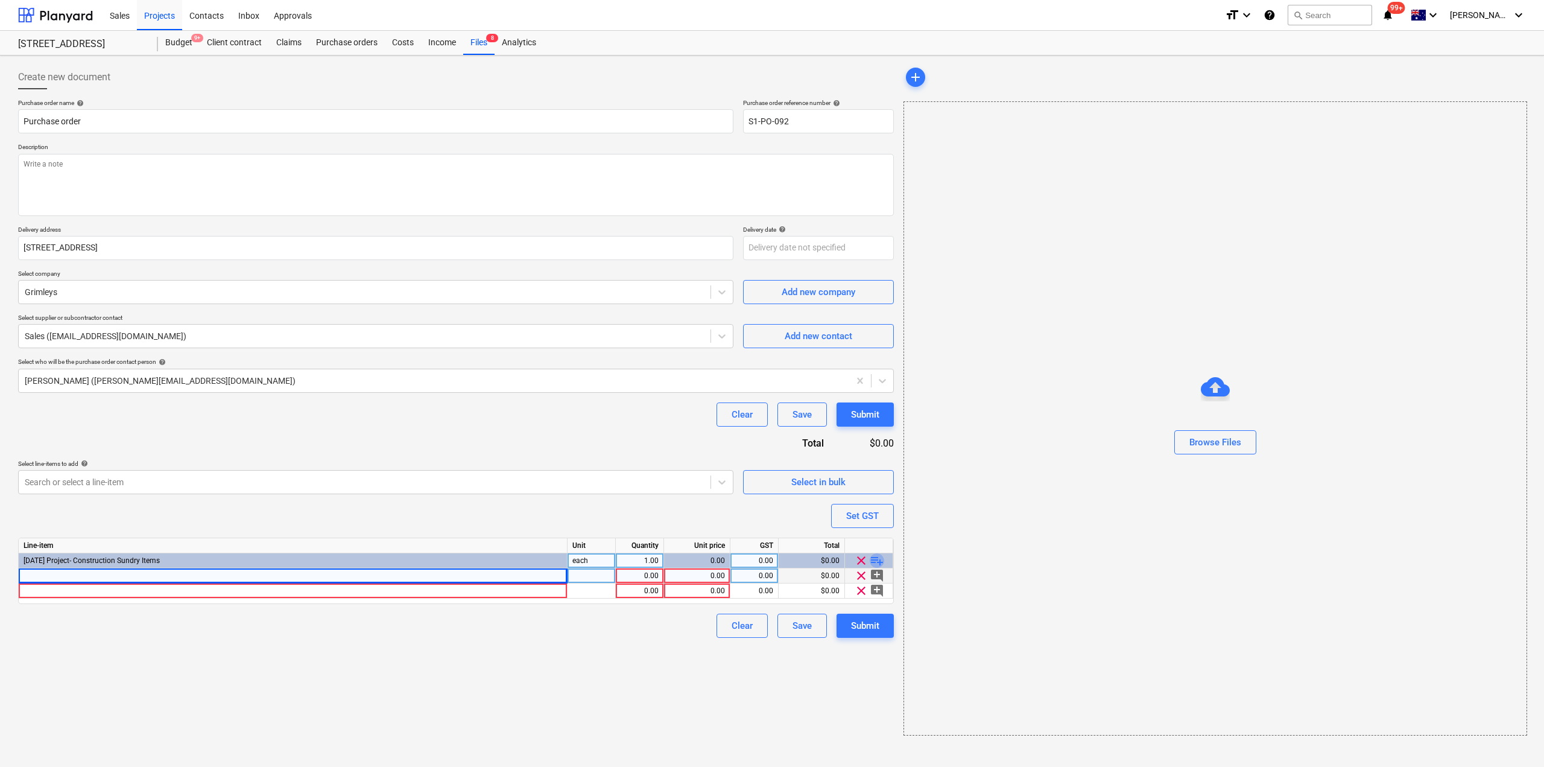
click at [877, 560] on span "playlist_add" at bounding box center [877, 560] width 14 height 14
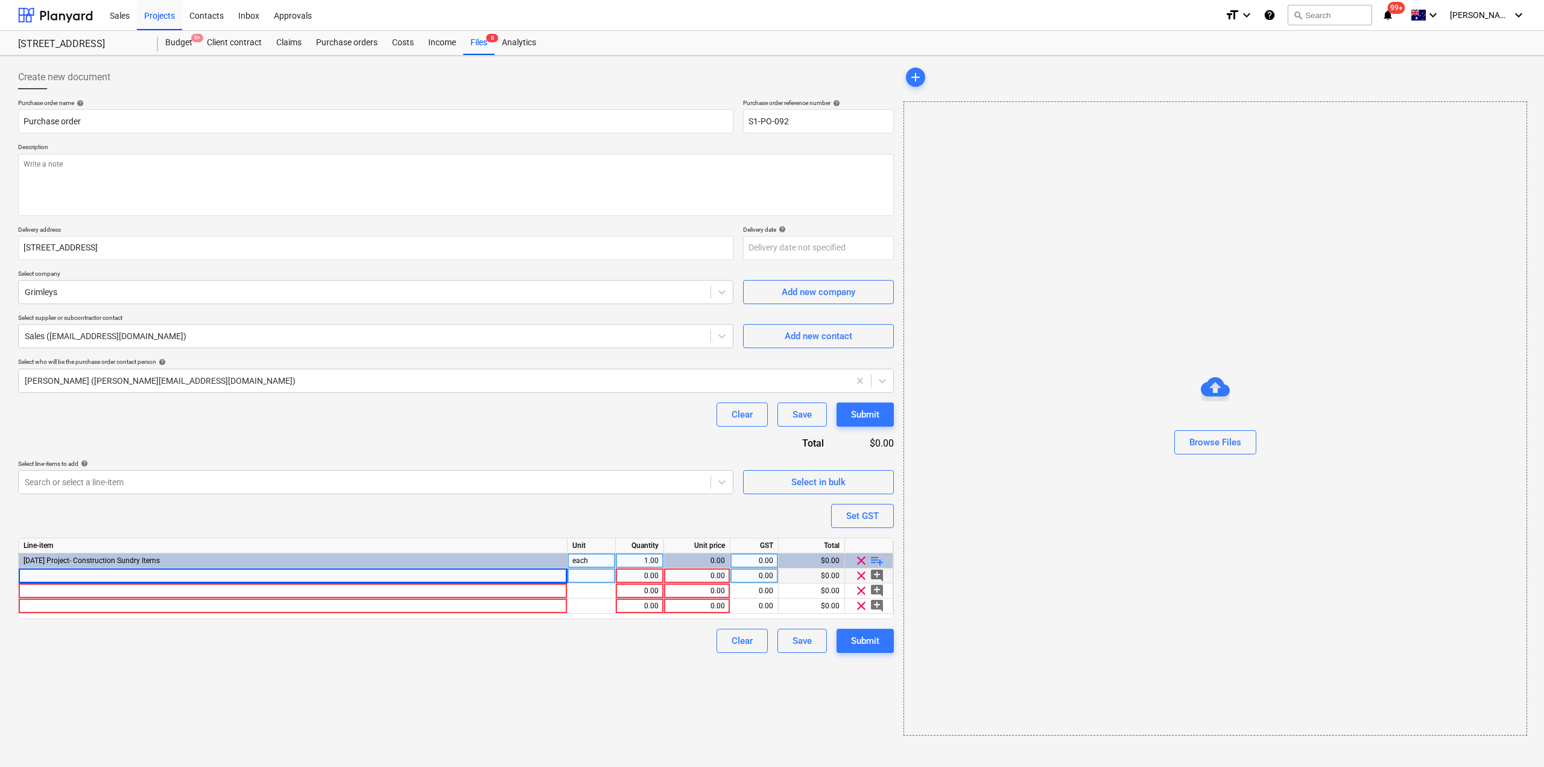
type textarea "x"
click at [314, 573] on div at bounding box center [293, 575] width 549 height 15
type input "CBSE0832ZY"
click at [112, 576] on div "CBSE0832ZY" at bounding box center [293, 575] width 549 height 15
click at [111, 576] on input "CBSE0832ZY" at bounding box center [293, 575] width 548 height 14
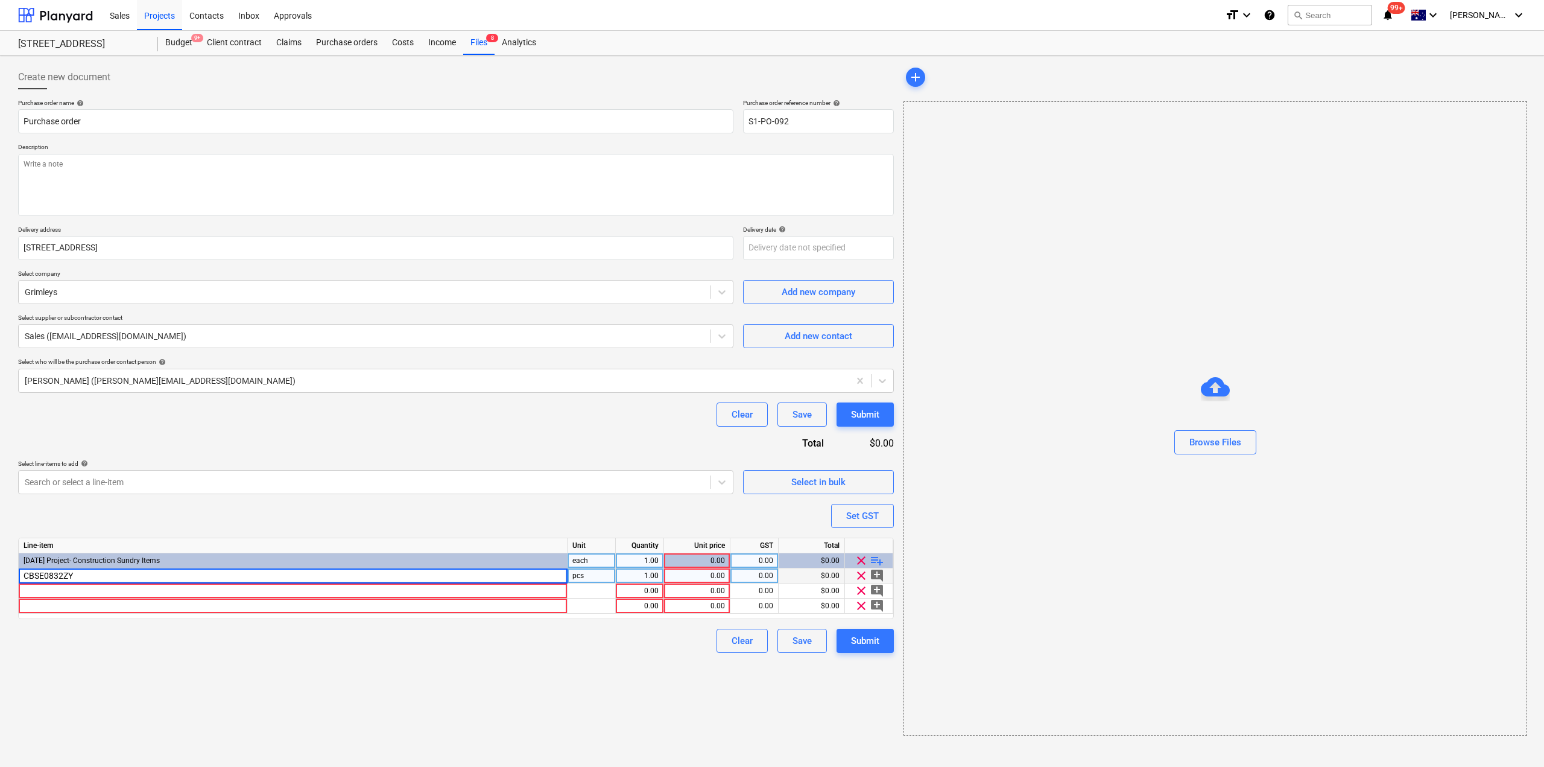
type textarea "x"
type input "CBSE0832ZY - SCREW-CB SELF EMB ZY 8-9X32"
type textarea "x"
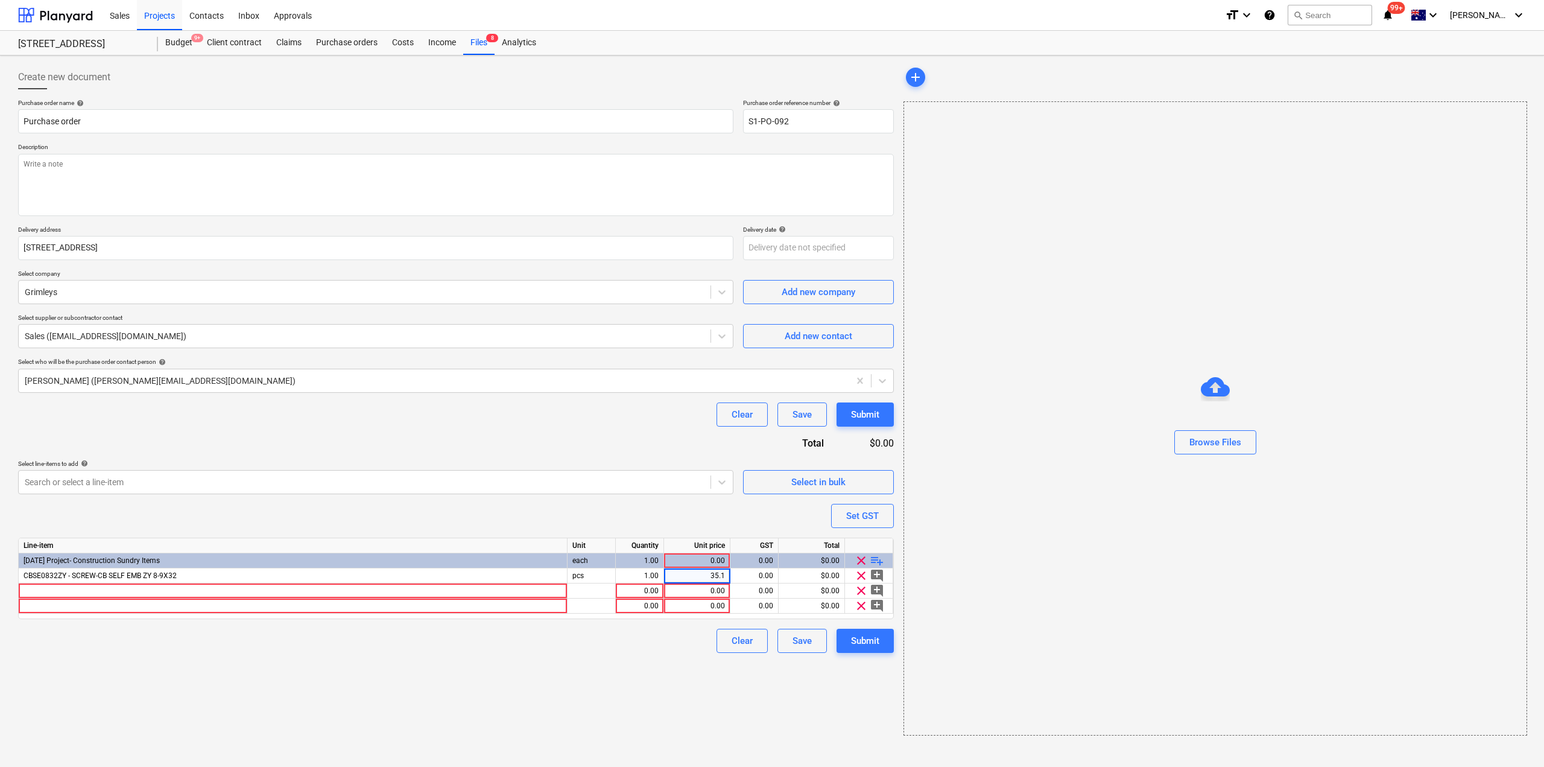
type input "35.17"
click at [42, 595] on div at bounding box center [293, 590] width 549 height 15
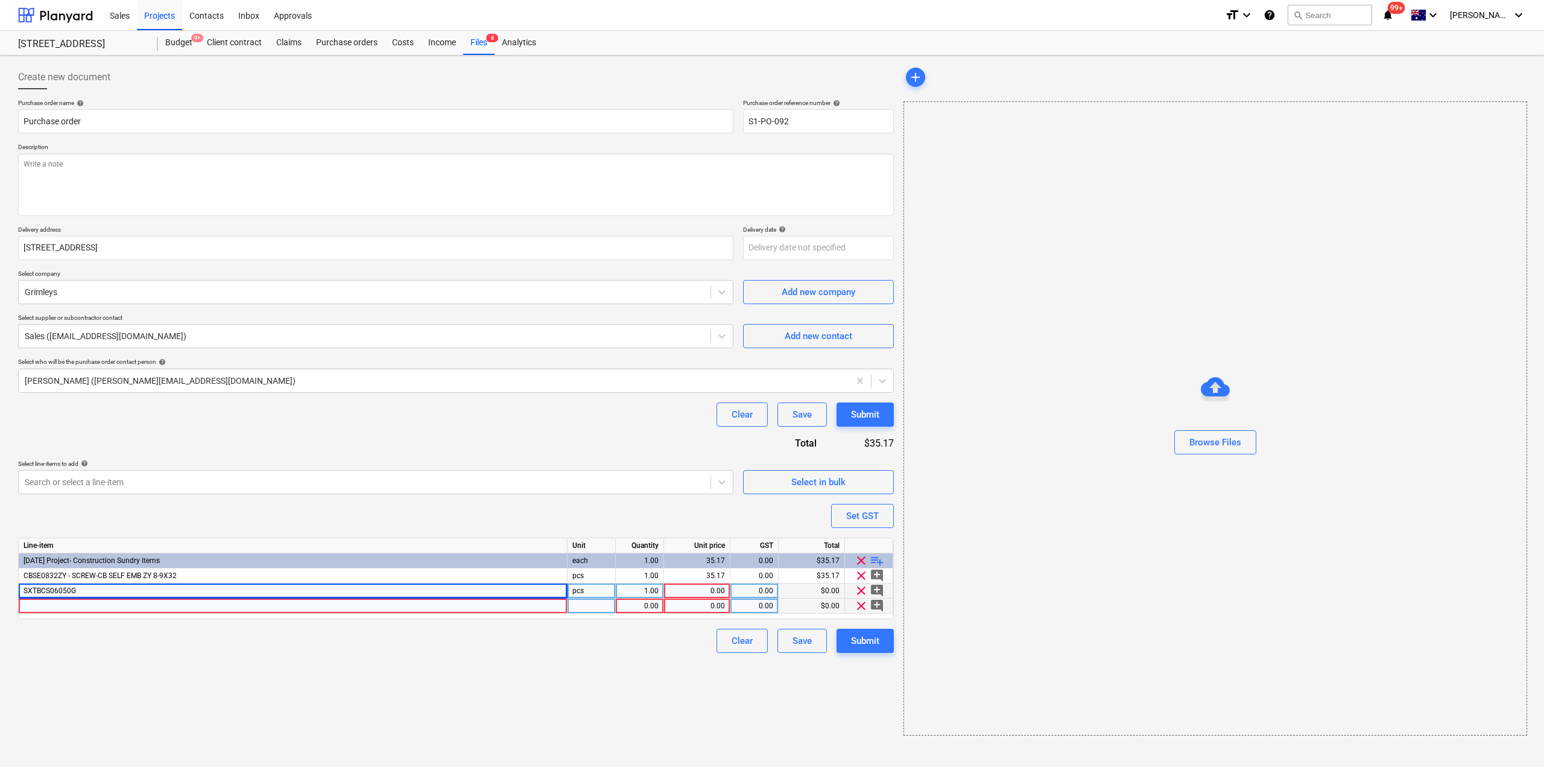
type textarea "x"
click at [67, 603] on div at bounding box center [293, 605] width 549 height 15
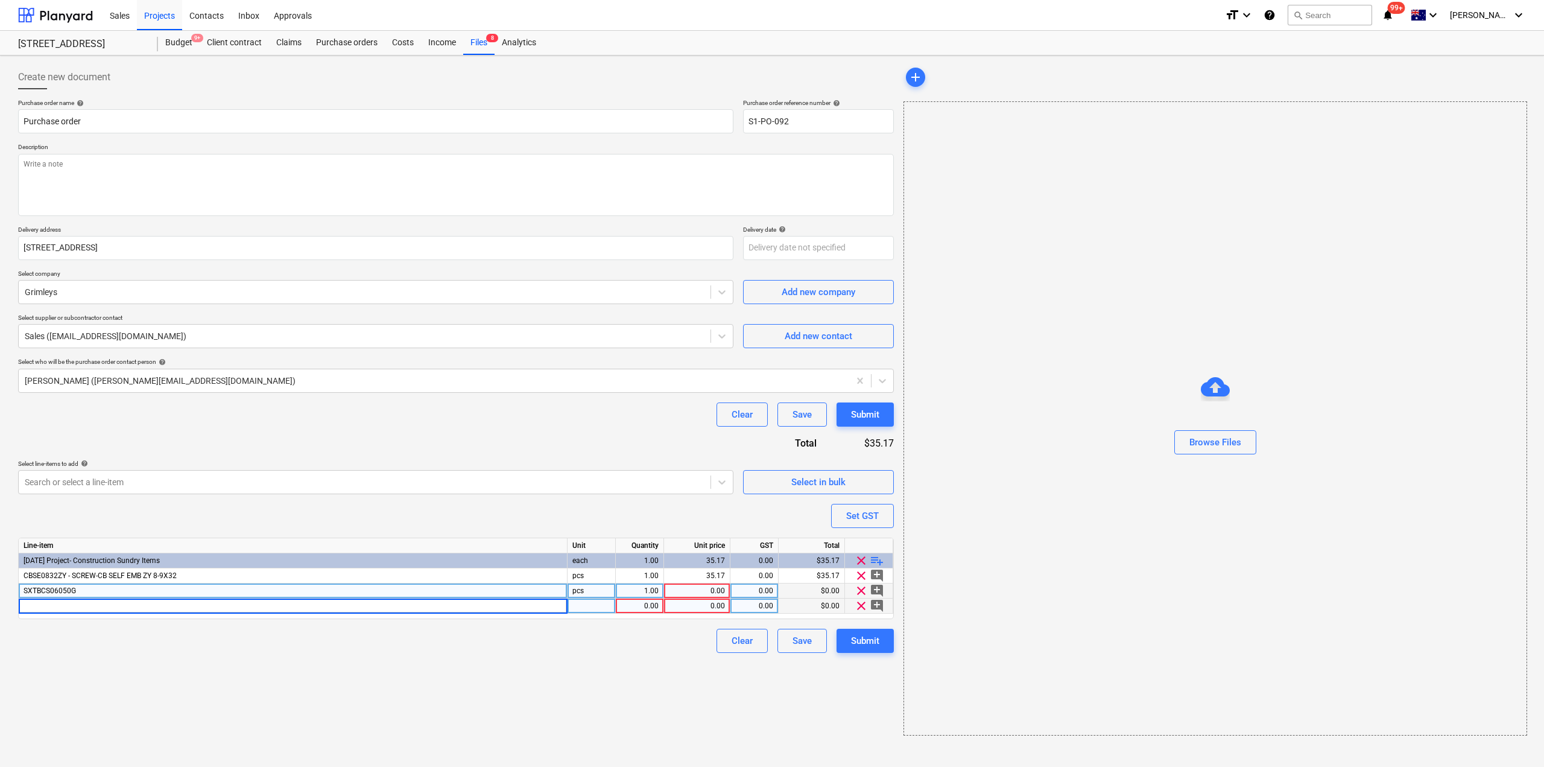
type input "SDBC14-1075"
click at [149, 588] on div "SXTBCS06050G" at bounding box center [293, 590] width 549 height 15
type textarea "x"
click at [160, 591] on input "SXTBCS06050G" at bounding box center [293, 590] width 548 height 14
type input "SXTBCS06050G - SCREWBOLT-TH/BOLT PRO CSK GAL 6X50"
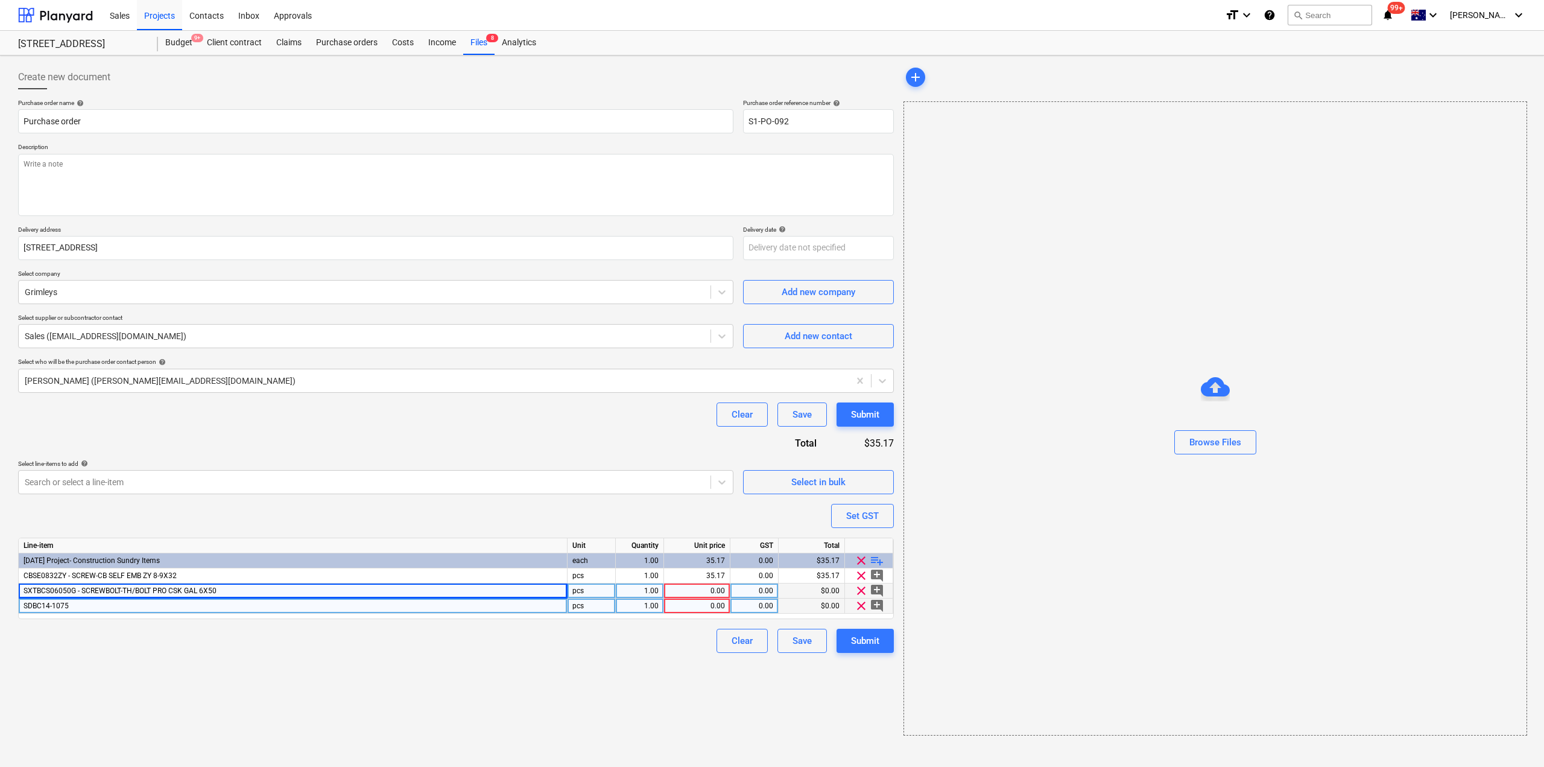
click at [115, 608] on div "SDBC14-1075" at bounding box center [293, 605] width 549 height 15
click at [115, 606] on input "SDBC14-1075" at bounding box center [293, 605] width 548 height 14
type textarea "x"
type input "SDBC14-1075 - SCREW-BUGLE SD C4 14-10x75 HEX 5MM"
type textarea "x"
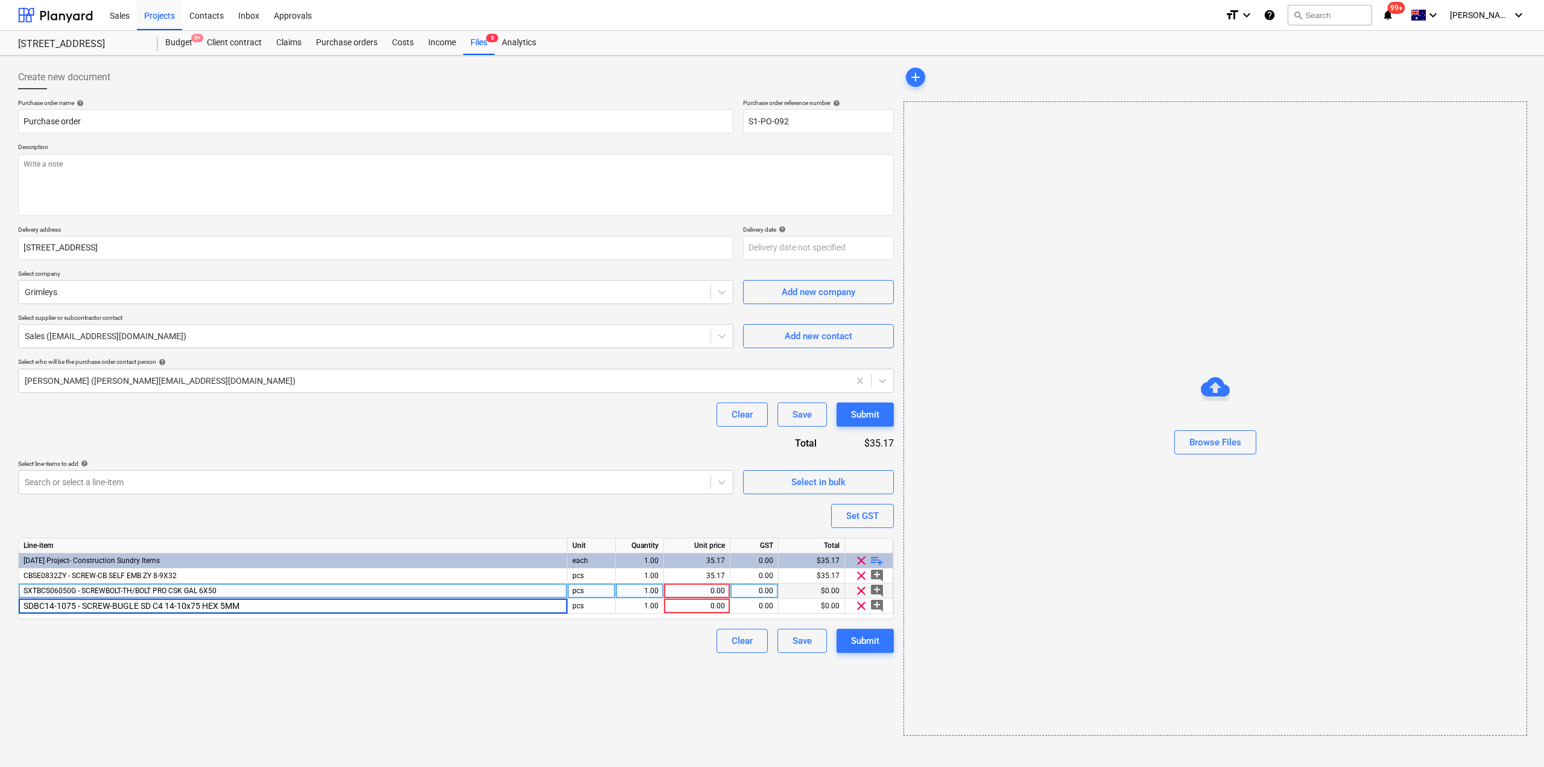
click at [711, 592] on div "0.00" at bounding box center [697, 590] width 56 height 15
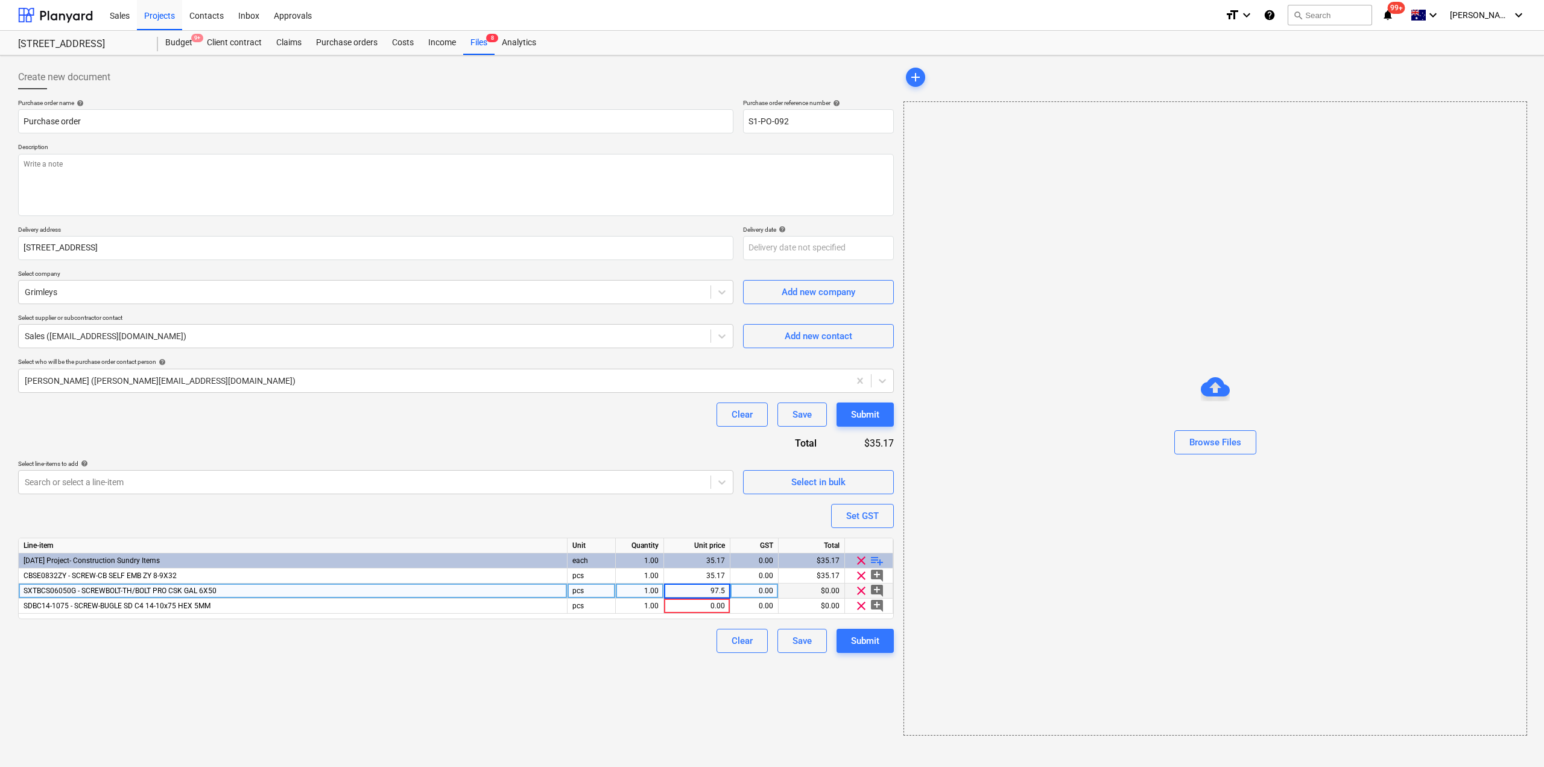
type input "97.51"
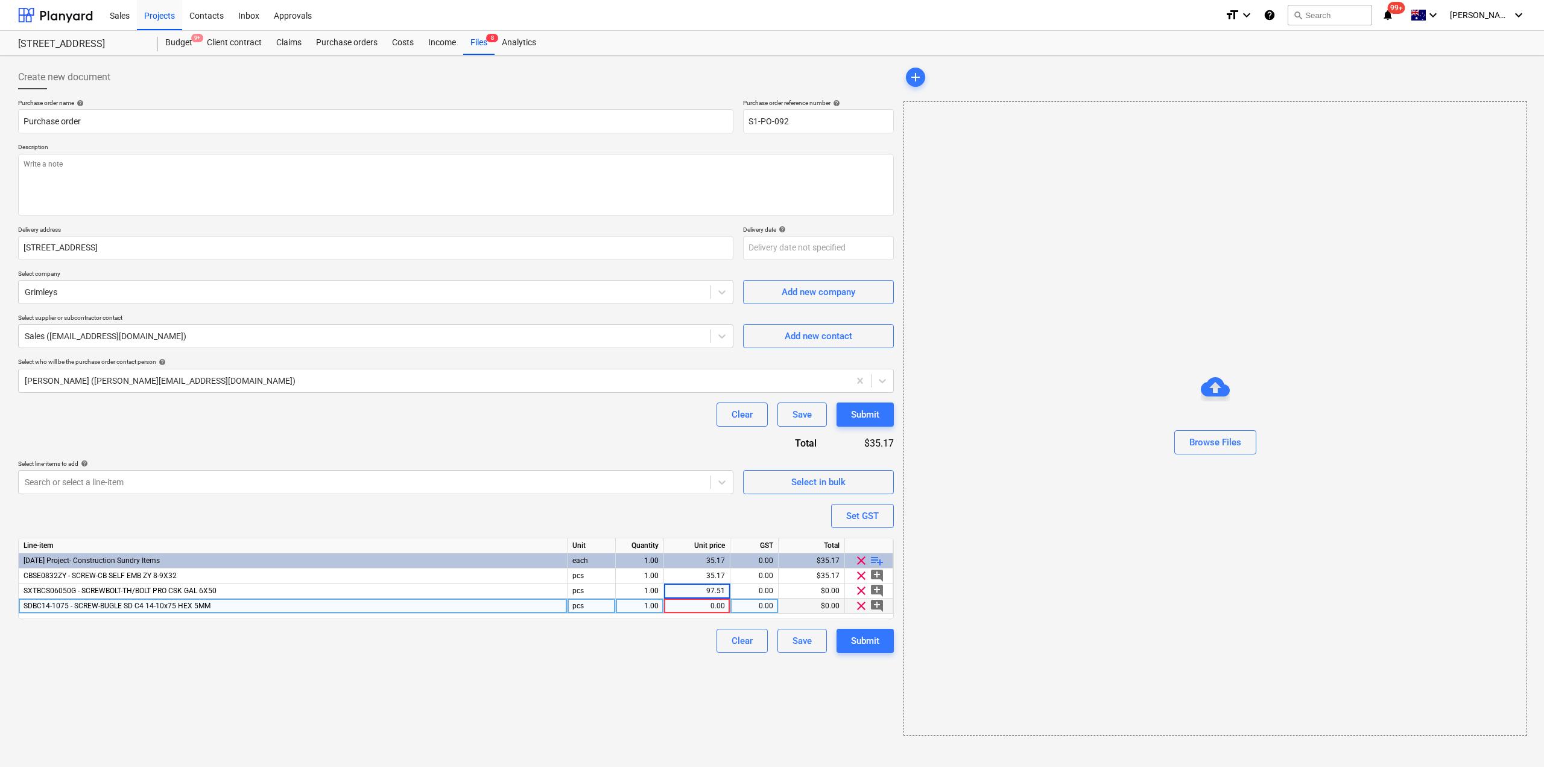
type textarea "x"
click at [700, 604] on div "0.00" at bounding box center [697, 605] width 56 height 15
type input "288"
type textarea "x"
click at [647, 682] on div "Create new document Purchase order name help Purchase order Purchase order refe…" at bounding box center [456, 400] width 886 height 680
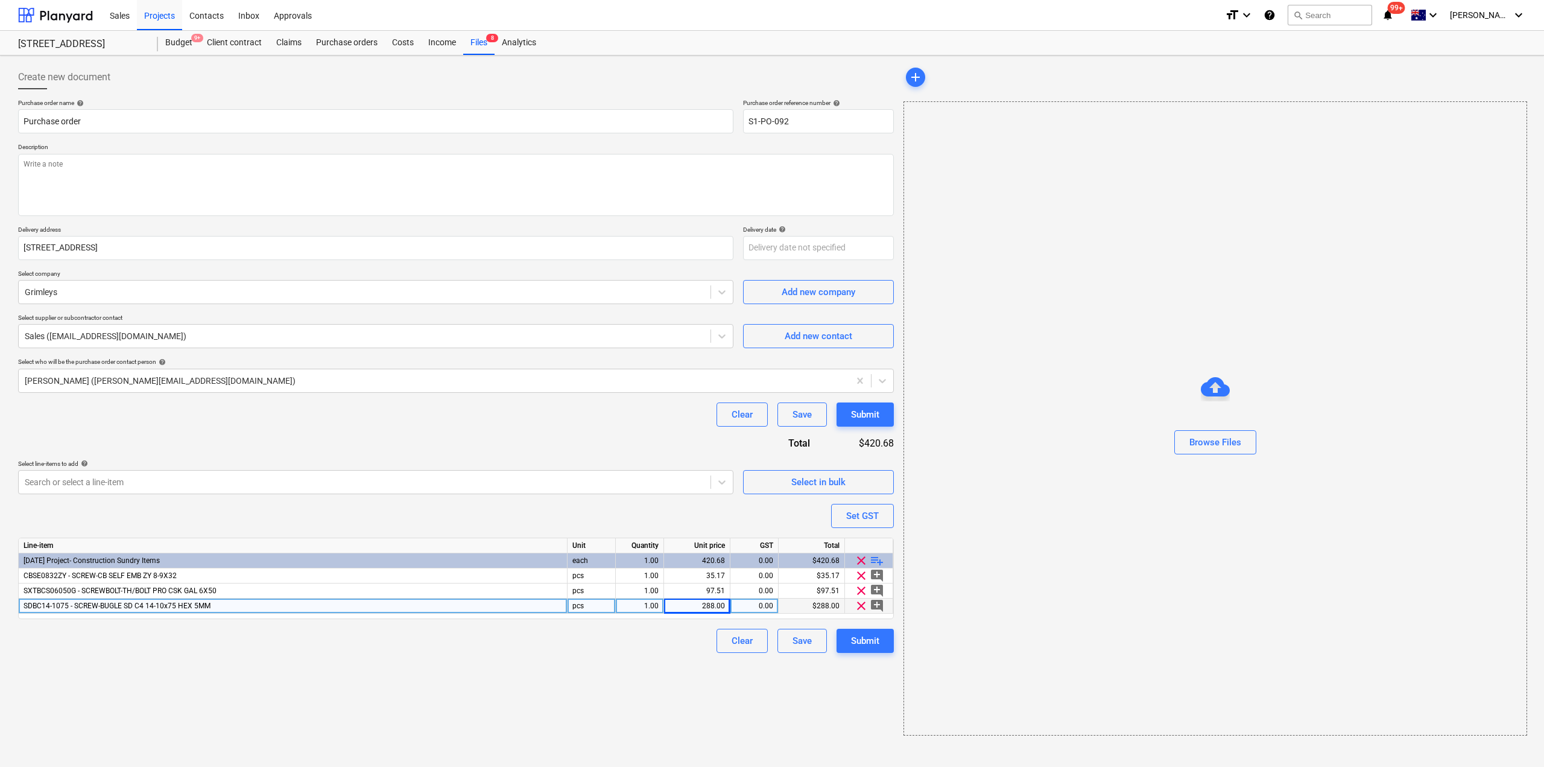
click at [705, 610] on div "288.00" at bounding box center [697, 605] width 56 height 15
type input "28.8"
click at [744, 728] on div "Create new document Purchase order name help Purchase order Purchase order refe…" at bounding box center [456, 400] width 886 height 680
click at [858, 646] on div "Submit" at bounding box center [865, 641] width 28 height 16
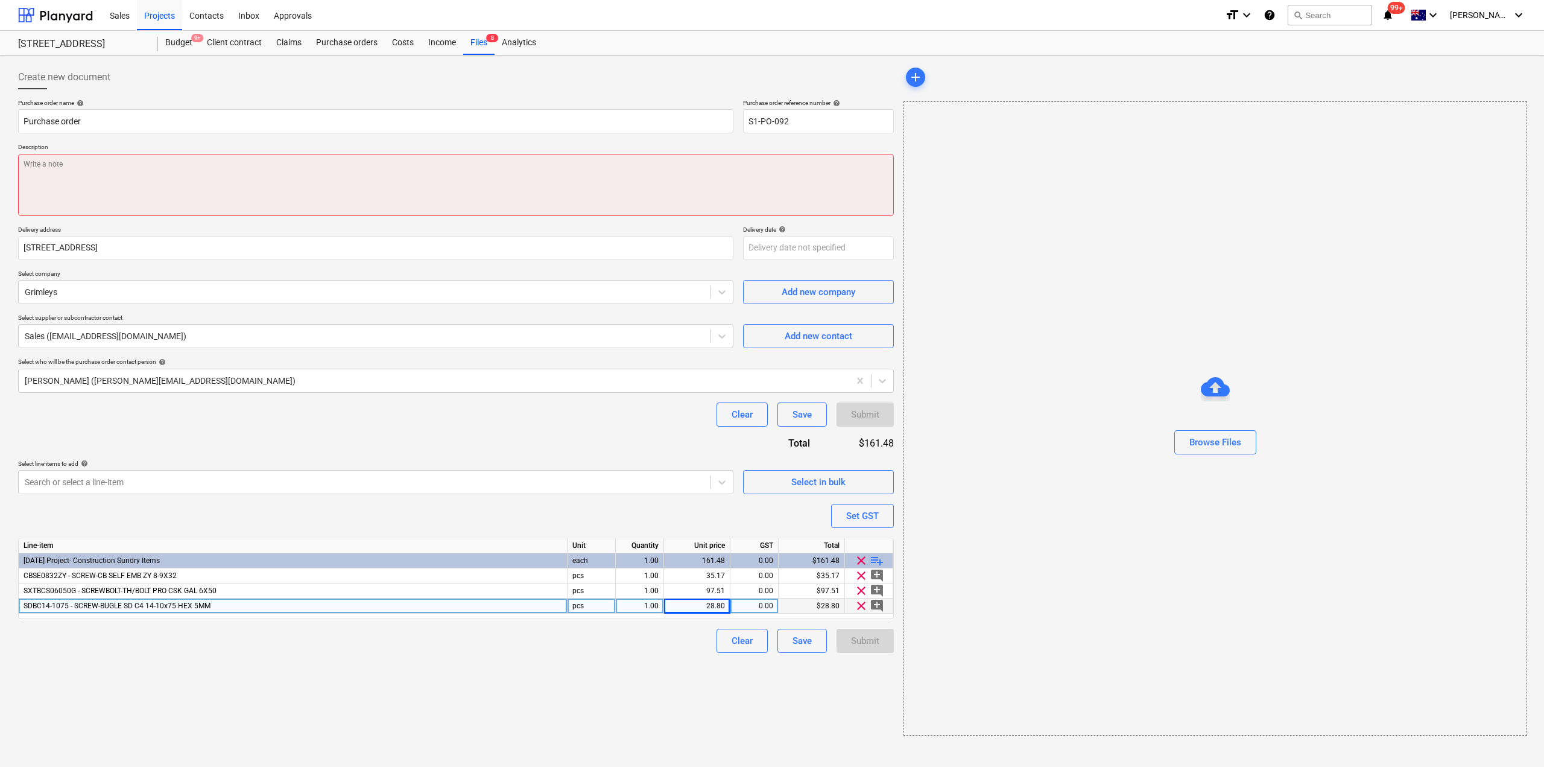
click at [414, 187] on textarea at bounding box center [456, 185] width 876 height 62
type textarea "x"
type textarea "f"
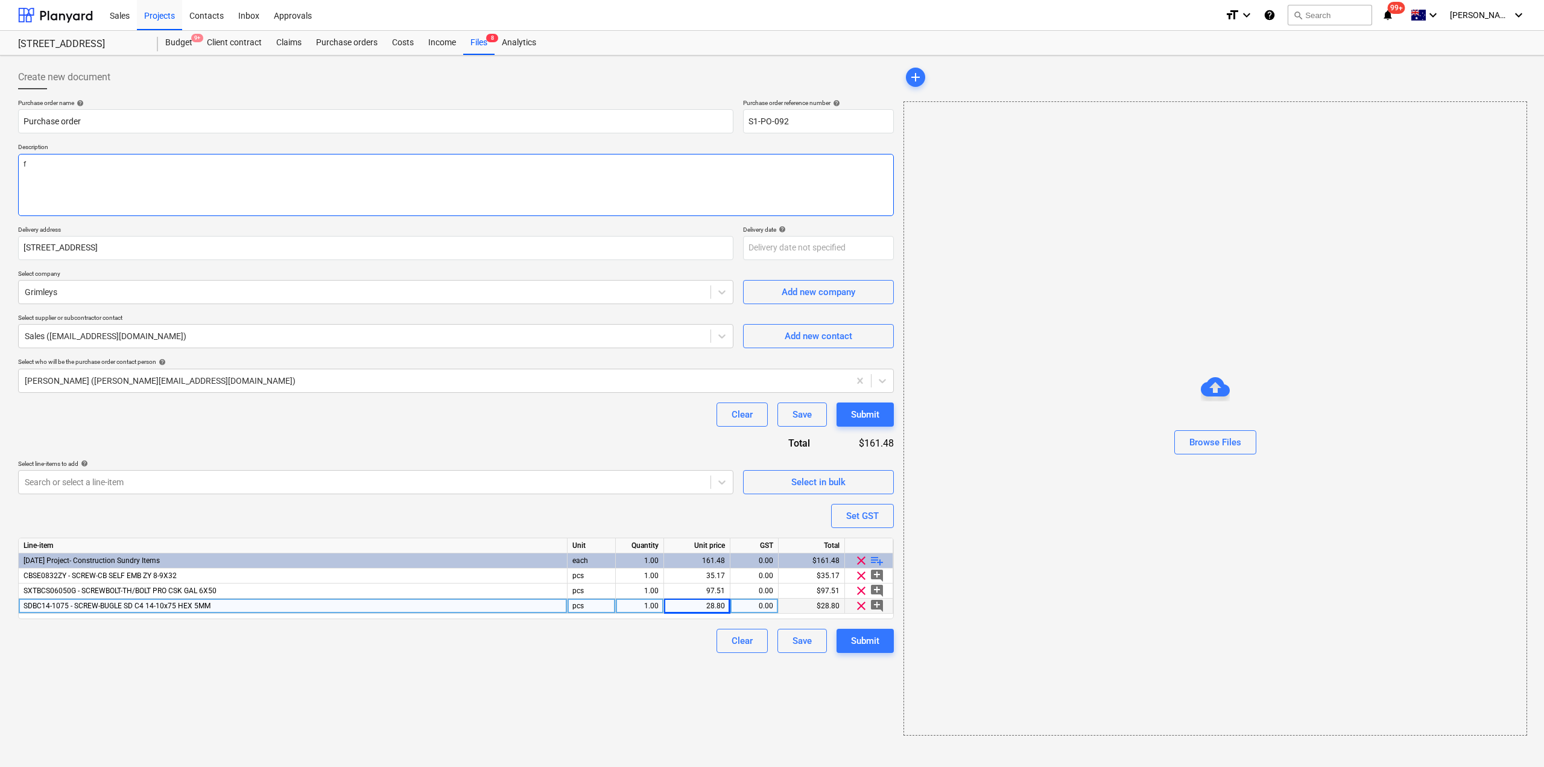
type textarea "x"
type textarea "fI"
type textarea "x"
type textarea "fIX"
type textarea "x"
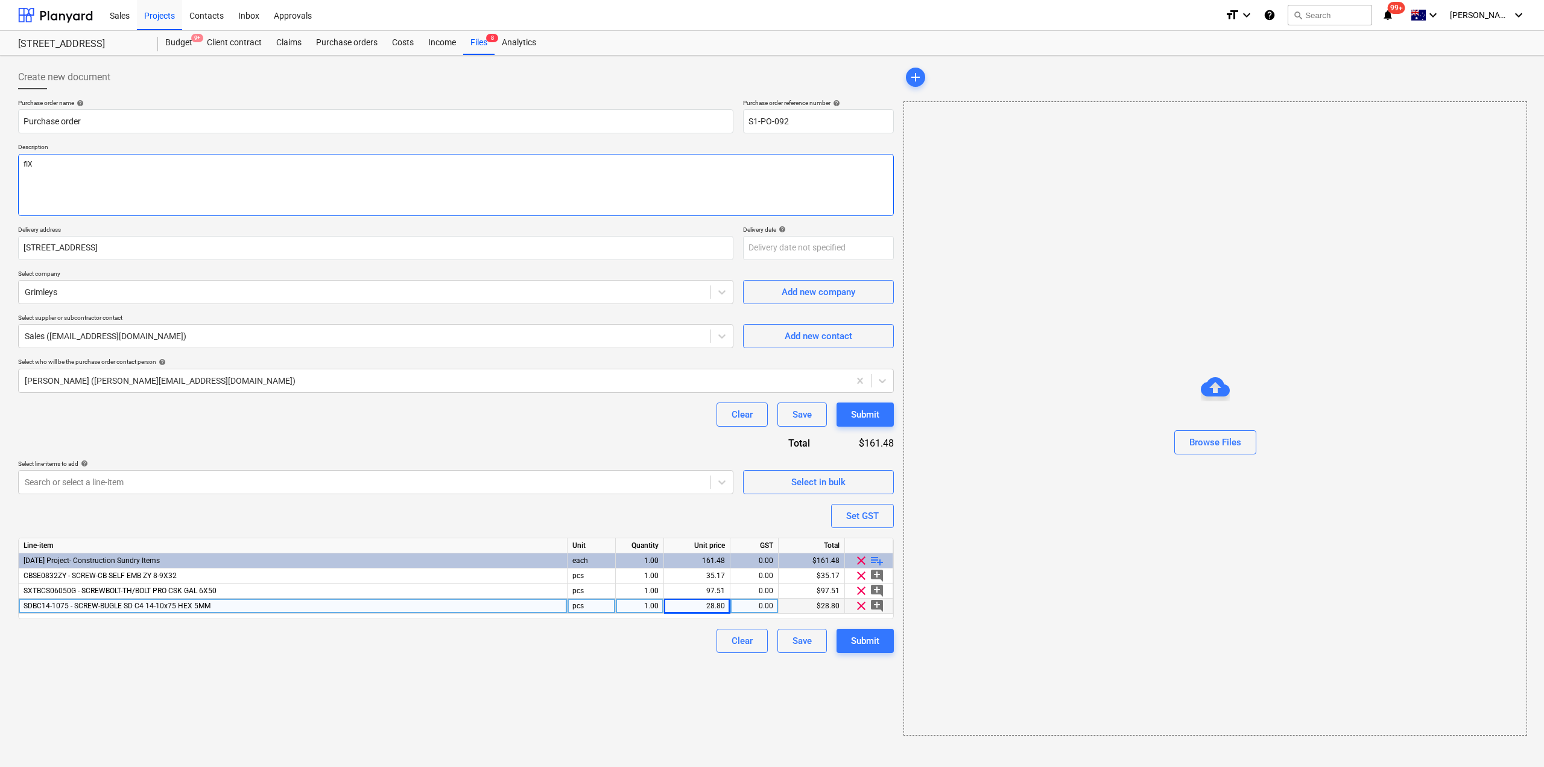
type textarea "fIXI"
type textarea "x"
type textarea "fIXIN"
type textarea "x"
type textarea "fIXING"
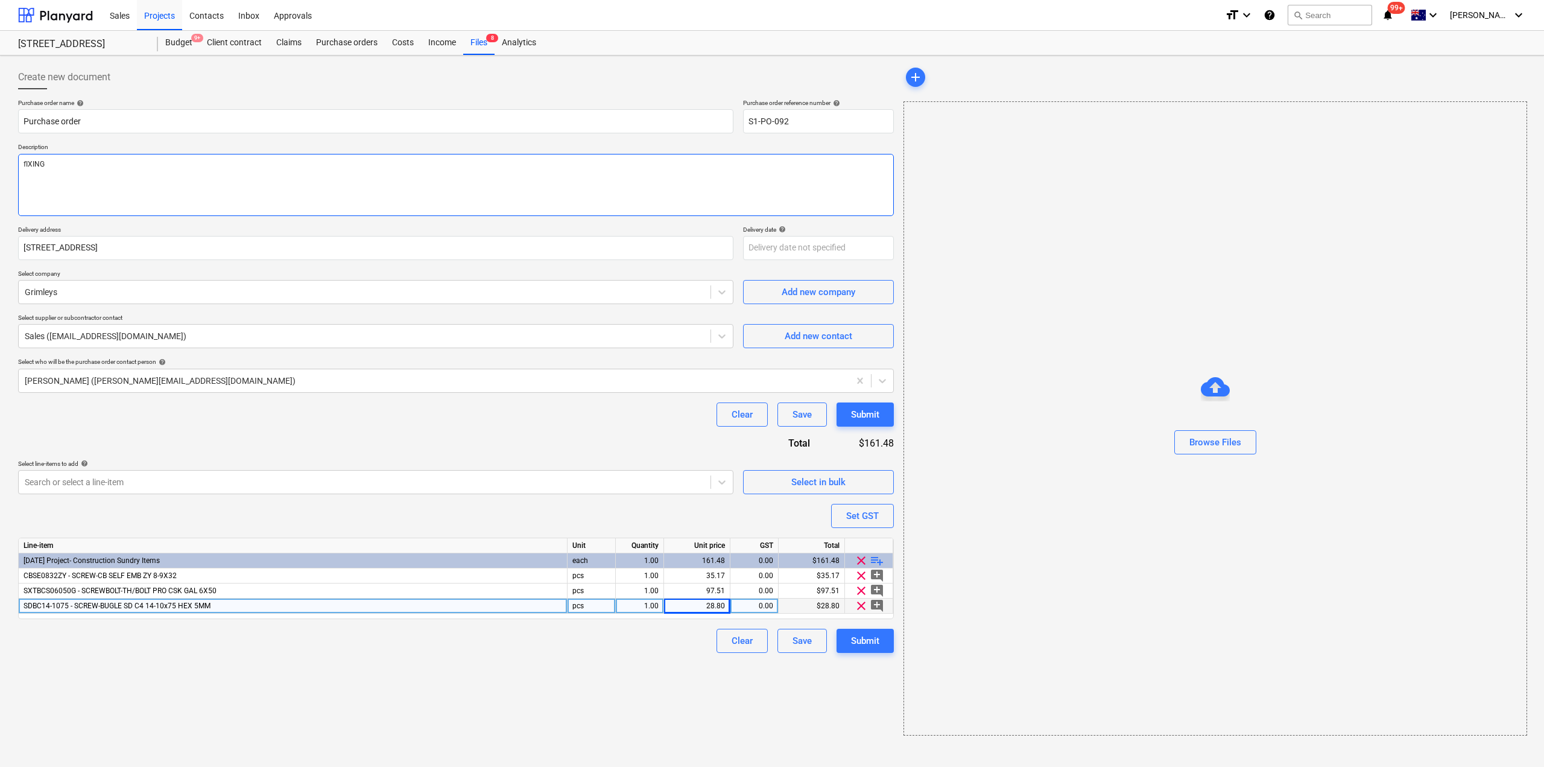
type textarea "x"
type textarea "fIXINGS"
click at [859, 644] on div "Submit" at bounding box center [865, 641] width 28 height 16
type textarea "x"
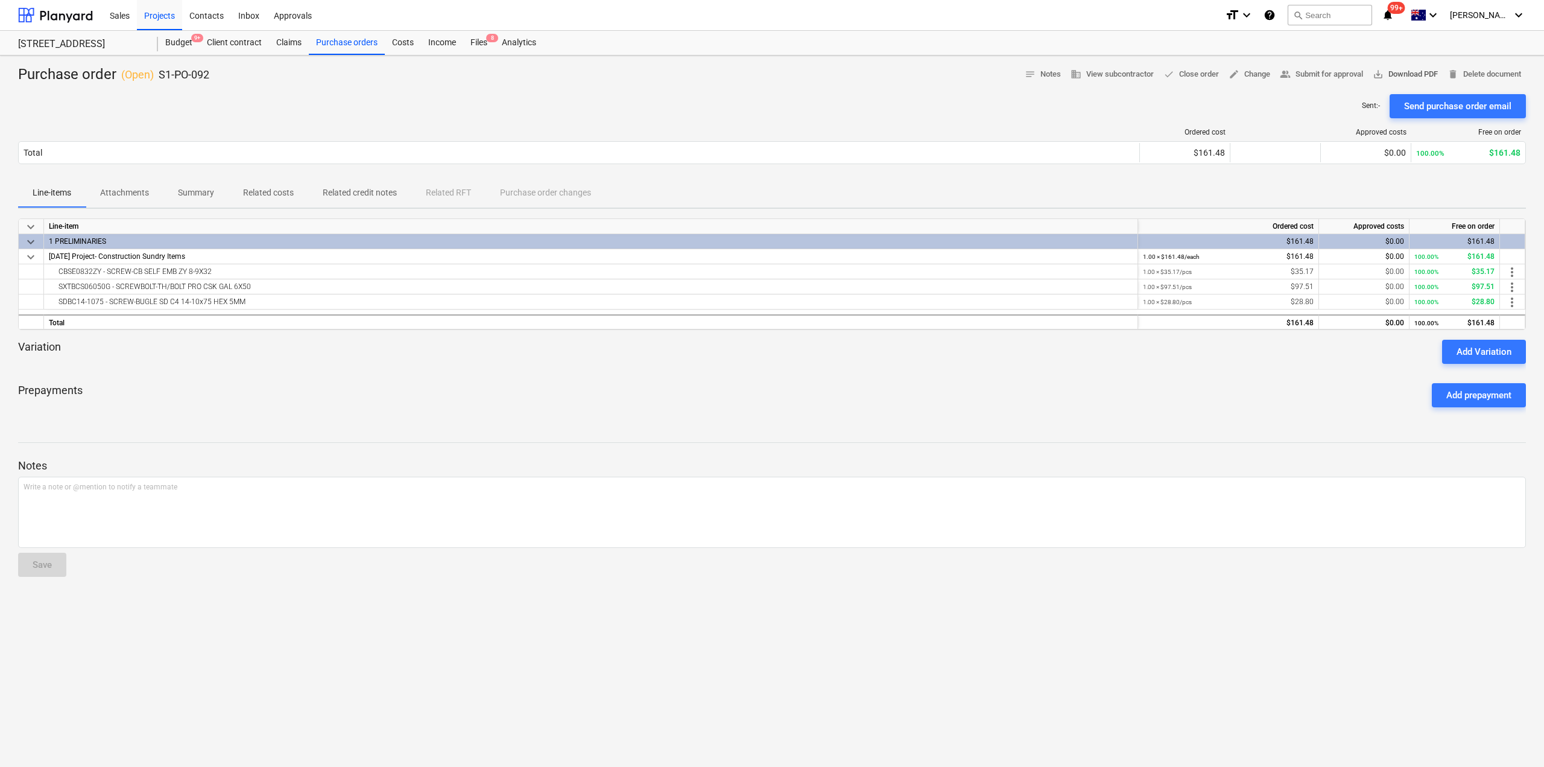
click at [1412, 75] on span "save_alt Download PDF" at bounding box center [1405, 75] width 65 height 14
